Goal: Task Accomplishment & Management: Use online tool/utility

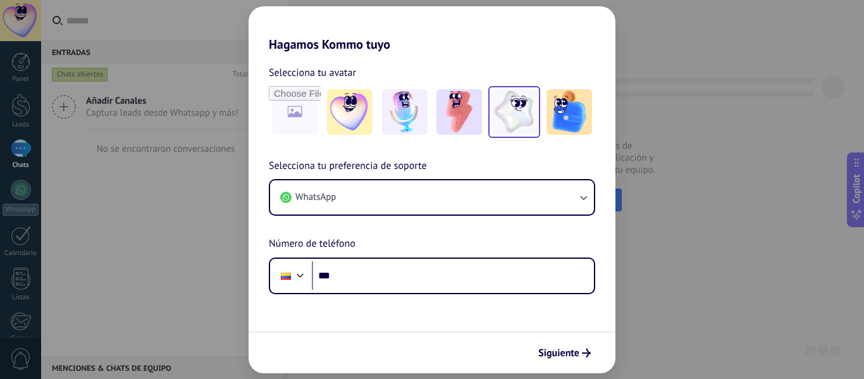
click at [526, 120] on img at bounding box center [515, 112] width 46 height 46
click at [620, 171] on div "Hagamos Kommo tuyo Selecciona tu avatar Restablecer Selecciona tu preferencia d…" at bounding box center [432, 189] width 864 height 379
click at [627, 173] on div "Hagamos Kommo tuyo Selecciona tu avatar Restablecer Selecciona tu preferencia d…" at bounding box center [432, 189] width 864 height 379
click at [573, 346] on button "Siguiente" at bounding box center [565, 353] width 64 height 22
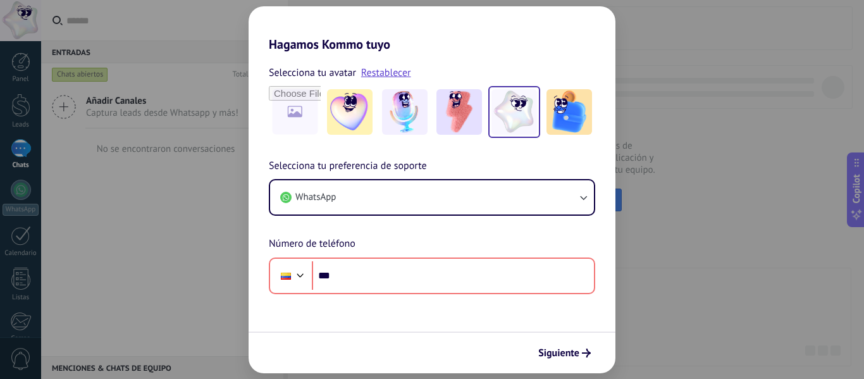
click at [546, 54] on div "Selecciona tu avatar Restablecer Selecciona tu preferencia de soporte WhatsApp …" at bounding box center [432, 173] width 367 height 242
click at [707, 190] on div "Hagamos Kommo tuyo Selecciona tu avatar Restablecer Selecciona tu preferencia d…" at bounding box center [432, 189] width 864 height 379
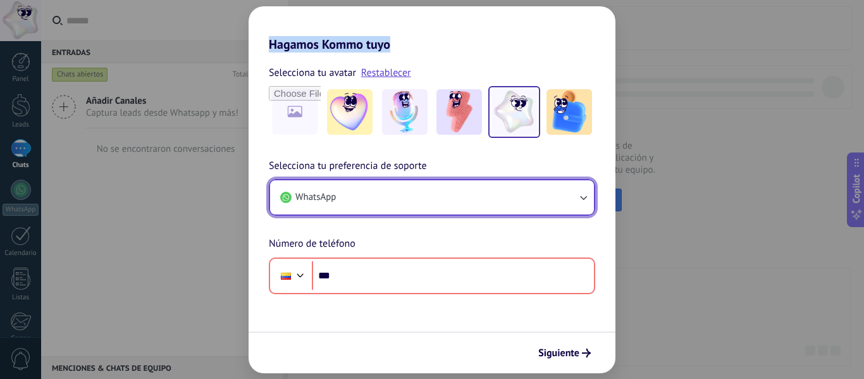
click at [575, 204] on button "WhatsApp" at bounding box center [432, 197] width 324 height 34
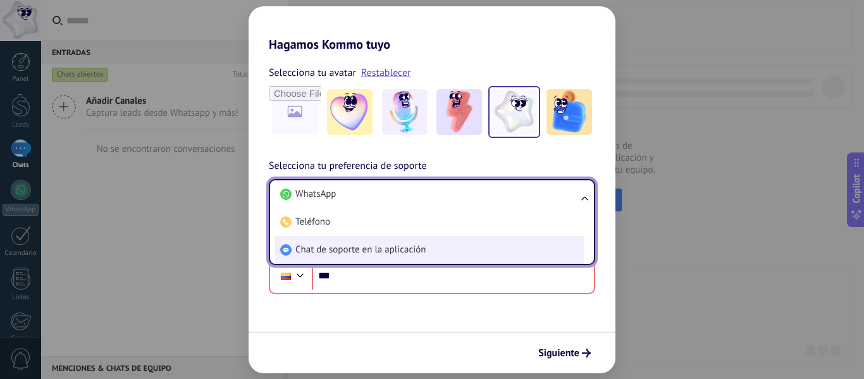
click at [527, 247] on li "Chat de soporte en la aplicación" at bounding box center [429, 250] width 309 height 28
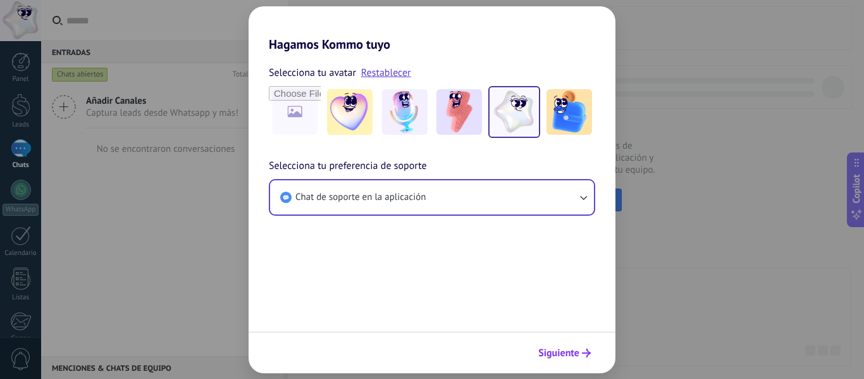
click at [580, 349] on span "Siguiente" at bounding box center [565, 353] width 53 height 9
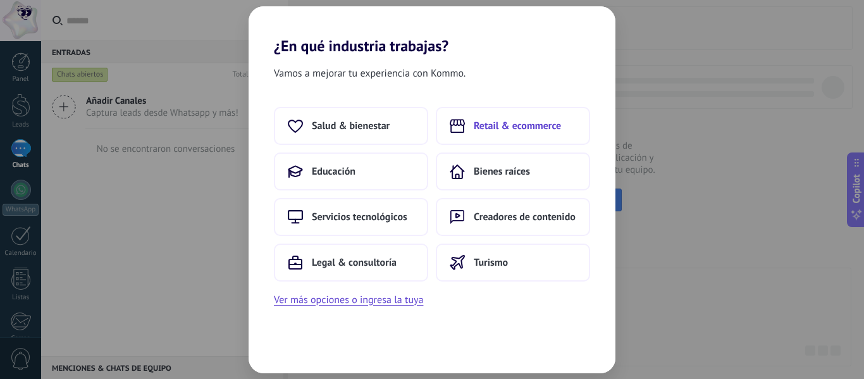
click at [532, 120] on span "Retail & ecommerce" at bounding box center [517, 126] width 87 height 13
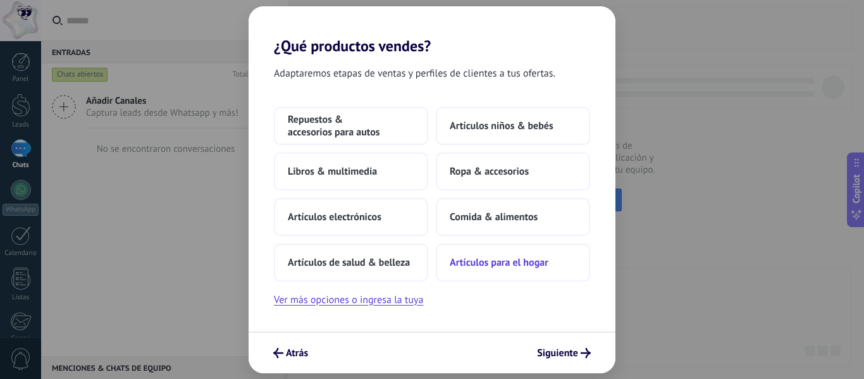
click at [464, 261] on span "Artículos para el hogar" at bounding box center [499, 262] width 99 height 13
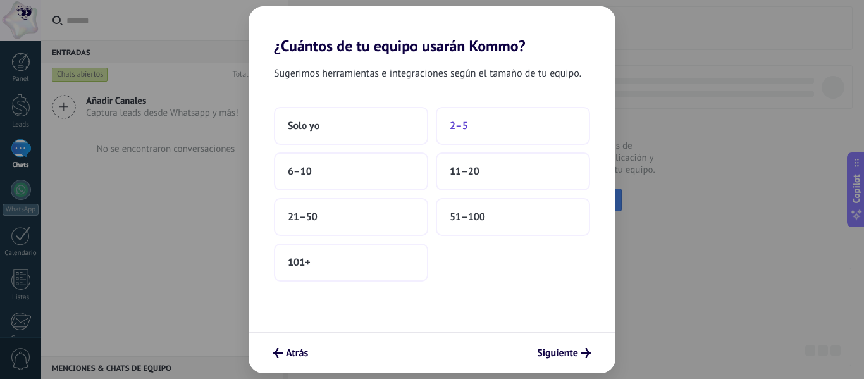
click at [445, 135] on button "2–5" at bounding box center [513, 126] width 154 height 38
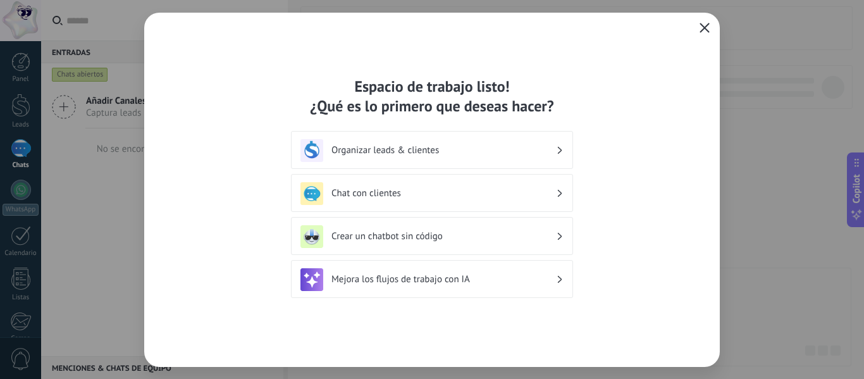
click at [705, 28] on icon "button" at bounding box center [705, 28] width 10 height 10
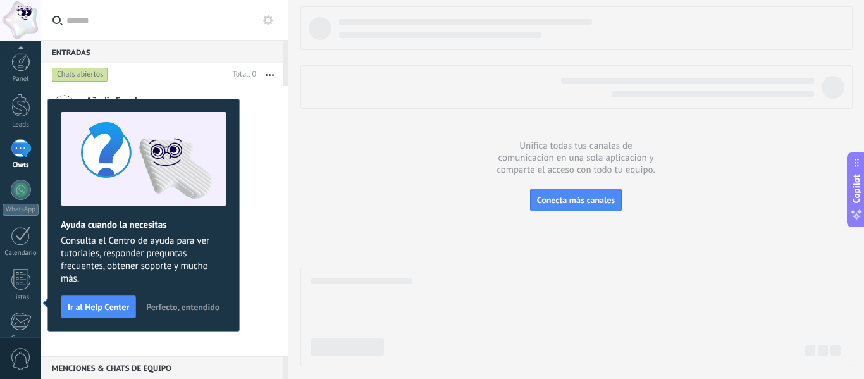
click at [390, 180] on div at bounding box center [576, 186] width 551 height 360
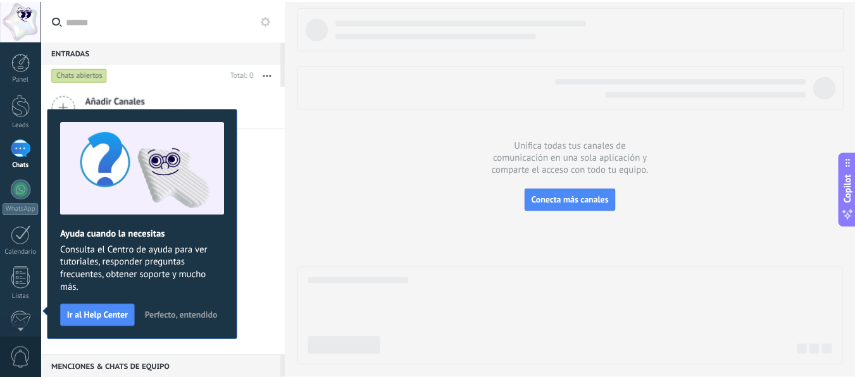
scroll to position [147, 0]
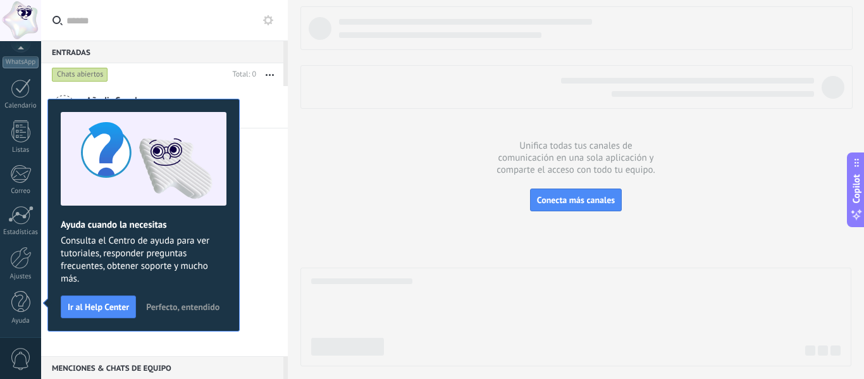
click at [160, 306] on span "Perfecto, entendido" at bounding box center [182, 306] width 73 height 9
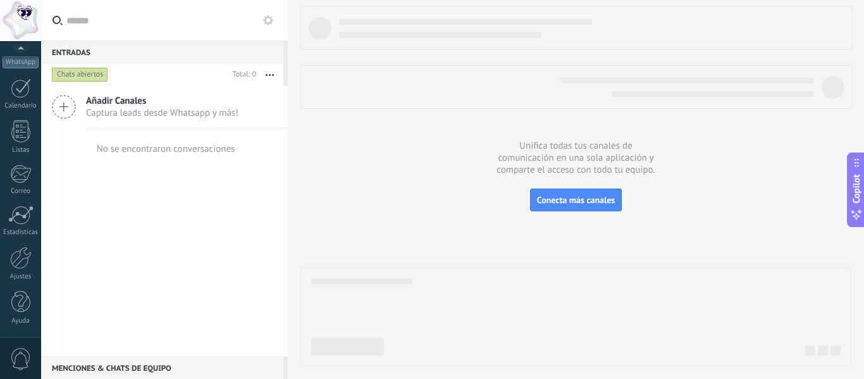
click at [28, 290] on div "Panel Leads Chats WhatsApp Clientes" at bounding box center [20, 121] width 41 height 433
click at [27, 295] on div at bounding box center [20, 302] width 19 height 22
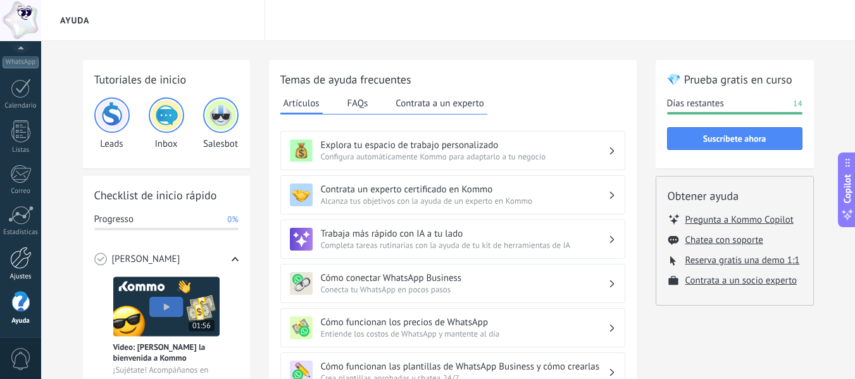
click at [22, 276] on div "Ajustes" at bounding box center [21, 277] width 37 height 8
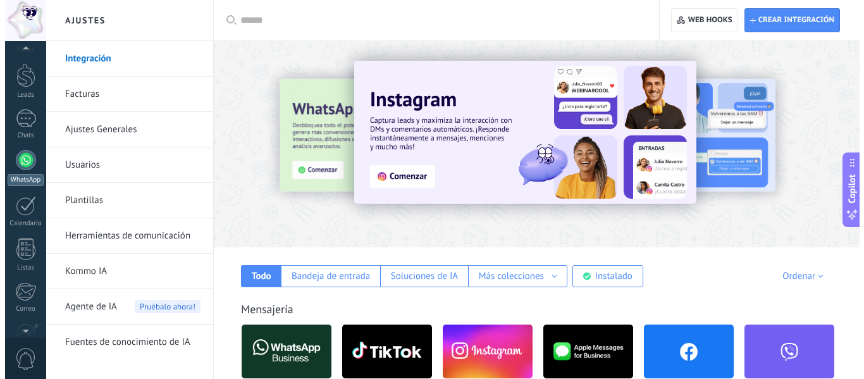
scroll to position [21, 0]
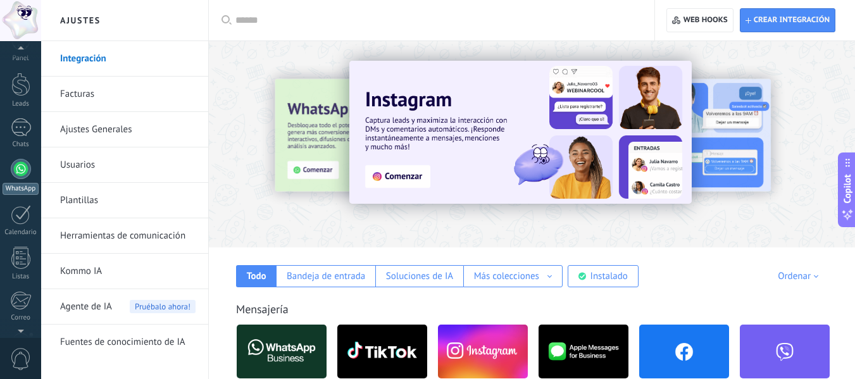
click at [26, 180] on link "WhatsApp" at bounding box center [20, 177] width 41 height 36
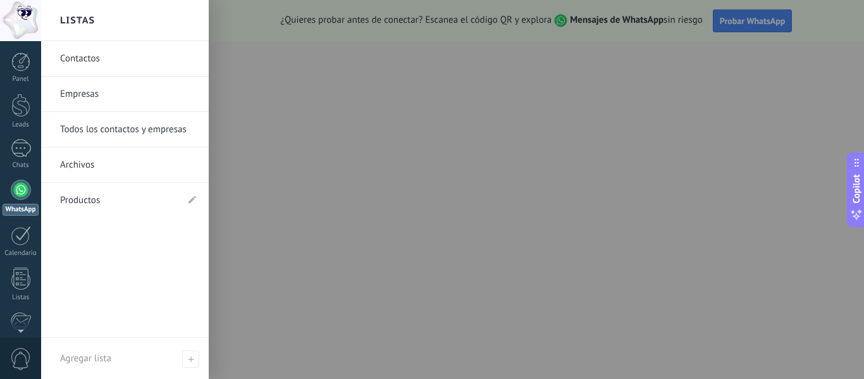
click at [444, 183] on div at bounding box center [473, 189] width 864 height 379
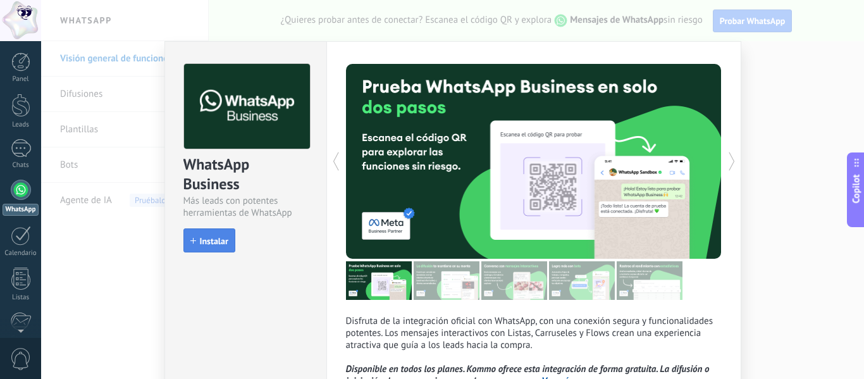
click at [218, 249] on button "Instalar" at bounding box center [210, 240] width 52 height 24
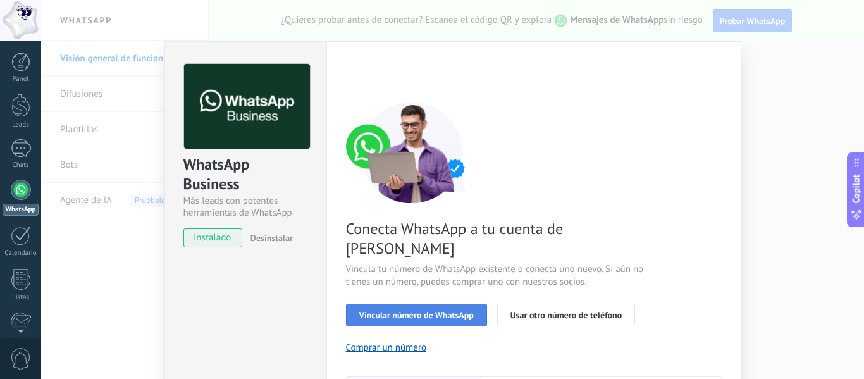
click at [381, 311] on span "Vincular número de WhatsApp" at bounding box center [416, 315] width 115 height 9
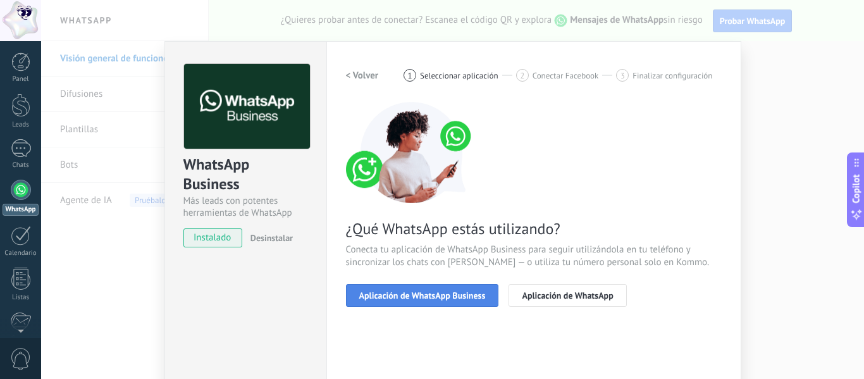
click at [488, 296] on button "Aplicación de WhatsApp Business" at bounding box center [422, 295] width 153 height 23
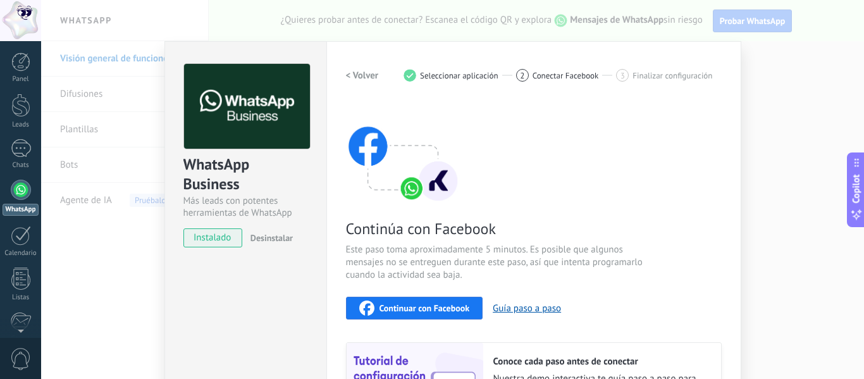
click at [467, 300] on button "Continuar con Facebook" at bounding box center [414, 308] width 137 height 23
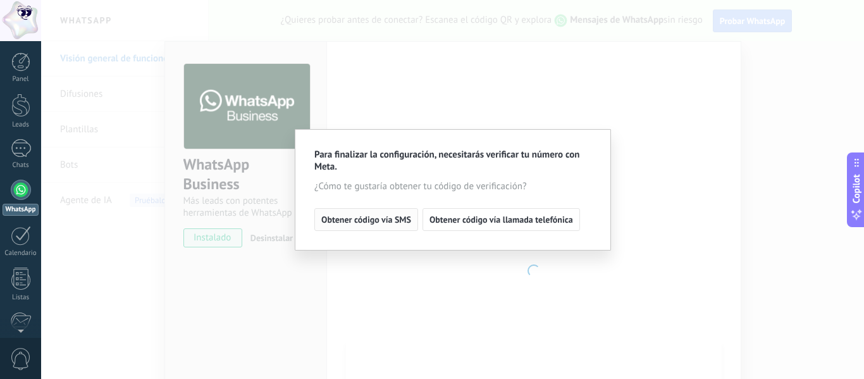
click at [359, 227] on button "Obtener código vía SMS" at bounding box center [367, 219] width 104 height 23
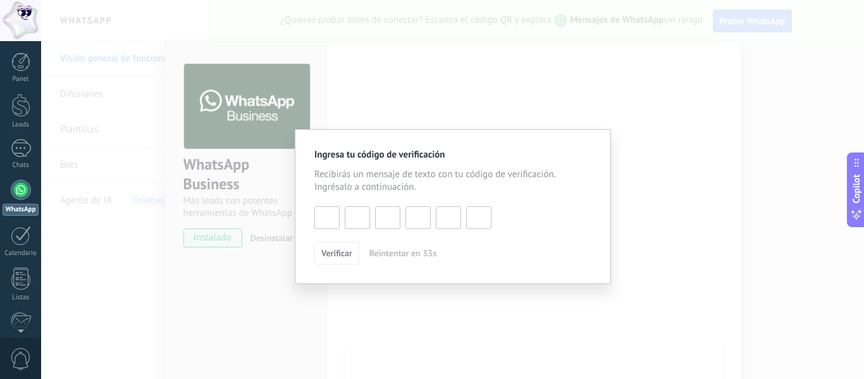
type input "*"
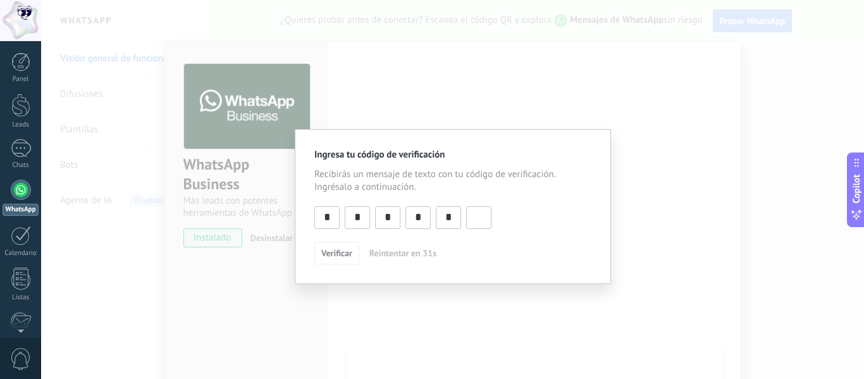
type input "*"
click at [330, 244] on button "Verificar" at bounding box center [337, 253] width 45 height 23
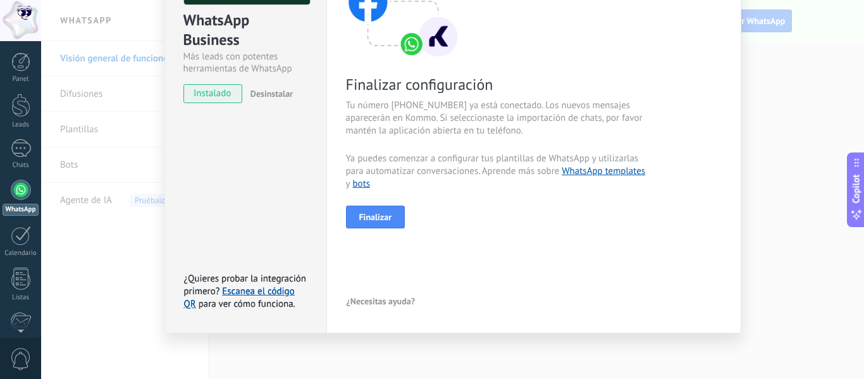
scroll to position [146, 0]
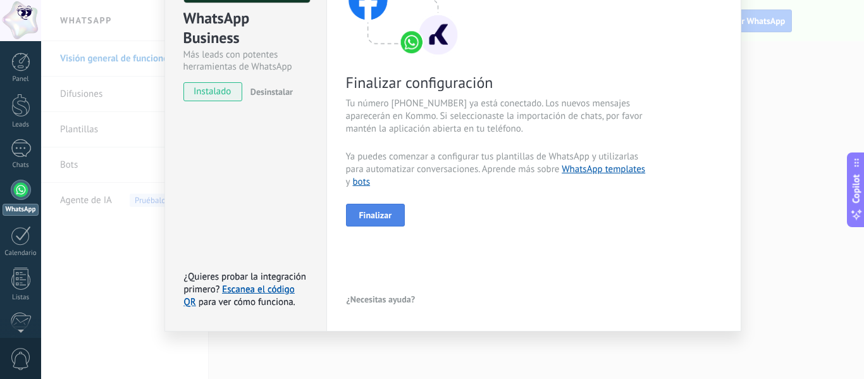
click at [366, 217] on span "Finalizar" at bounding box center [375, 215] width 33 height 9
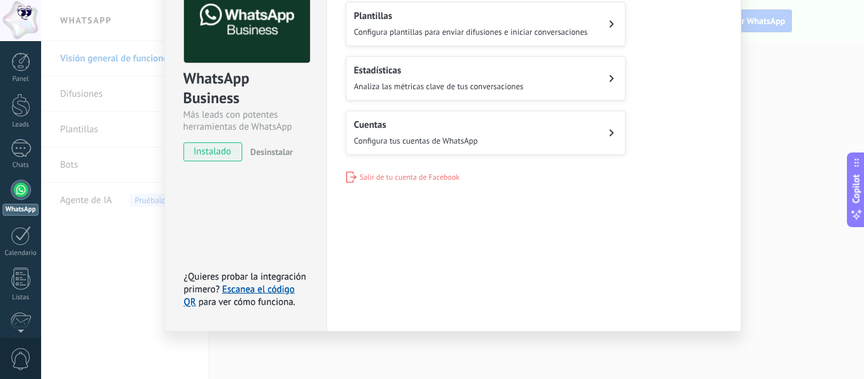
scroll to position [0, 0]
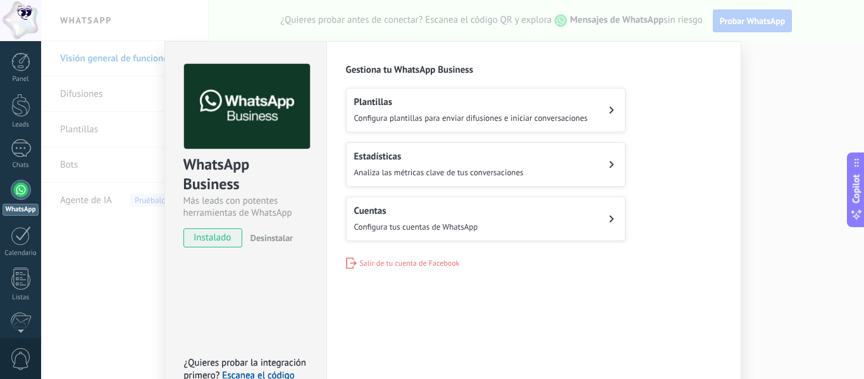
click at [785, 160] on div "WhatsApp Business Más leads con potentes herramientas de WhatsApp instalado Des…" at bounding box center [452, 189] width 823 height 379
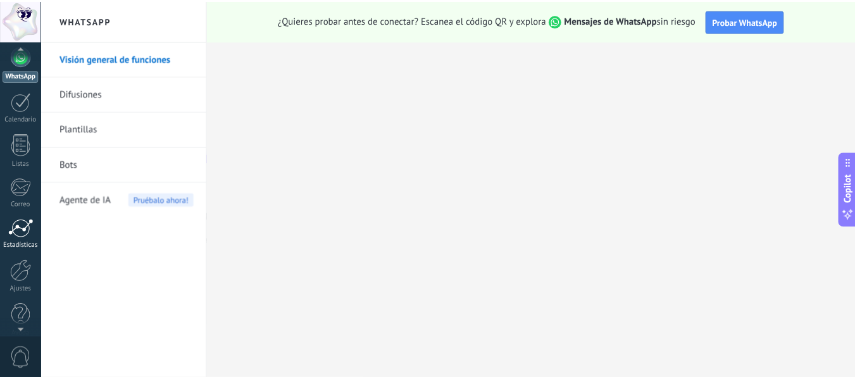
scroll to position [147, 0]
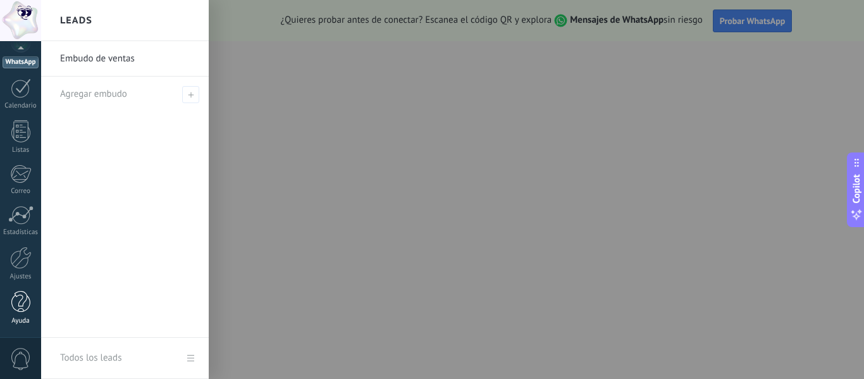
click at [25, 296] on div at bounding box center [20, 302] width 19 height 22
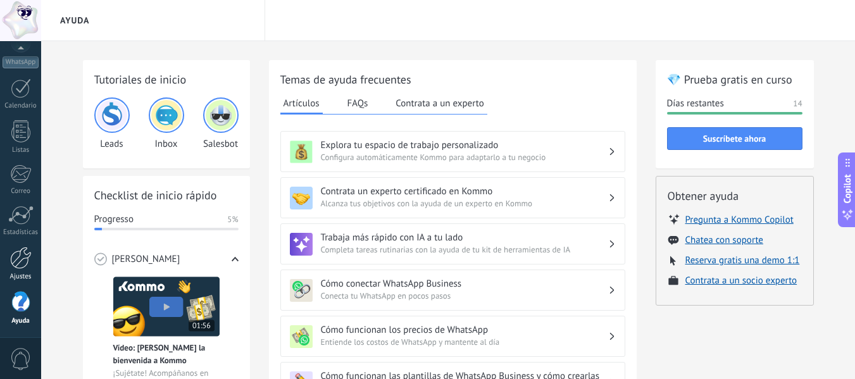
click at [34, 257] on link "Ajustes" at bounding box center [20, 264] width 41 height 34
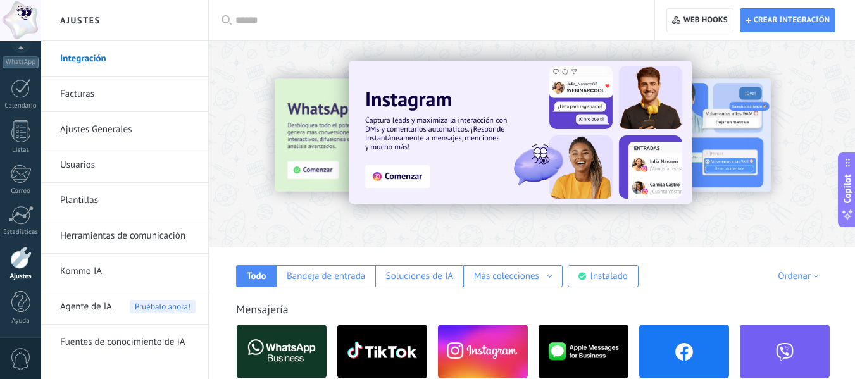
click at [89, 240] on link "Herramientas de comunicación" at bounding box center [127, 235] width 135 height 35
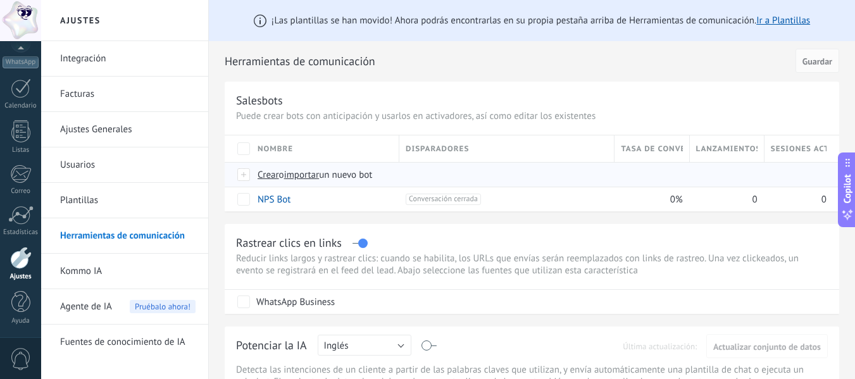
click at [301, 175] on span "importar" at bounding box center [301, 175] width 35 height 12
click at [0, 0] on input "importar un nuevo bot" at bounding box center [0, 0] width 0 height 0
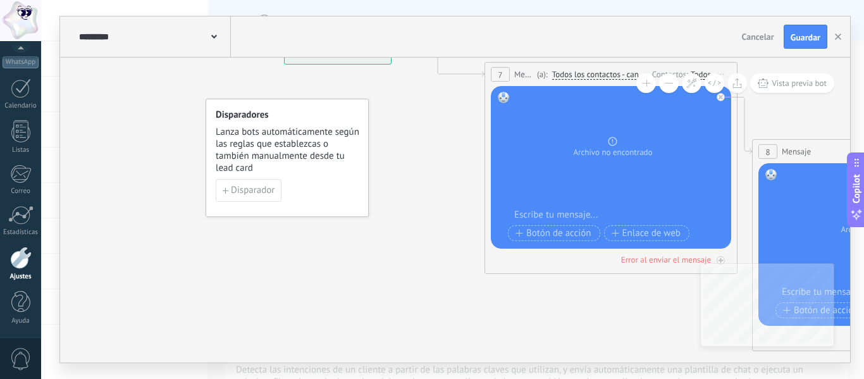
click at [584, 213] on div at bounding box center [619, 215] width 210 height 13
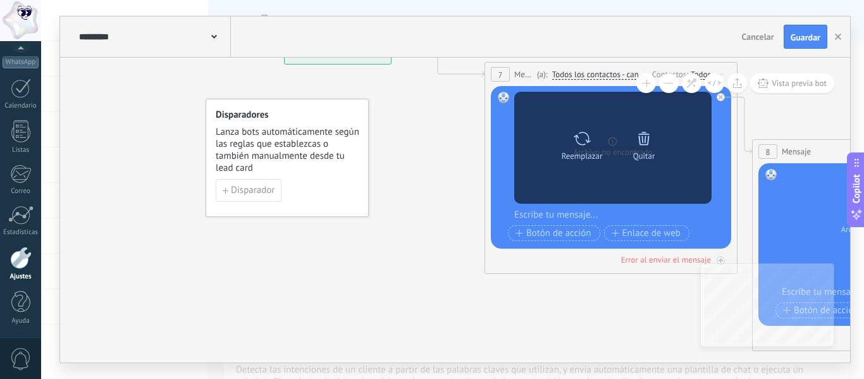
click at [589, 154] on div "Reemplazar" at bounding box center [582, 155] width 41 height 9
click input "Subir" at bounding box center [0, 0] width 0 height 0
click at [582, 149] on div at bounding box center [582, 138] width 18 height 25
click input "Subir" at bounding box center [0, 0] width 0 height 0
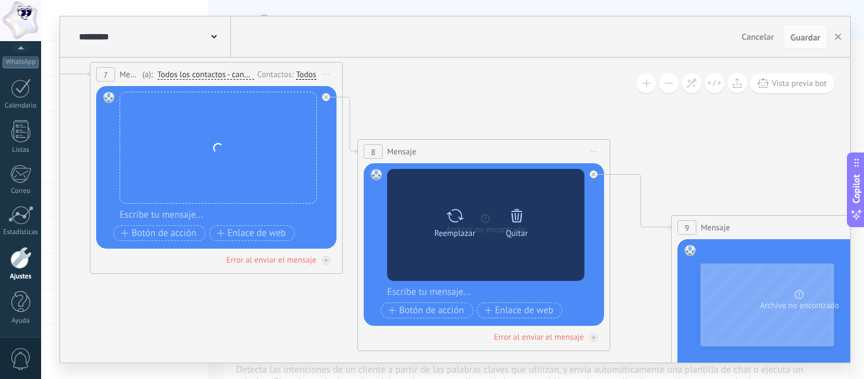
click at [460, 223] on icon at bounding box center [455, 216] width 18 height 18
click input "Subir" at bounding box center [0, 0] width 0 height 0
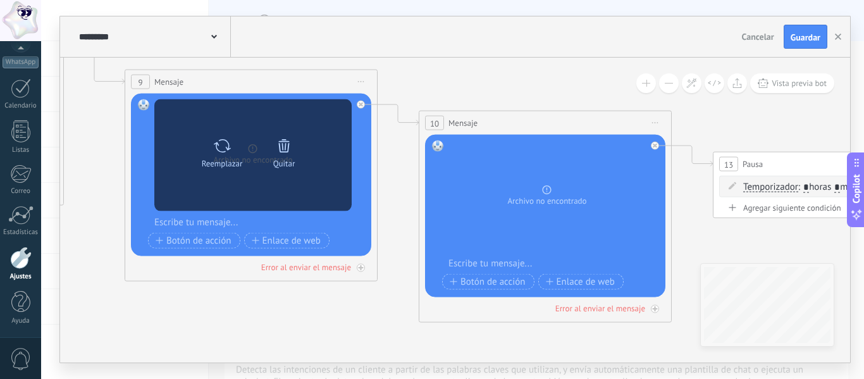
click at [230, 150] on icon at bounding box center [222, 146] width 18 height 18
click input "Subir" at bounding box center [0, 0] width 0 height 0
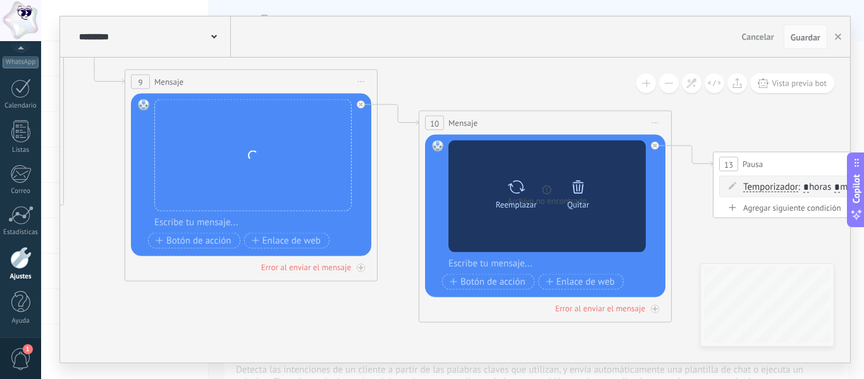
click at [522, 187] on icon at bounding box center [517, 187] width 18 height 18
click input "Subir" at bounding box center [0, 0] width 0 height 0
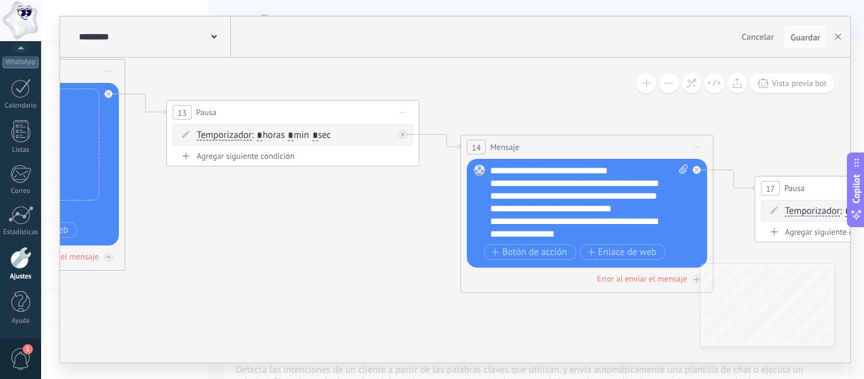
click at [323, 132] on span ": * horas * min * sec" at bounding box center [291, 135] width 79 height 12
click at [318, 134] on input "*" at bounding box center [316, 136] width 6 height 10
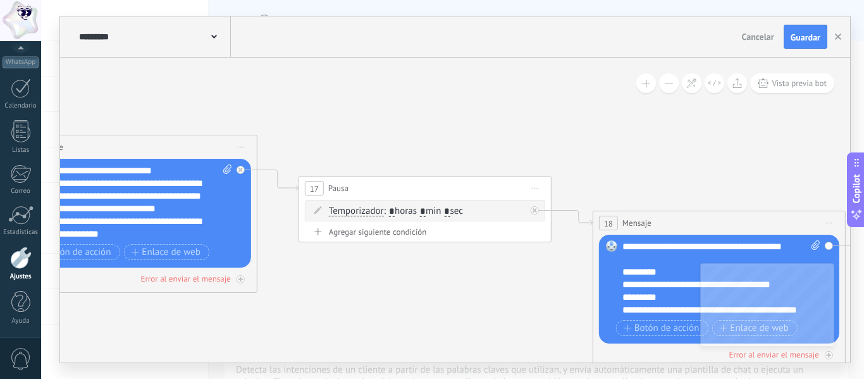
type input "*"
click at [450, 211] on input "*" at bounding box center [447, 212] width 6 height 10
type input "*"
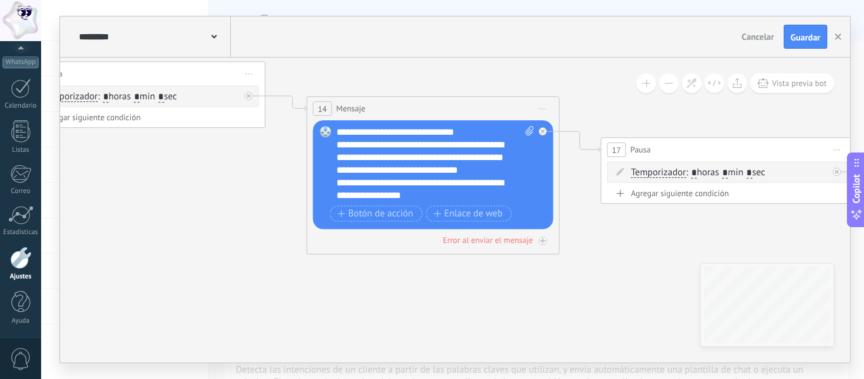
click at [164, 97] on input "*" at bounding box center [161, 97] width 6 height 10
type input "*"
click at [752, 170] on input "*" at bounding box center [750, 173] width 6 height 10
type input "*"
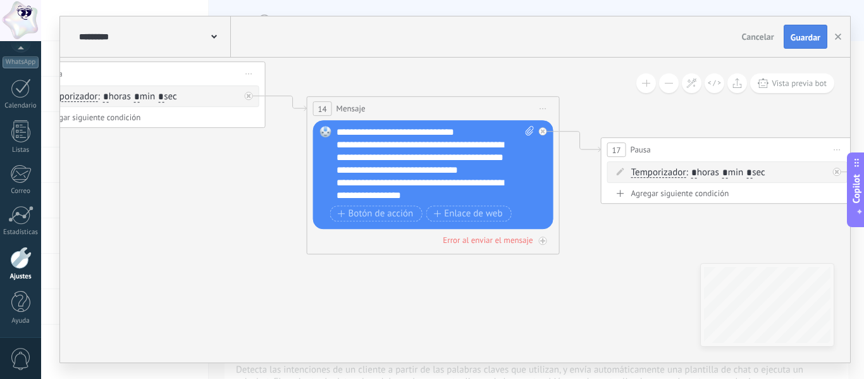
click at [797, 44] on button "Guardar" at bounding box center [806, 37] width 44 height 24
click at [834, 39] on button "button" at bounding box center [838, 37] width 19 height 24
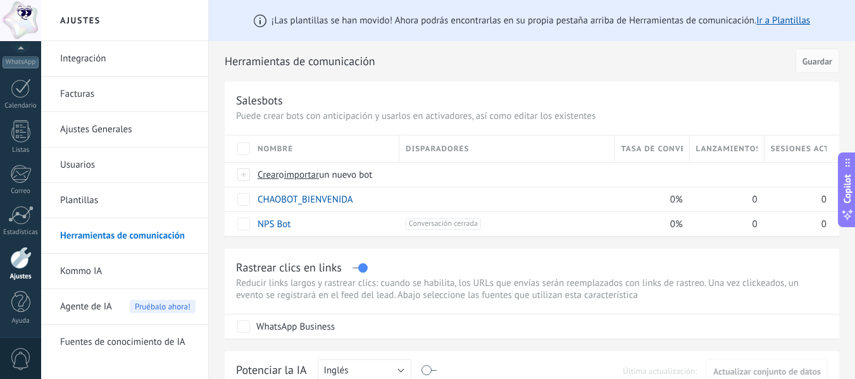
click at [119, 195] on link "Plantillas" at bounding box center [127, 200] width 135 height 35
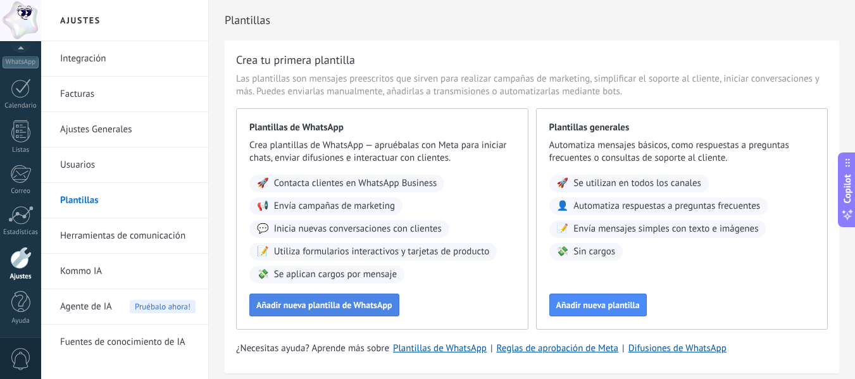
click at [296, 298] on button "Añadir nueva plantilla de WhatsApp" at bounding box center [324, 305] width 150 height 23
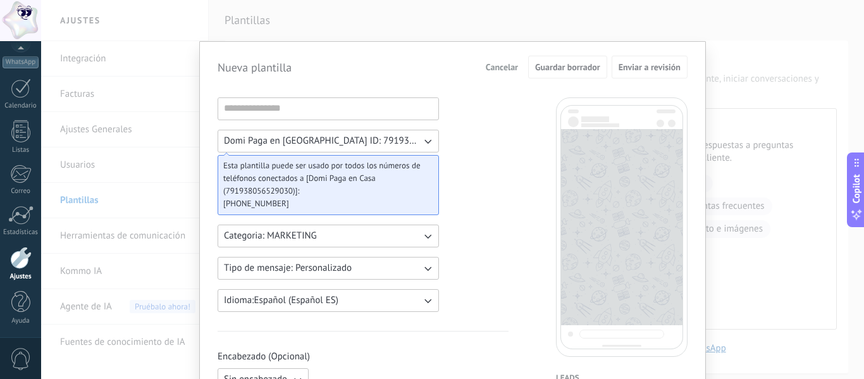
click at [502, 68] on span "Cancelar" at bounding box center [502, 67] width 32 height 9
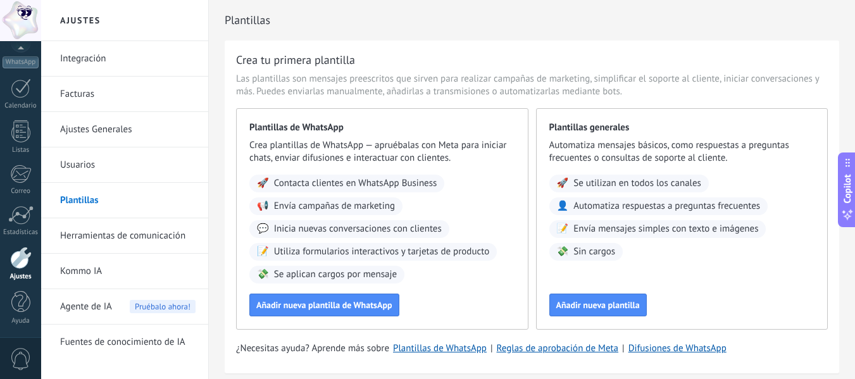
scroll to position [48, 0]
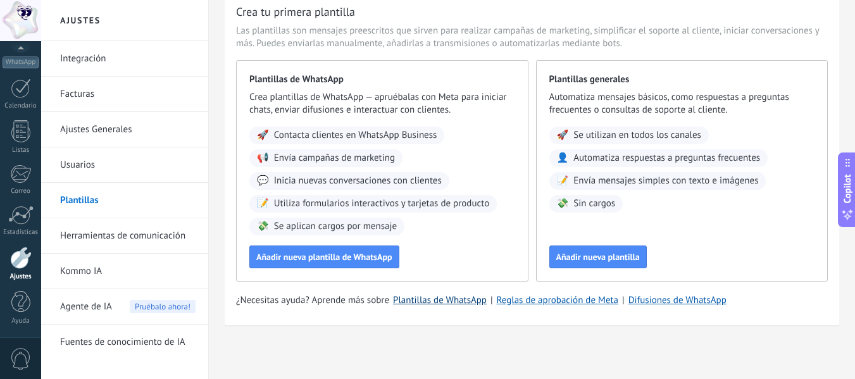
click at [476, 300] on link "Plantillas de WhatsApp" at bounding box center [440, 300] width 94 height 12
click at [81, 237] on link "Herramientas de comunicación" at bounding box center [127, 235] width 135 height 35
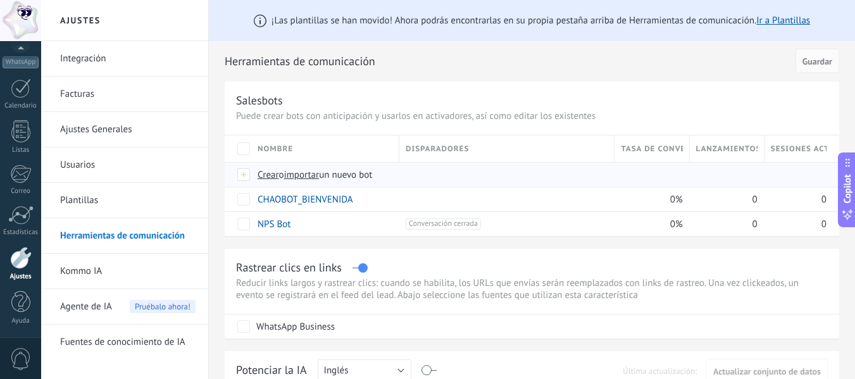
click at [269, 177] on span "Crear" at bounding box center [269, 175] width 22 height 12
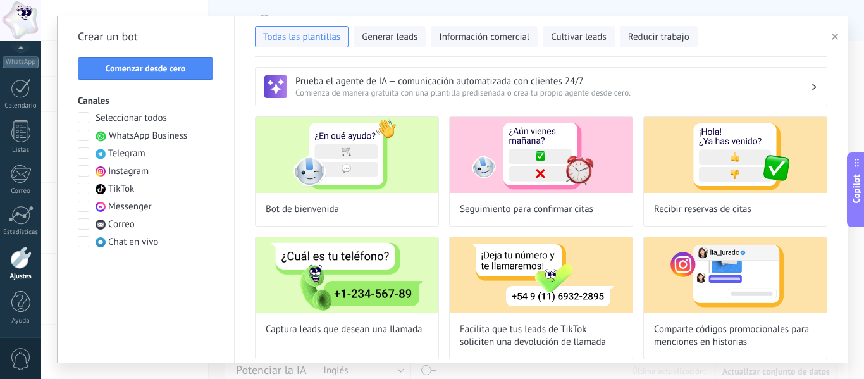
click at [163, 138] on span "WhatsApp Business" at bounding box center [148, 136] width 78 height 13
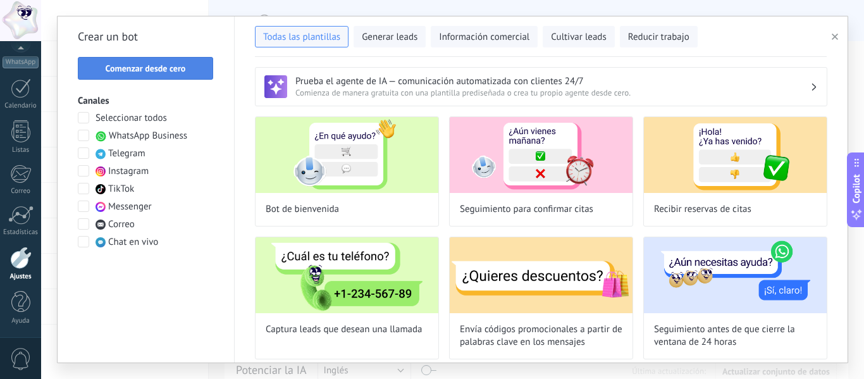
click at [165, 77] on button "Comenzar desde cero" at bounding box center [145, 68] width 135 height 23
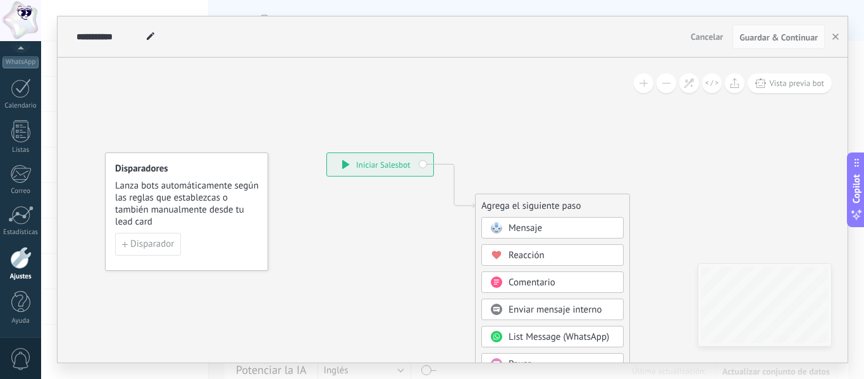
click at [524, 223] on span "Mensaje" at bounding box center [526, 228] width 34 height 12
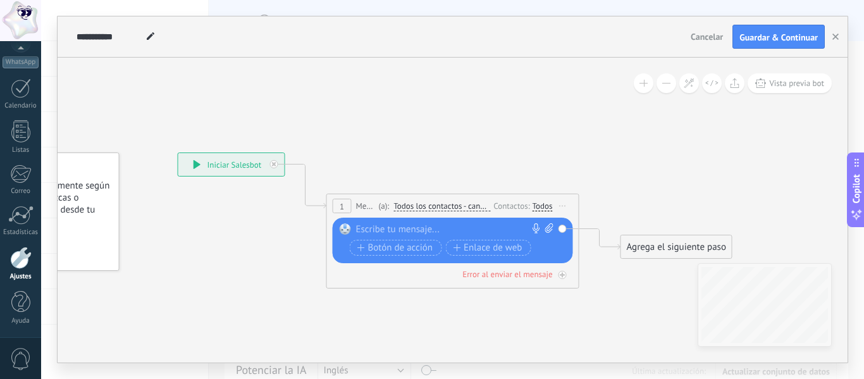
click at [440, 225] on div at bounding box center [450, 229] width 188 height 13
click at [444, 232] on div at bounding box center [450, 229] width 188 height 13
click at [558, 204] on span "Iniciar vista previa aquí Cambiar nombre Duplicar [GEOGRAPHIC_DATA]" at bounding box center [563, 206] width 20 height 18
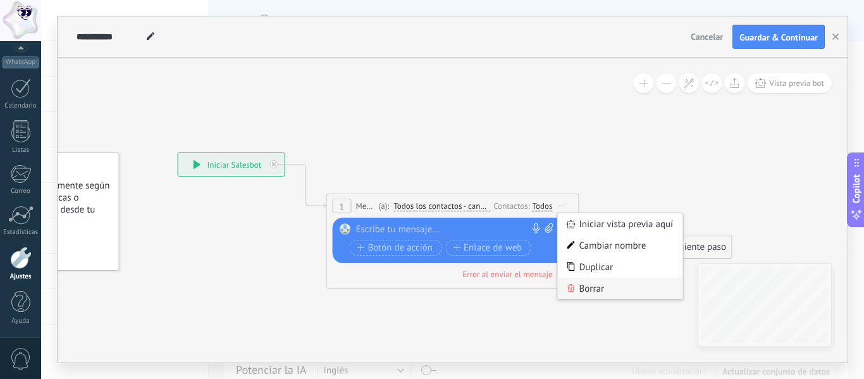
click at [588, 286] on div "Borrar" at bounding box center [620, 289] width 125 height 22
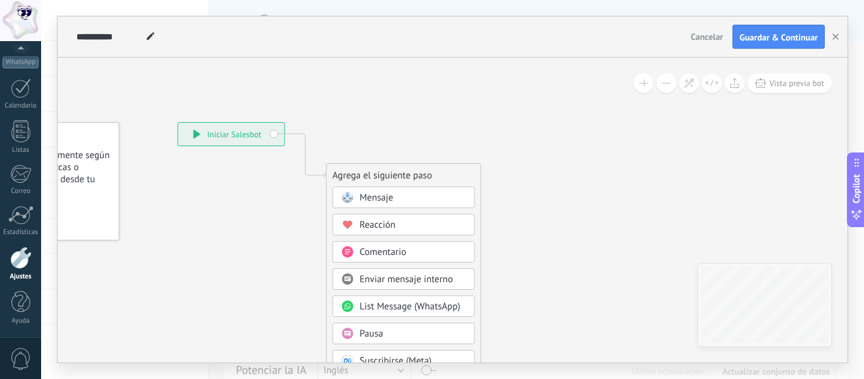
click at [464, 302] on div "List Message (WhatsApp)" at bounding box center [413, 307] width 106 height 13
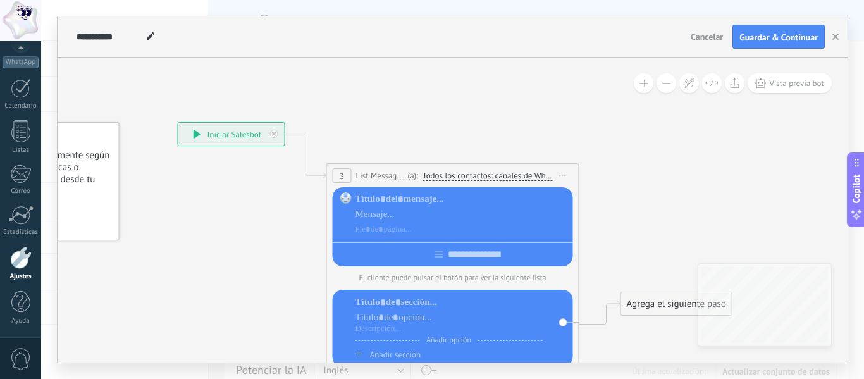
click at [561, 180] on span "Iniciar vista previa aquí Cambiar nombre Duplicar [GEOGRAPHIC_DATA]" at bounding box center [563, 175] width 20 height 18
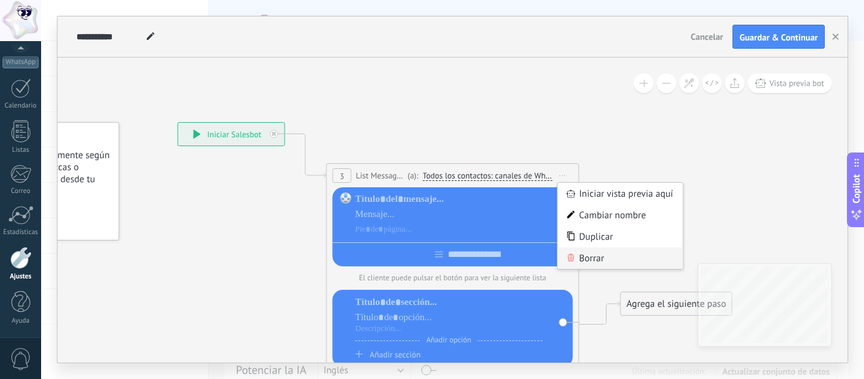
click at [585, 259] on div "Borrar" at bounding box center [620, 258] width 125 height 22
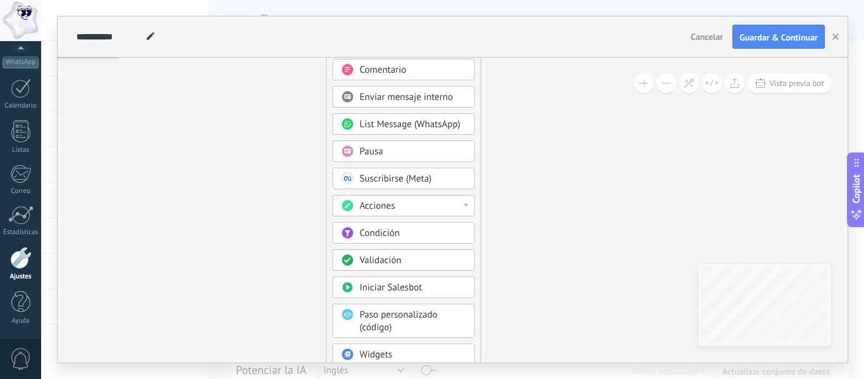
click at [463, 200] on div "Acciones" at bounding box center [413, 206] width 106 height 13
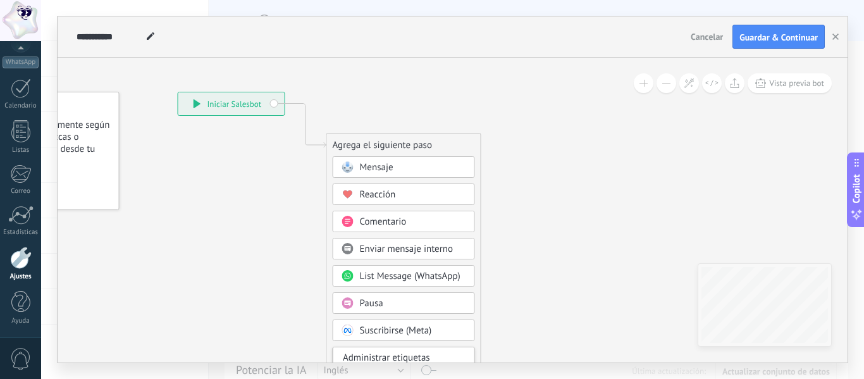
click at [393, 206] on div "Mensaje Mensaje Mensaje Reacción Comentario Enviar mensaje interno" at bounding box center [404, 353] width 142 height 394
click at [390, 204] on div "Reacción" at bounding box center [404, 195] width 142 height 22
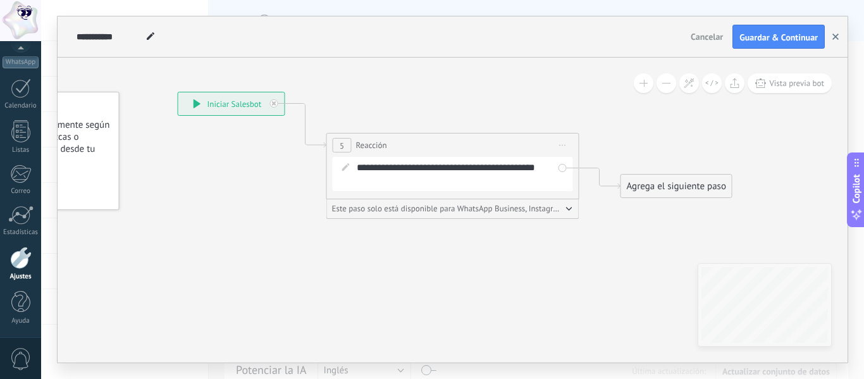
click at [833, 34] on icon "button" at bounding box center [836, 37] width 6 height 6
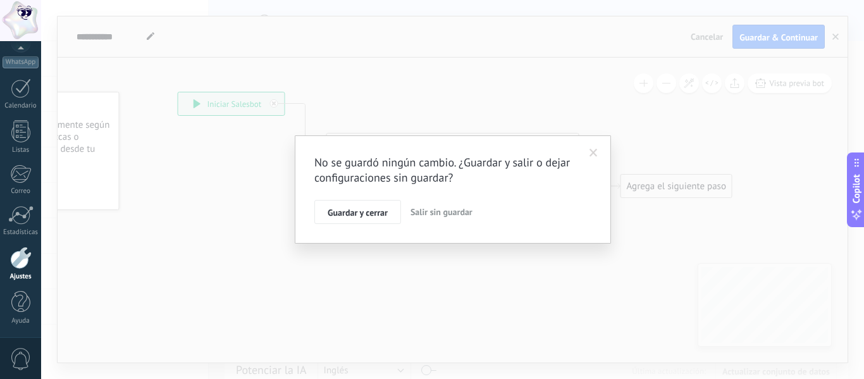
click at [434, 210] on span "Salir sin guardar" at bounding box center [442, 211] width 62 height 11
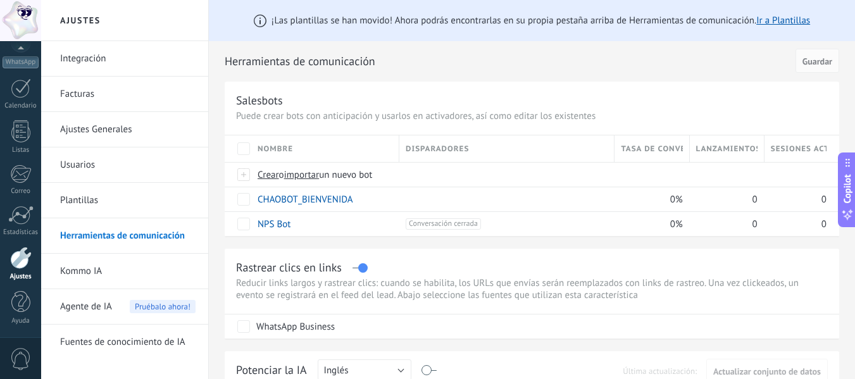
click at [142, 203] on link "Plantillas" at bounding box center [127, 200] width 135 height 35
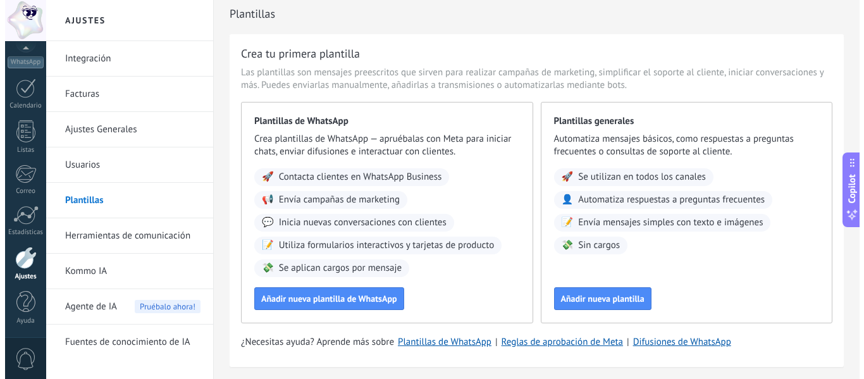
scroll to position [48, 0]
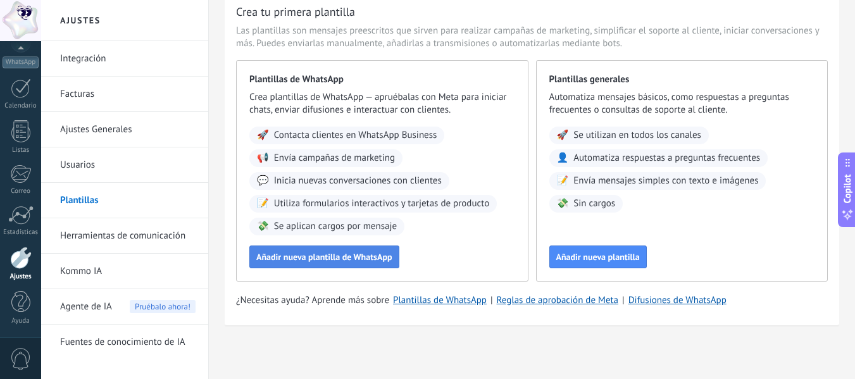
click at [385, 260] on span "Añadir nueva plantilla de WhatsApp" at bounding box center [324, 256] width 136 height 9
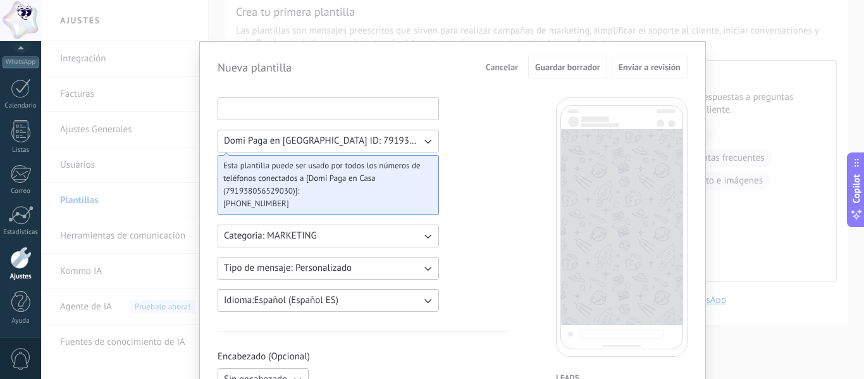
click at [312, 104] on input at bounding box center [328, 108] width 220 height 20
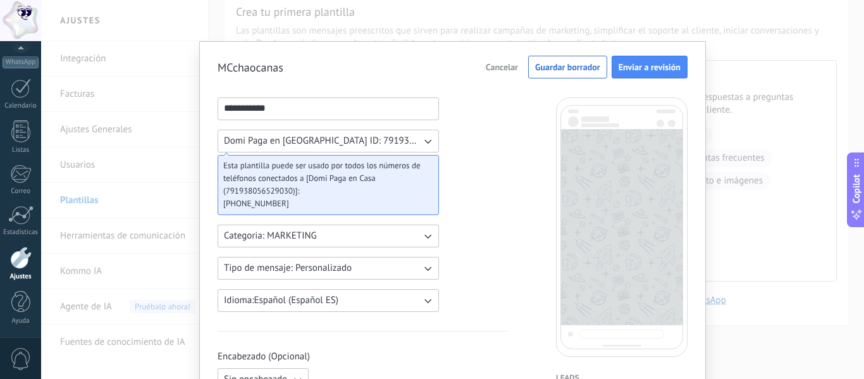
type input "**********"
click at [316, 142] on span "Domi Paga en [GEOGRAPHIC_DATA] ID: 791938056529030" at bounding box center [322, 141] width 197 height 13
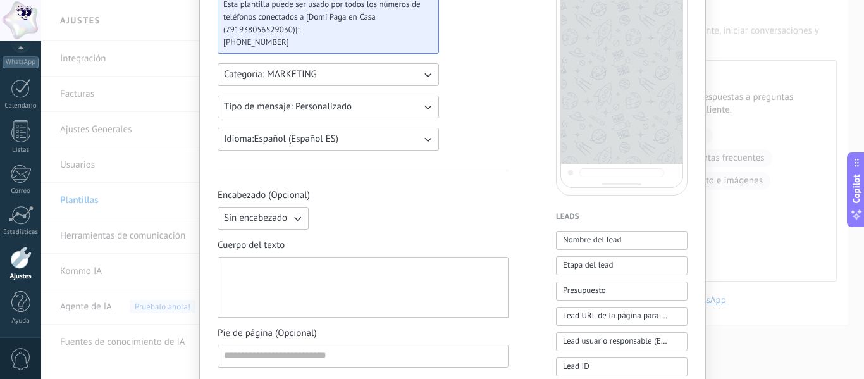
scroll to position [190, 0]
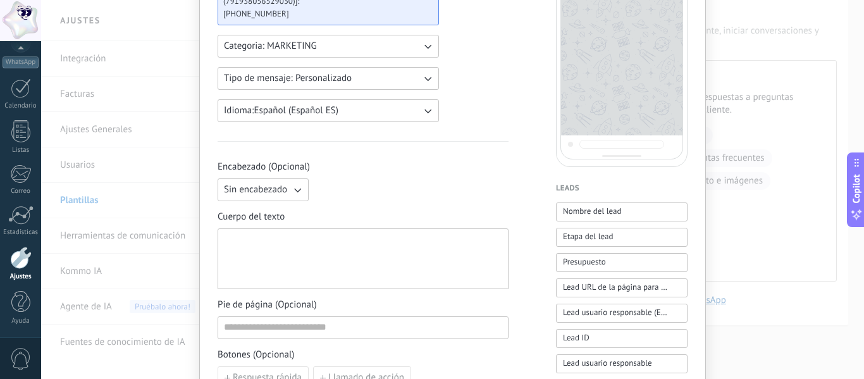
click at [274, 188] on span "Sin encabezado" at bounding box center [255, 190] width 63 height 13
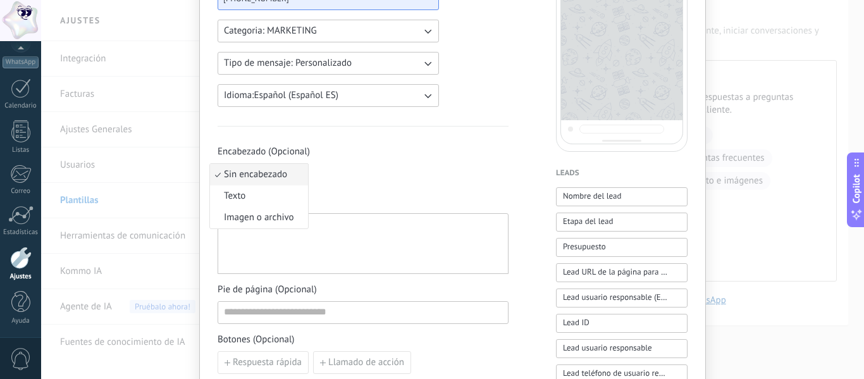
scroll to position [253, 0]
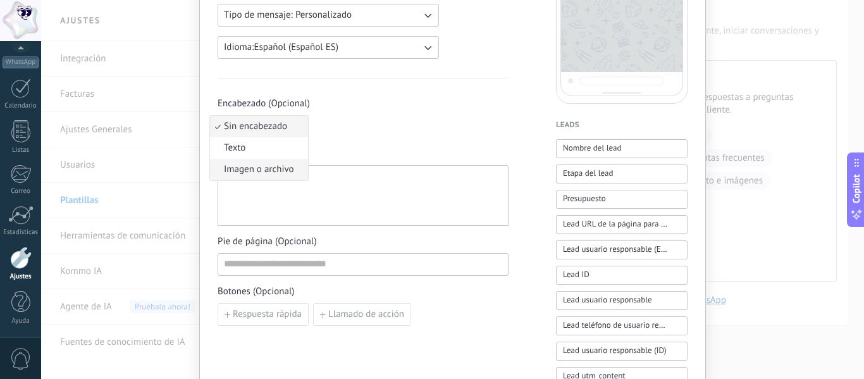
click at [275, 171] on span "Imagen o archivo" at bounding box center [259, 169] width 70 height 13
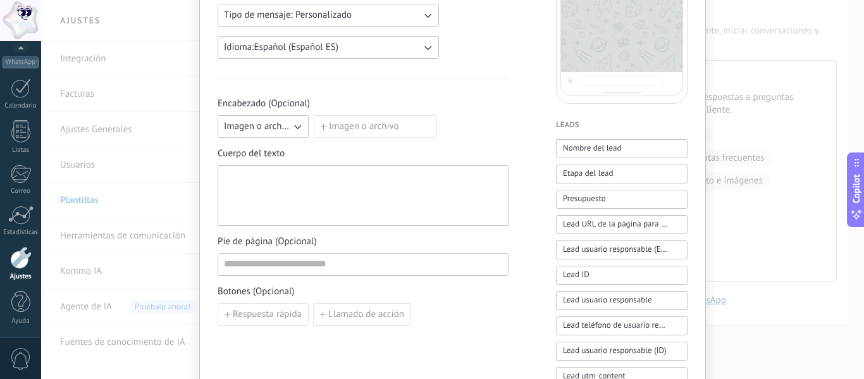
click at [328, 131] on label "Imagen o archivo" at bounding box center [375, 126] width 123 height 23
click at [314, 115] on input "Imagen o archivo" at bounding box center [314, 115] width 0 height 0
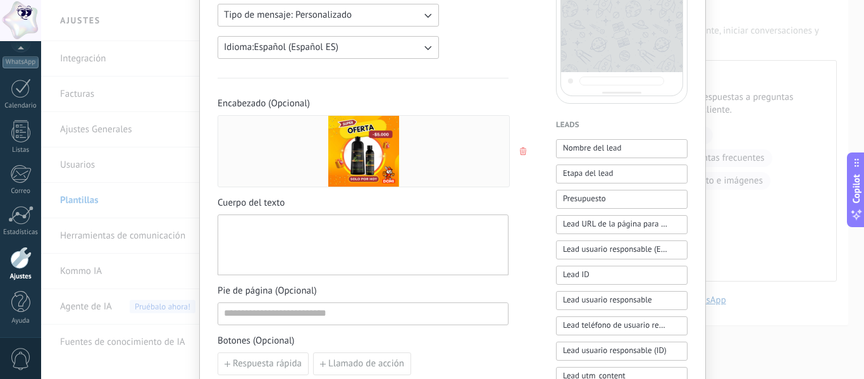
click at [288, 218] on div at bounding box center [363, 245] width 291 height 61
click at [287, 221] on div at bounding box center [363, 245] width 278 height 50
paste div
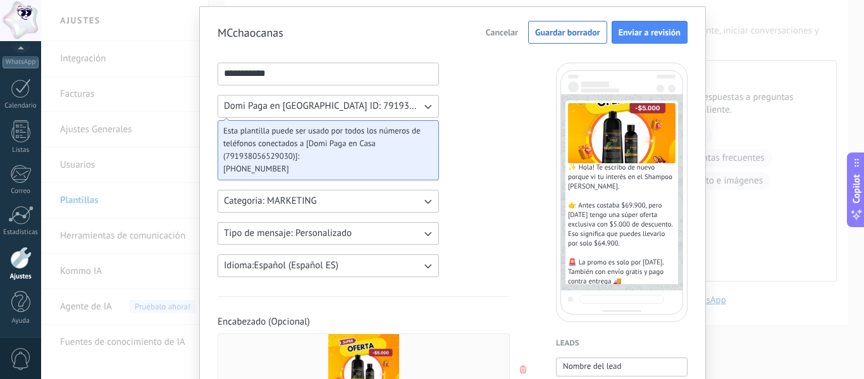
scroll to position [63, 0]
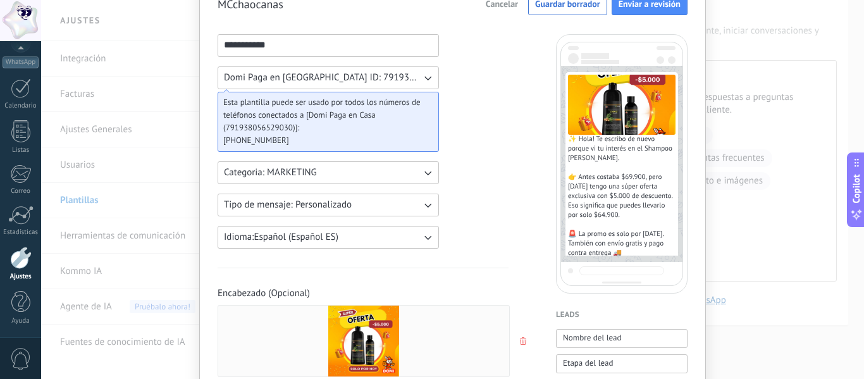
drag, startPoint x: 235, startPoint y: 45, endPoint x: 216, endPoint y: 46, distance: 19.0
click at [218, 46] on input "**********" at bounding box center [328, 45] width 220 height 20
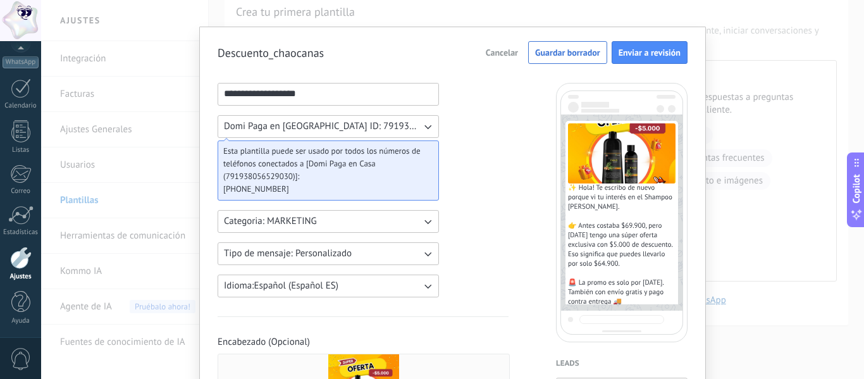
scroll to position [0, 0]
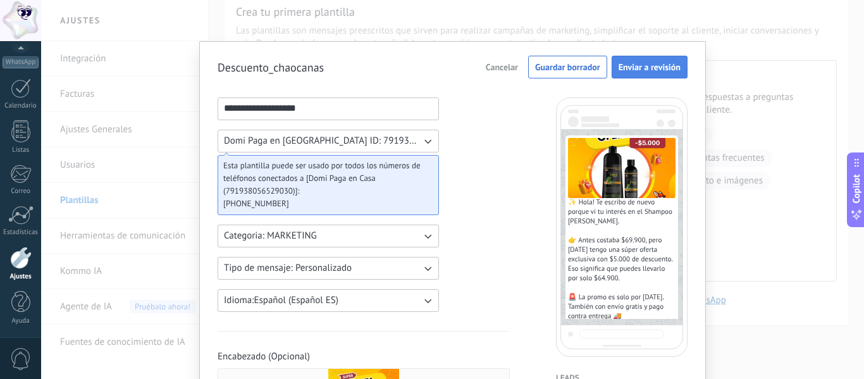
type input "**********"
click at [628, 66] on span "Enviar a revisión" at bounding box center [650, 67] width 62 height 9
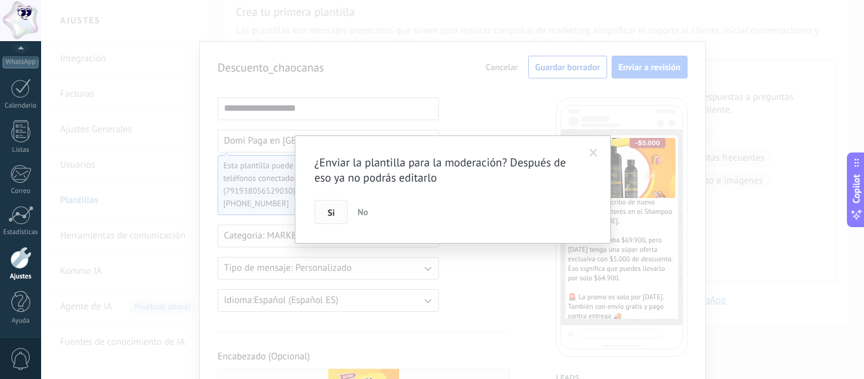
click at [341, 215] on button "Si" at bounding box center [332, 212] width 34 height 24
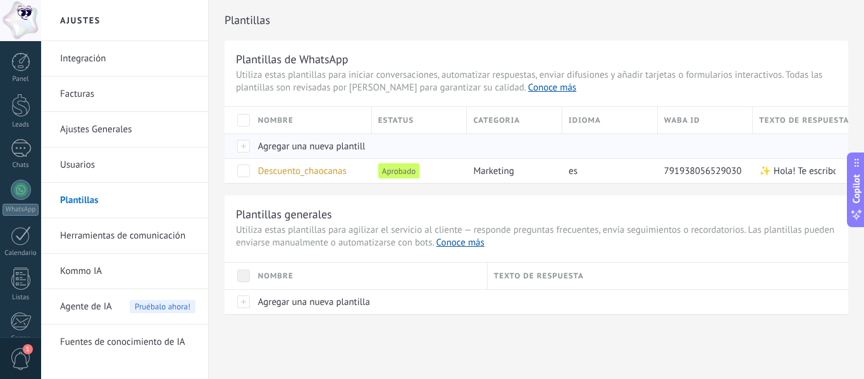
click at [268, 142] on span "Agregar una nueva plantilla" at bounding box center [314, 146] width 112 height 12
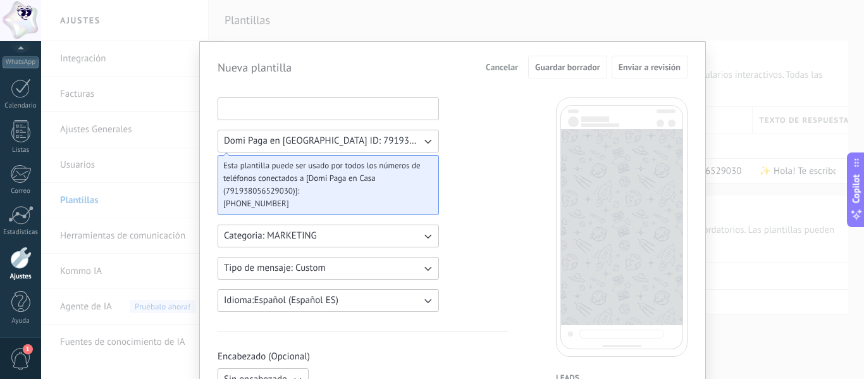
click at [410, 116] on input at bounding box center [328, 108] width 220 height 20
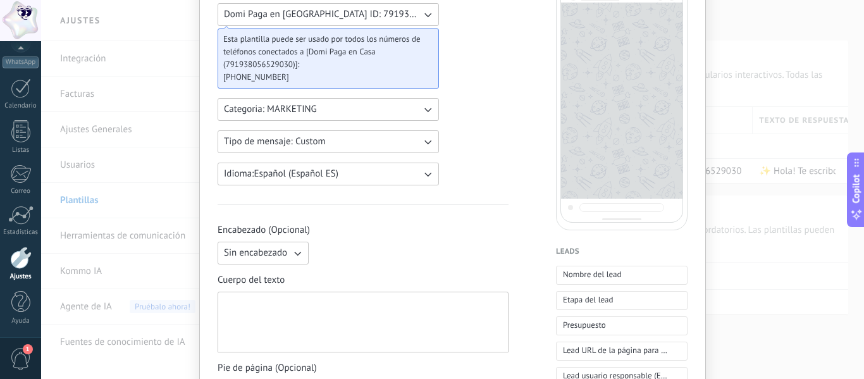
scroll to position [190, 0]
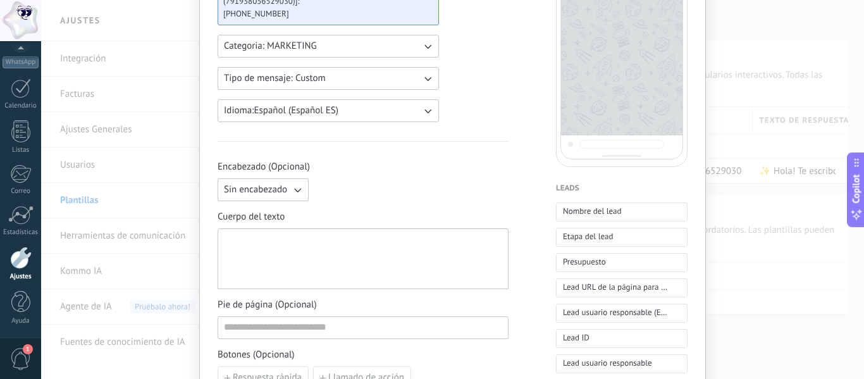
type input "**********"
click at [337, 246] on div at bounding box center [363, 259] width 278 height 50
paste div
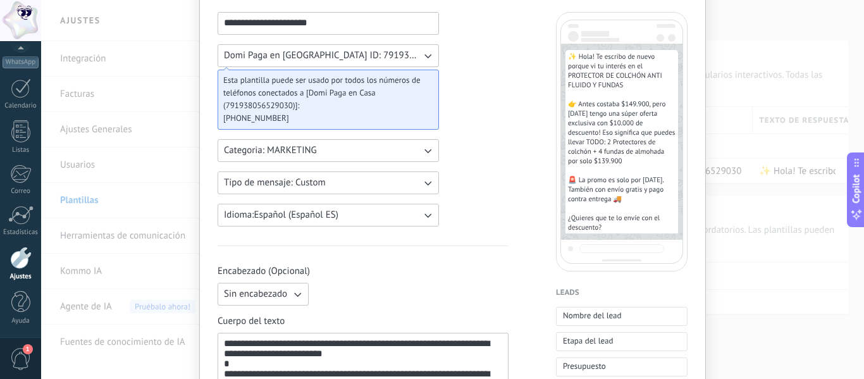
scroll to position [63, 0]
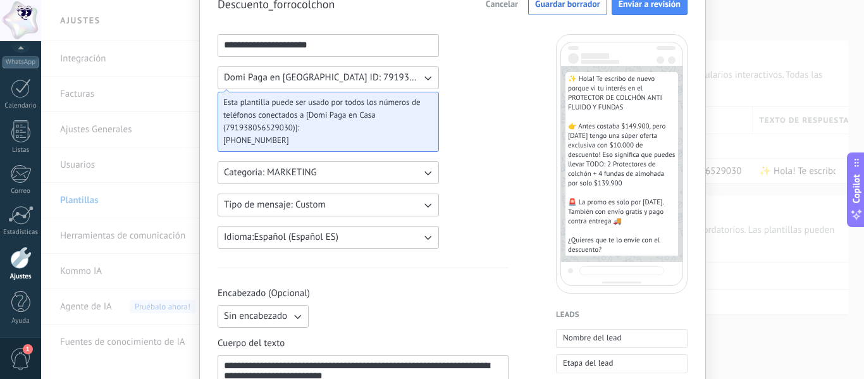
click at [299, 325] on button "Sin encabezado" at bounding box center [263, 316] width 91 height 23
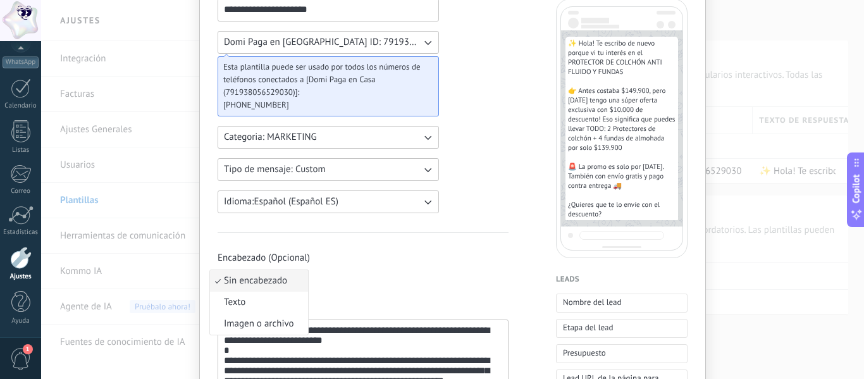
scroll to position [127, 0]
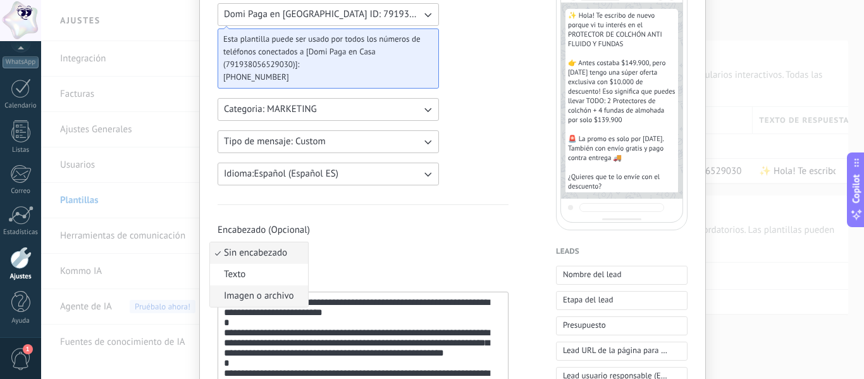
click at [273, 296] on span "Imagen o archivo" at bounding box center [259, 296] width 70 height 13
click at [330, 251] on label "Imagen o archivo" at bounding box center [375, 253] width 123 height 23
click at [314, 242] on input "Imagen o archivo" at bounding box center [314, 242] width 0 height 0
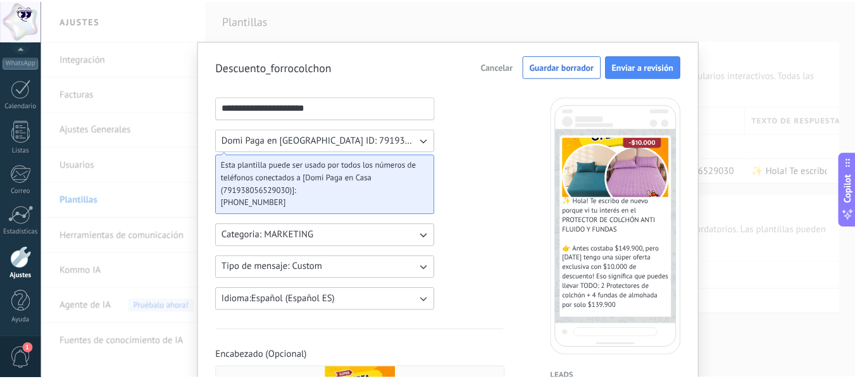
scroll to position [0, 0]
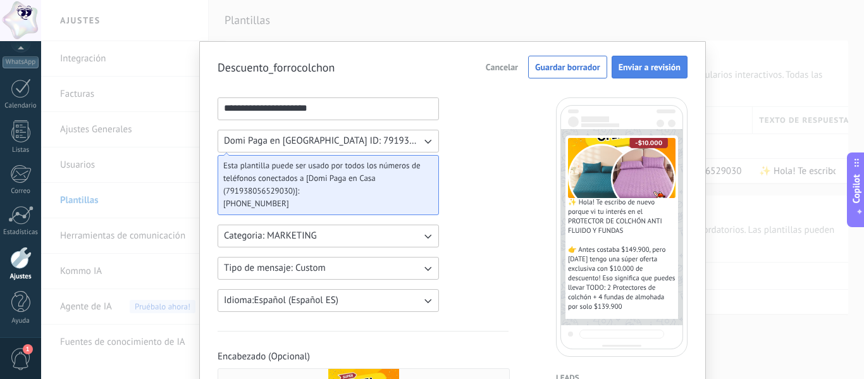
click at [637, 63] on span "Enviar a revisión" at bounding box center [650, 67] width 62 height 9
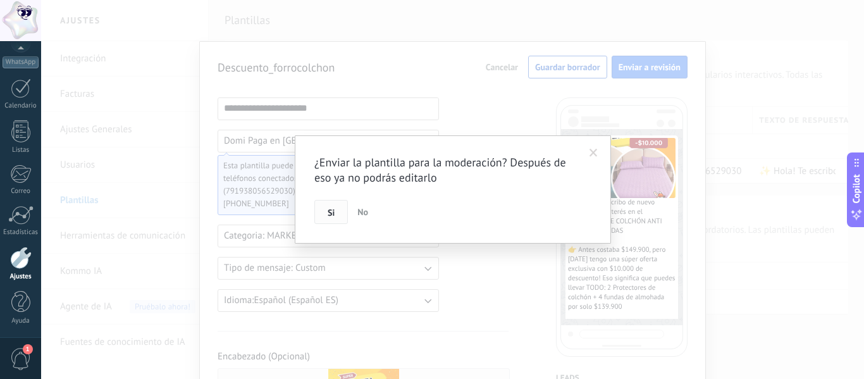
click at [330, 215] on span "Si" at bounding box center [331, 212] width 7 height 9
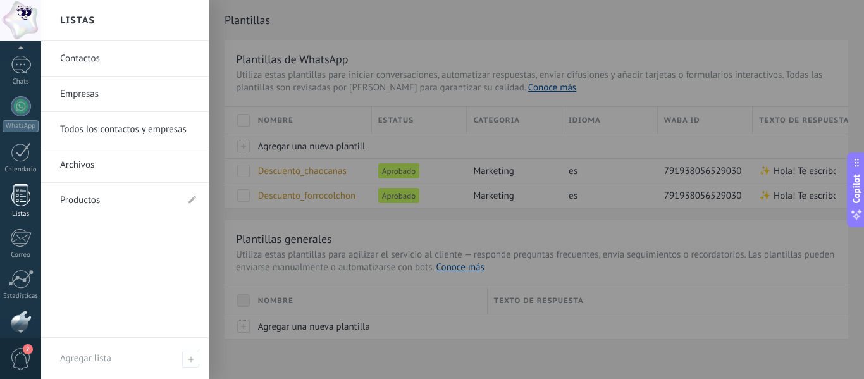
scroll to position [147, 0]
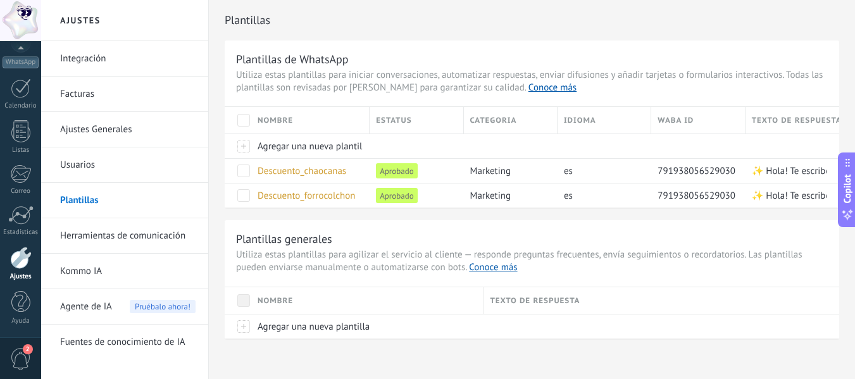
click at [184, 249] on link "Herramientas de comunicación" at bounding box center [127, 235] width 135 height 35
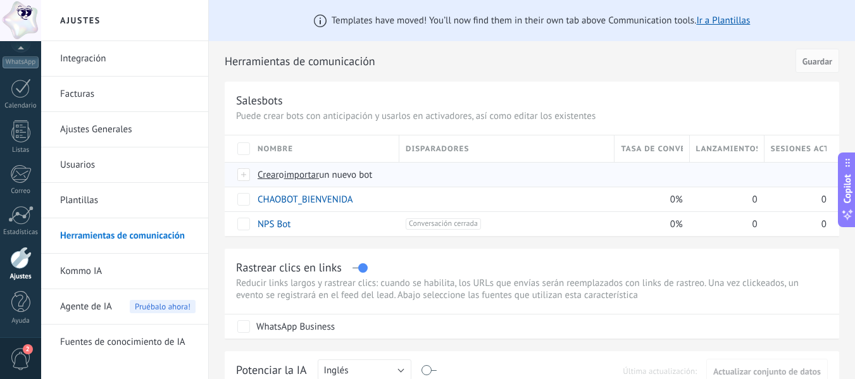
click at [299, 175] on span "importar" at bounding box center [301, 175] width 35 height 12
click at [0, 0] on input "importar un nuevo bot" at bounding box center [0, 0] width 0 height 0
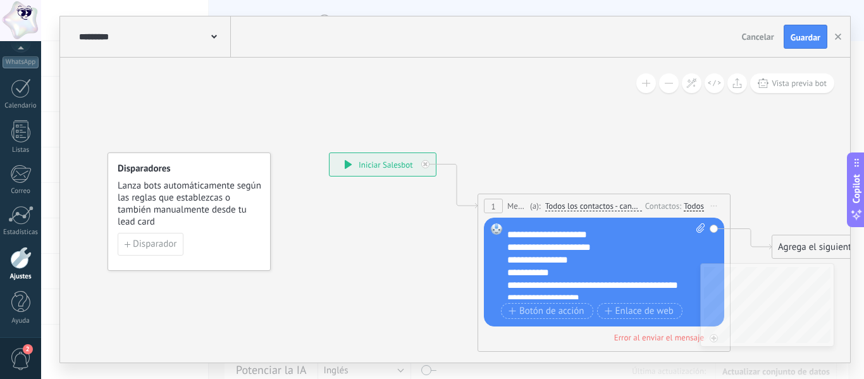
scroll to position [76, 0]
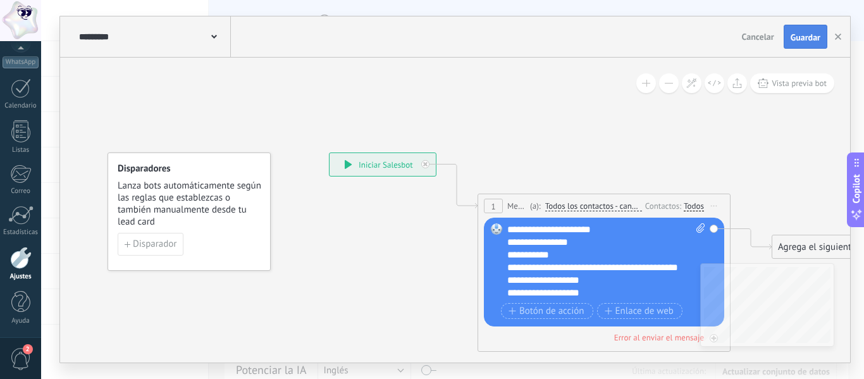
click at [812, 45] on button "Guardar" at bounding box center [806, 37] width 44 height 24
click at [835, 39] on button "button" at bounding box center [838, 36] width 19 height 23
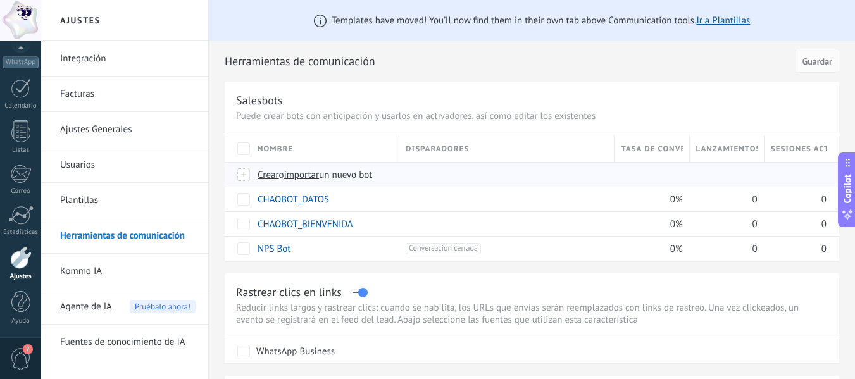
click at [306, 178] on span "importar" at bounding box center [301, 175] width 35 height 12
click at [0, 0] on input "importar un nuevo bot" at bounding box center [0, 0] width 0 height 0
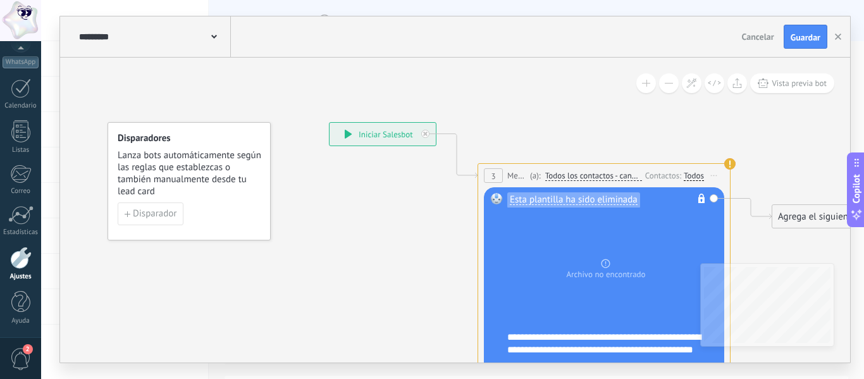
click at [718, 178] on span "Iniciar vista previa aquí Cambiar nombre Duplicar [GEOGRAPHIC_DATA]" at bounding box center [714, 175] width 20 height 18
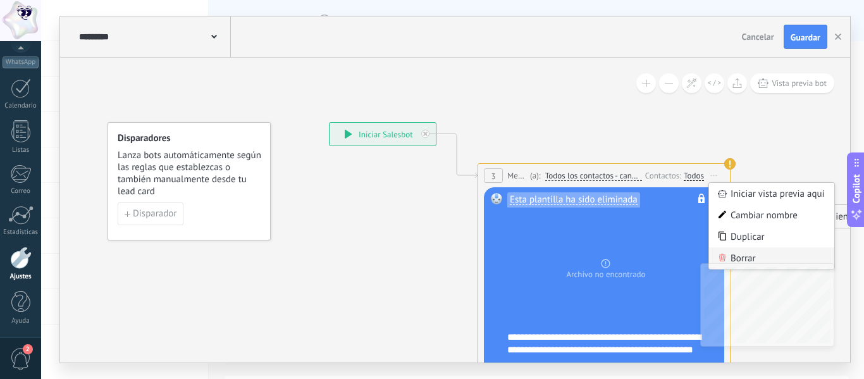
click at [733, 259] on div "Borrar" at bounding box center [771, 258] width 125 height 22
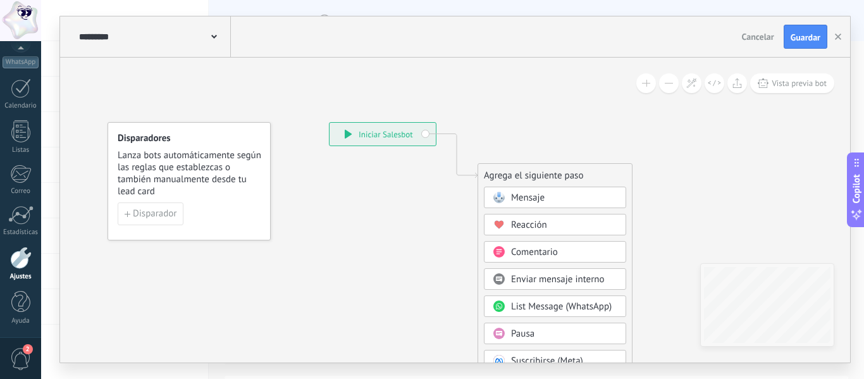
click at [570, 204] on div "Mensaje" at bounding box center [564, 198] width 106 height 13
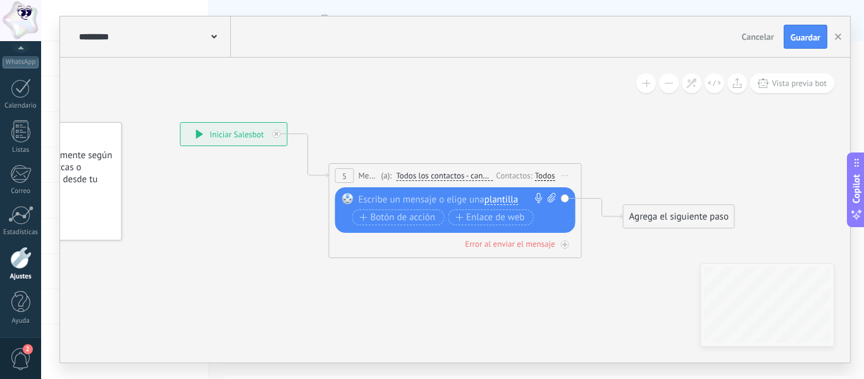
click at [509, 203] on span "plantilla" at bounding box center [502, 200] width 34 height 10
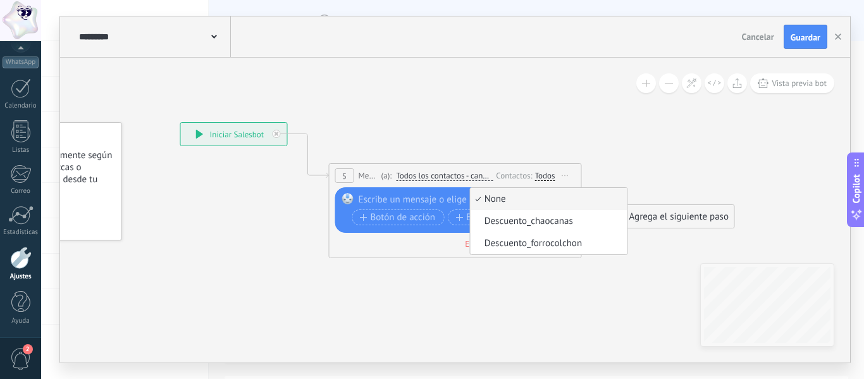
click at [599, 107] on icon at bounding box center [436, 182] width 1145 height 752
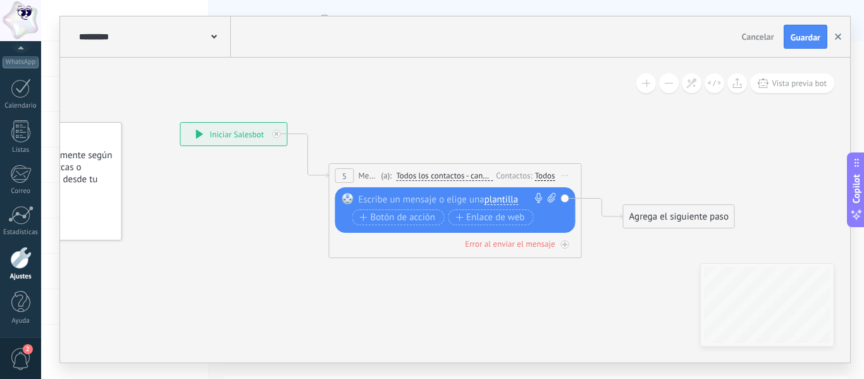
click at [836, 39] on icon "button" at bounding box center [838, 37] width 6 height 6
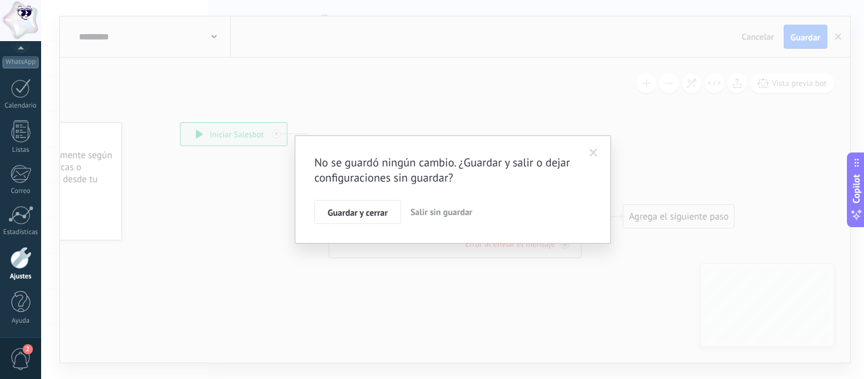
click at [449, 217] on span "Salir sin guardar" at bounding box center [442, 211] width 62 height 11
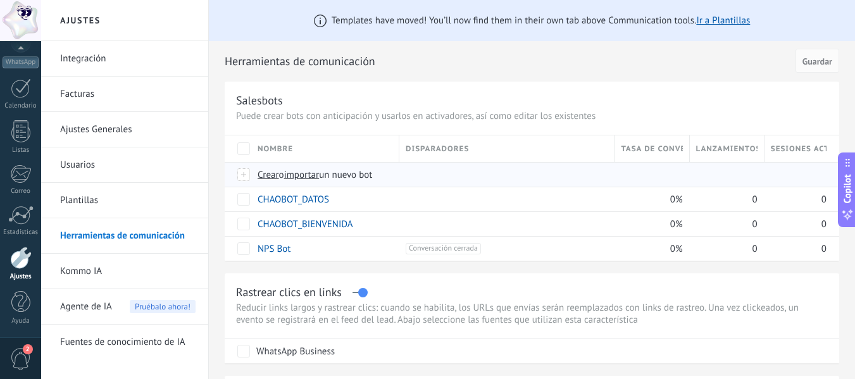
click at [325, 176] on span "un nuevo bot" at bounding box center [345, 175] width 53 height 12
click at [0, 0] on input "importar un nuevo bot" at bounding box center [0, 0] width 0 height 0
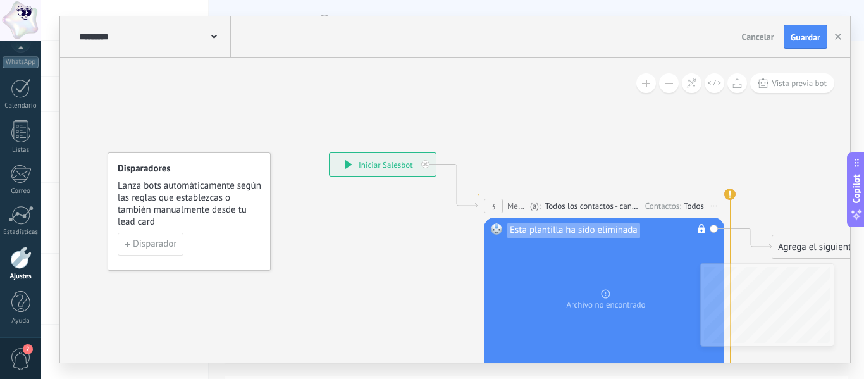
click at [716, 207] on span "Iniciar vista previa aquí Cambiar nombre Duplicar [GEOGRAPHIC_DATA]" at bounding box center [714, 206] width 20 height 18
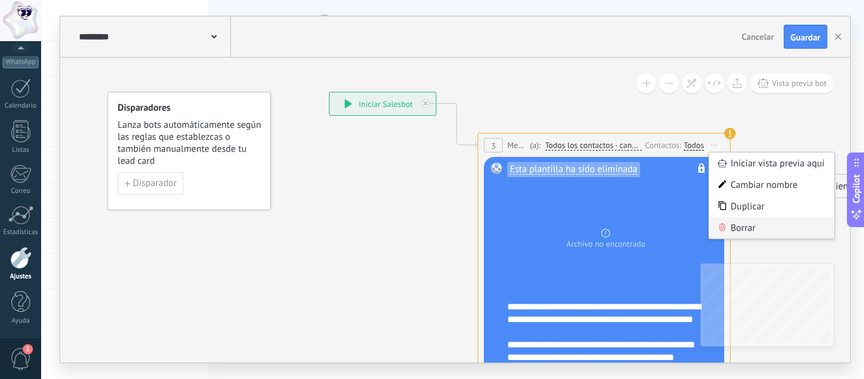
click at [728, 232] on div "Borrar" at bounding box center [771, 228] width 125 height 22
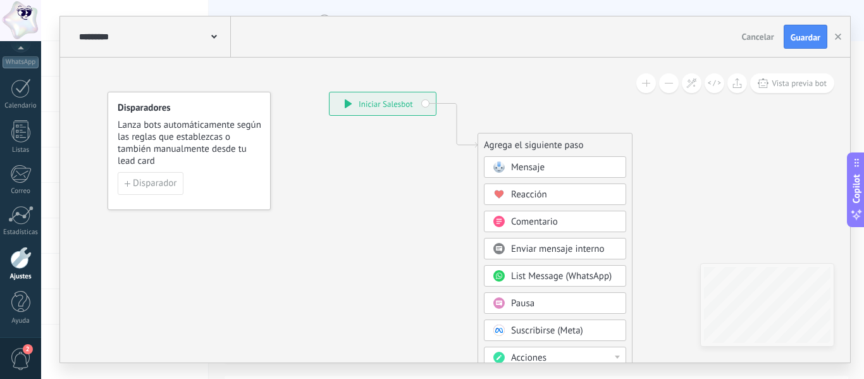
click at [551, 166] on div "Mensaje" at bounding box center [564, 167] width 106 height 13
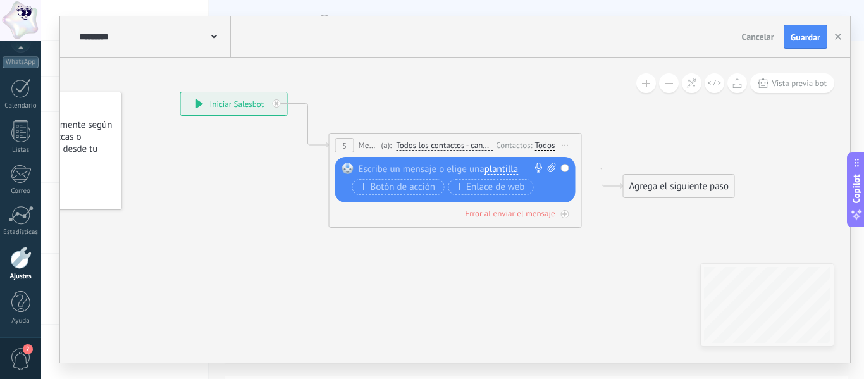
click at [508, 165] on span "plantilla" at bounding box center [502, 170] width 34 height 10
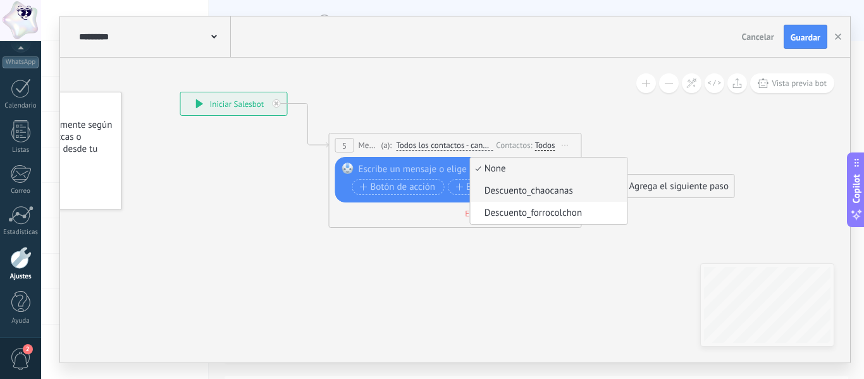
click at [520, 193] on span "Descuento_chaocanas" at bounding box center [547, 191] width 153 height 13
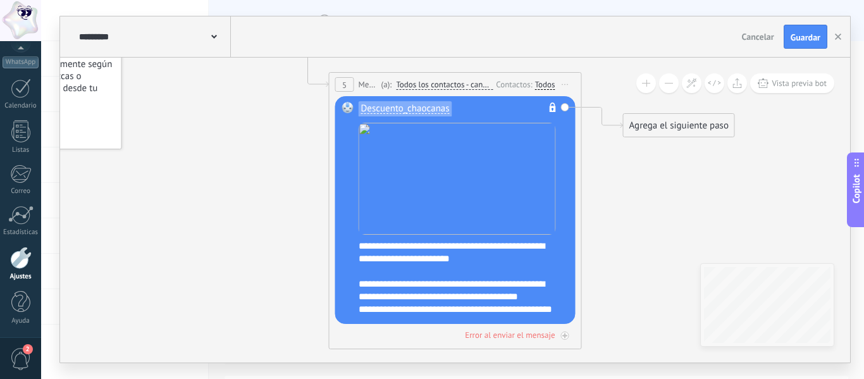
click at [452, 178] on img at bounding box center [457, 179] width 197 height 112
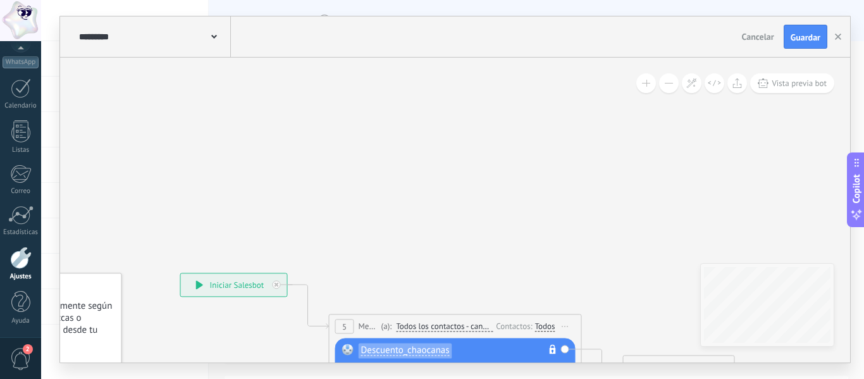
click at [216, 39] on span at bounding box center [214, 36] width 6 height 12
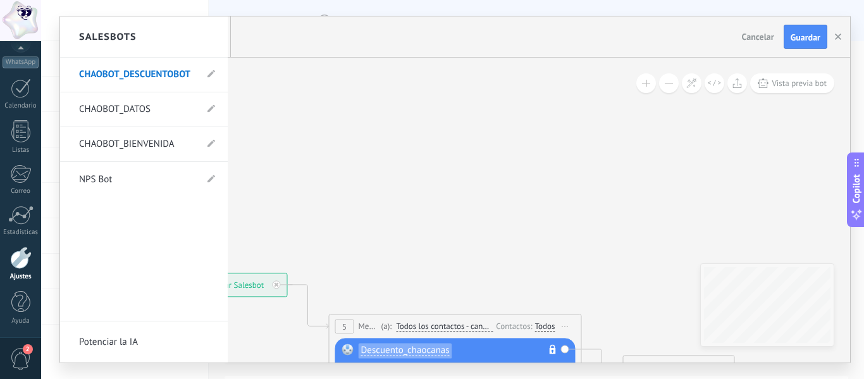
click at [809, 34] on div at bounding box center [455, 189] width 790 height 346
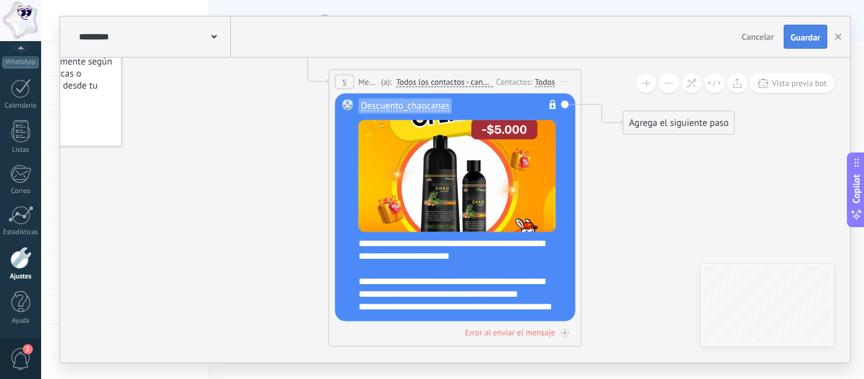
click at [816, 44] on button "Guardar" at bounding box center [806, 37] width 44 height 24
click at [844, 39] on button "button" at bounding box center [838, 37] width 19 height 24
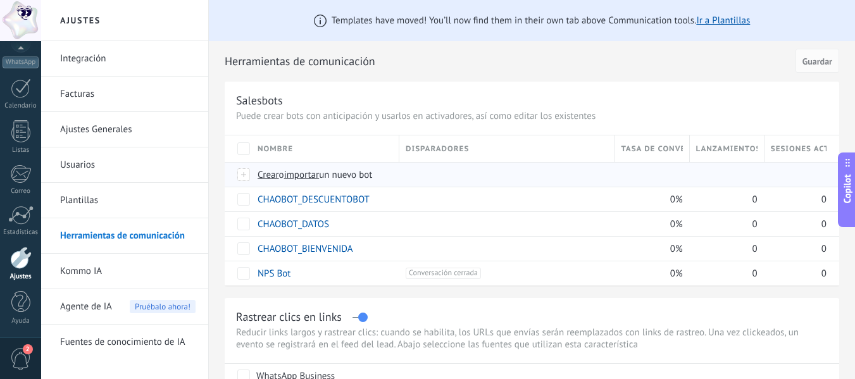
click at [299, 177] on span "importar" at bounding box center [301, 175] width 35 height 12
click at [0, 0] on input "importar un nuevo bot" at bounding box center [0, 0] width 0 height 0
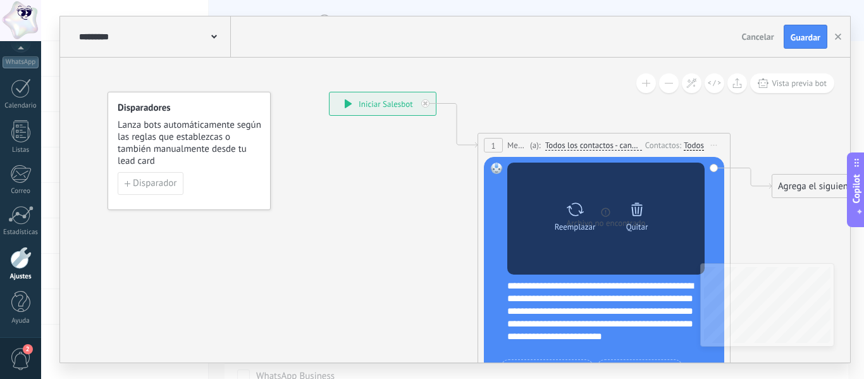
click at [564, 220] on div "Reemplazar" at bounding box center [575, 214] width 53 height 35
click input "Subir" at bounding box center [0, 0] width 0 height 0
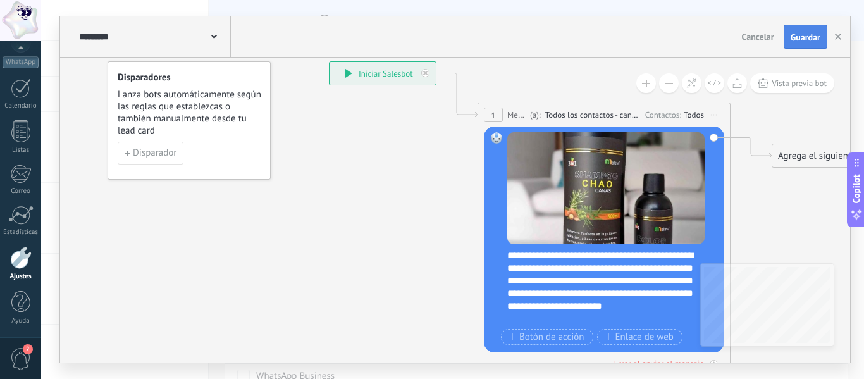
click at [810, 42] on span "Guardar" at bounding box center [806, 37] width 30 height 9
click at [840, 36] on icon "button" at bounding box center [838, 37] width 6 height 6
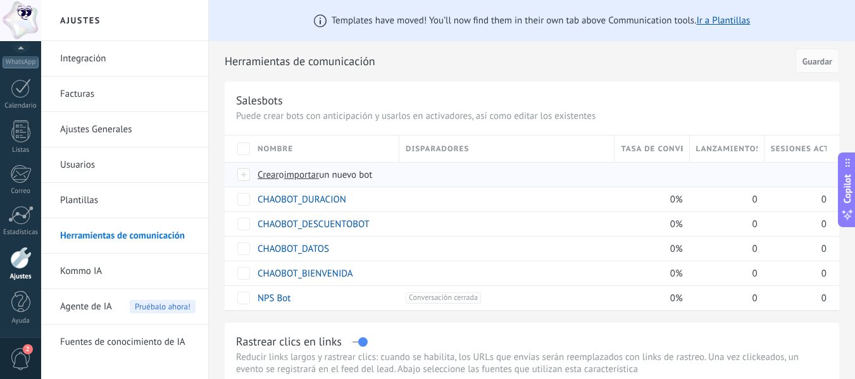
click at [310, 175] on span "importar" at bounding box center [301, 175] width 35 height 12
click at [0, 0] on input "importar un nuevo bot" at bounding box center [0, 0] width 0 height 0
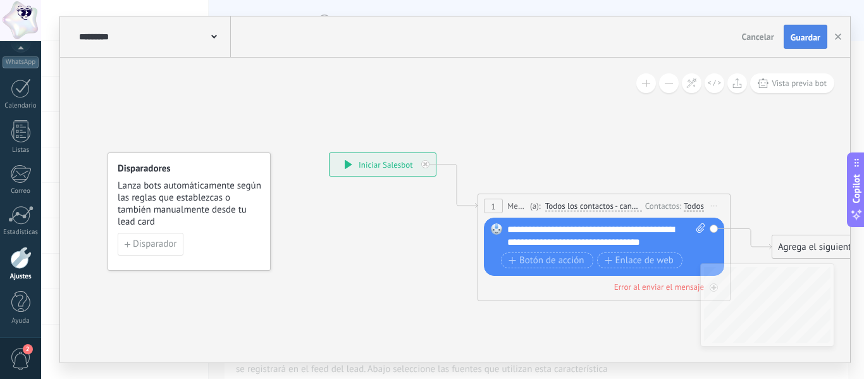
click at [797, 45] on button "Guardar" at bounding box center [806, 37] width 44 height 24
click at [831, 35] on button "button" at bounding box center [838, 36] width 19 height 23
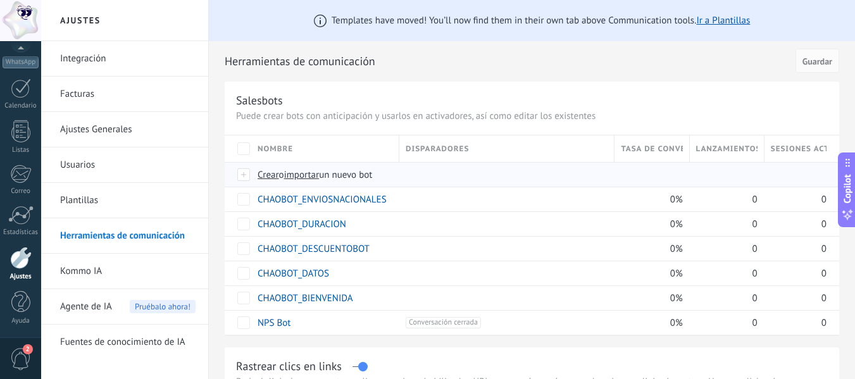
click at [299, 178] on span "importar" at bounding box center [301, 175] width 35 height 12
click at [0, 0] on input "importar un nuevo bot" at bounding box center [0, 0] width 0 height 0
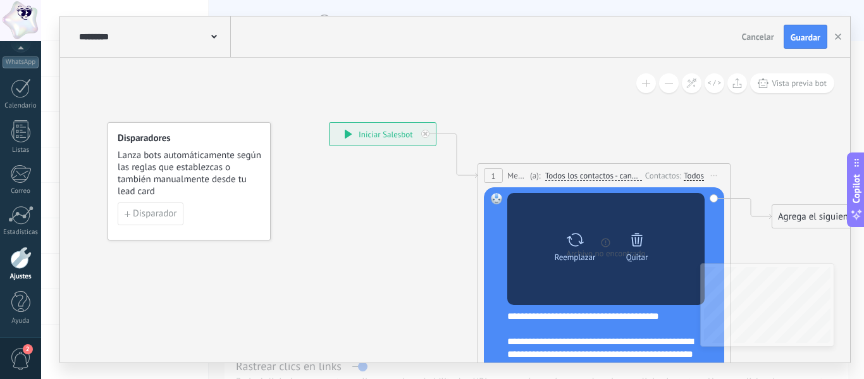
click at [571, 247] on icon at bounding box center [575, 240] width 18 height 18
click input "Subir" at bounding box center [0, 0] width 0 height 0
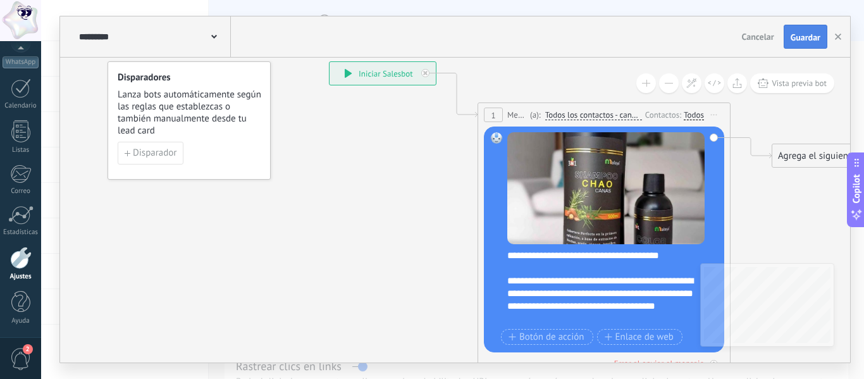
click at [792, 41] on span "Guardar" at bounding box center [806, 37] width 30 height 9
click at [844, 35] on button "button" at bounding box center [838, 36] width 19 height 23
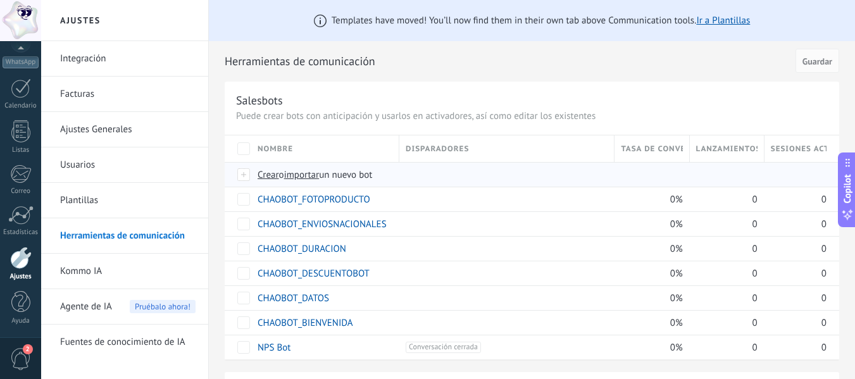
click at [315, 175] on span "importar" at bounding box center [301, 175] width 35 height 12
click at [0, 0] on input "importar un nuevo bot" at bounding box center [0, 0] width 0 height 0
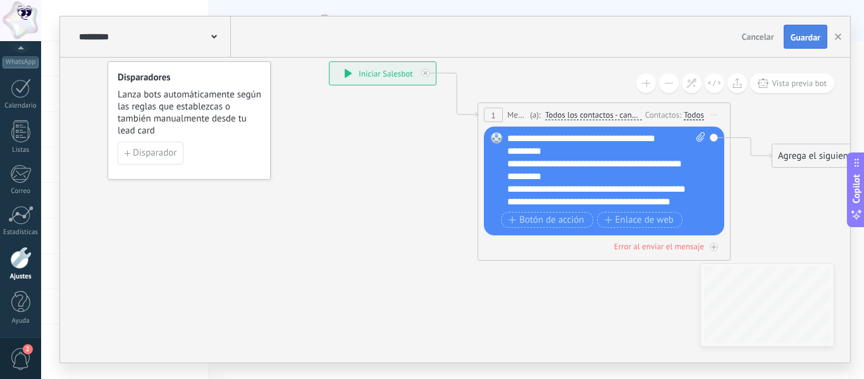
click at [797, 42] on span "Guardar" at bounding box center [806, 37] width 30 height 9
click at [838, 39] on icon "button" at bounding box center [838, 37] width 6 height 6
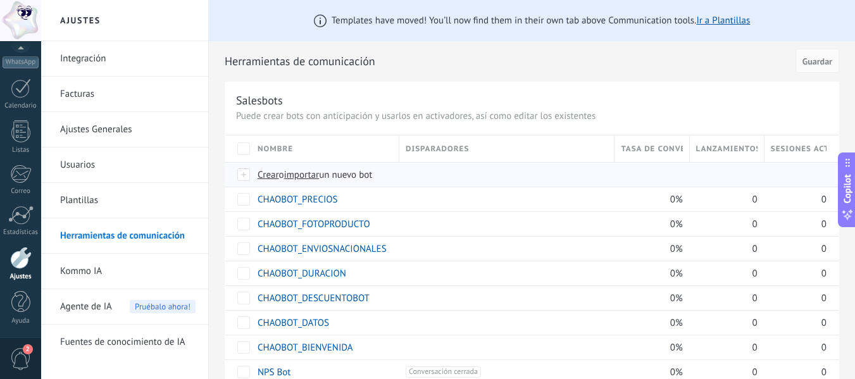
click at [307, 176] on span "importar" at bounding box center [301, 175] width 35 height 12
click at [0, 0] on input "importar un nuevo bot" at bounding box center [0, 0] width 0 height 0
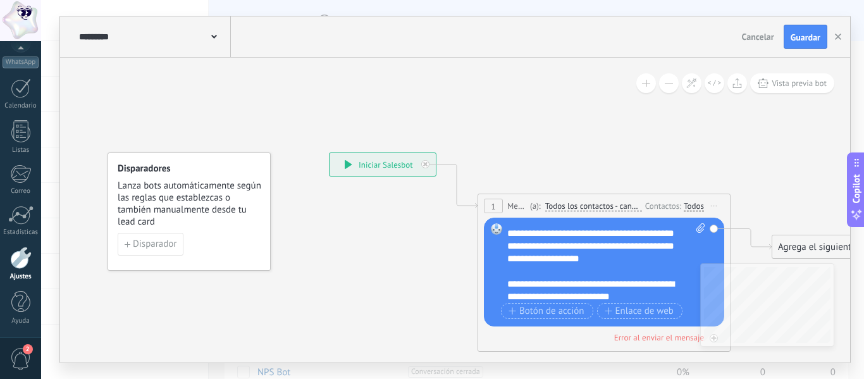
scroll to position [63, 0]
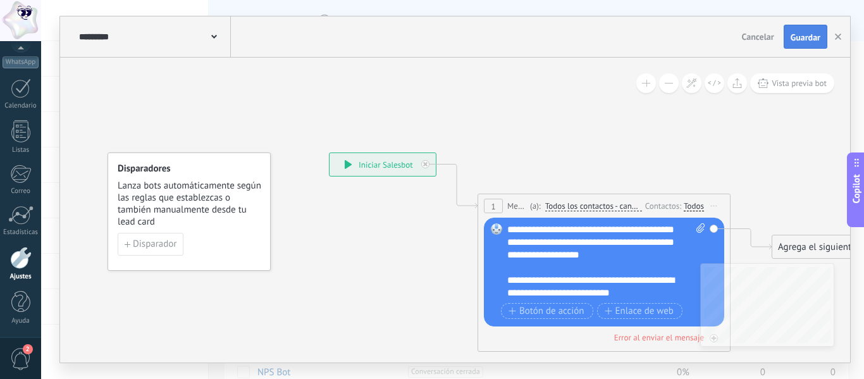
click at [799, 40] on span "Guardar" at bounding box center [806, 37] width 30 height 9
click at [838, 28] on button "button" at bounding box center [838, 36] width 19 height 23
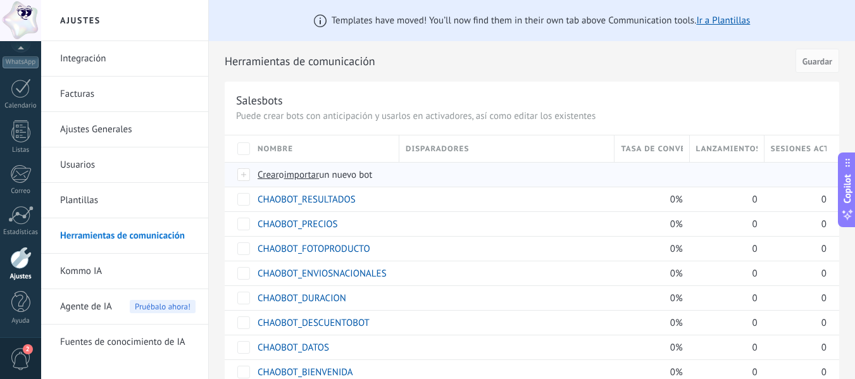
click at [315, 175] on span "importar" at bounding box center [301, 175] width 35 height 12
click at [0, 0] on input "importar un nuevo bot" at bounding box center [0, 0] width 0 height 0
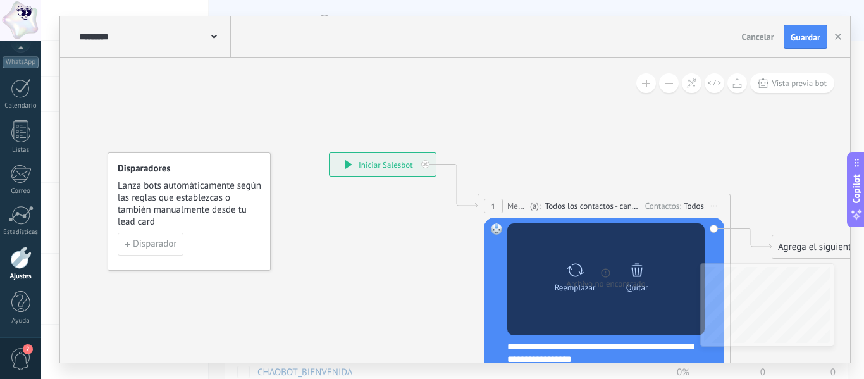
click at [575, 283] on div "Reemplazar" at bounding box center [575, 287] width 41 height 9
click input "Subir" at bounding box center [0, 0] width 0 height 0
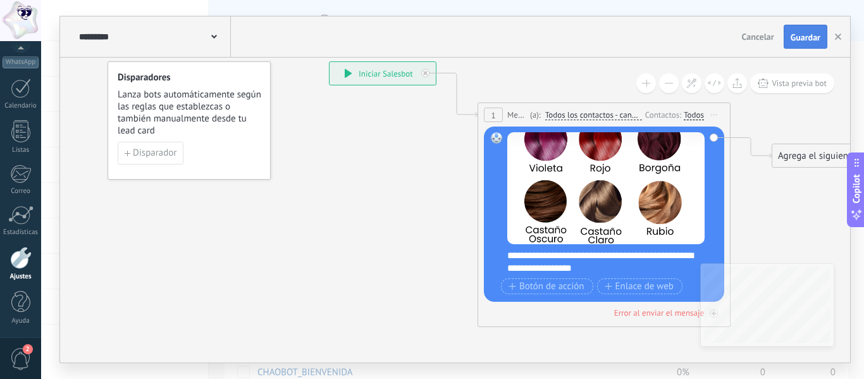
click at [801, 42] on span "Guardar" at bounding box center [806, 37] width 30 height 9
click at [838, 39] on icon "button" at bounding box center [838, 37] width 6 height 6
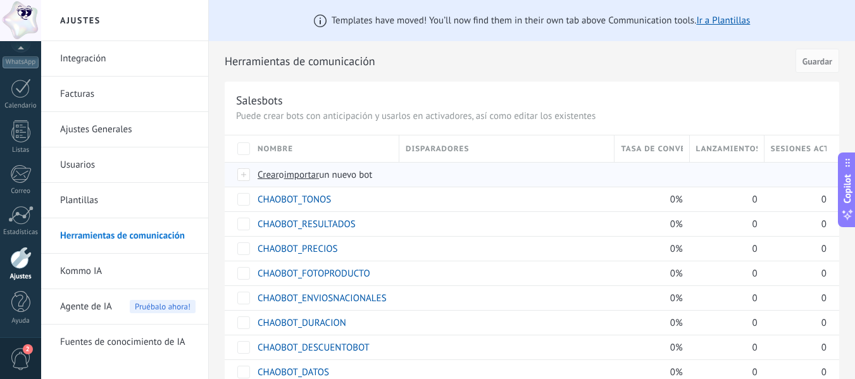
click at [275, 175] on span "Crear" at bounding box center [269, 175] width 22 height 12
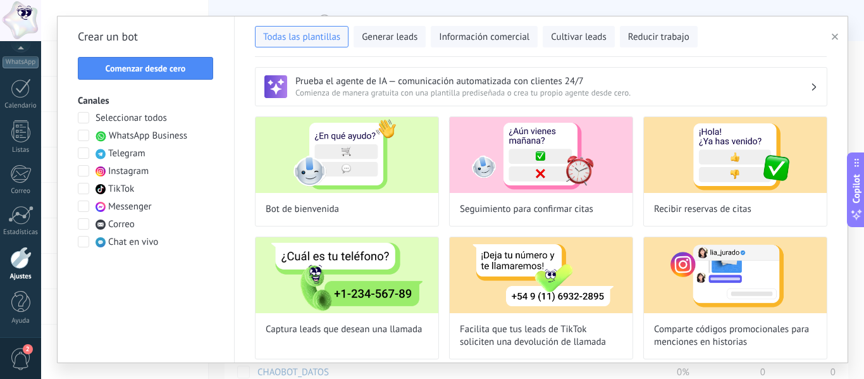
click at [834, 33] on span "button" at bounding box center [835, 36] width 6 height 9
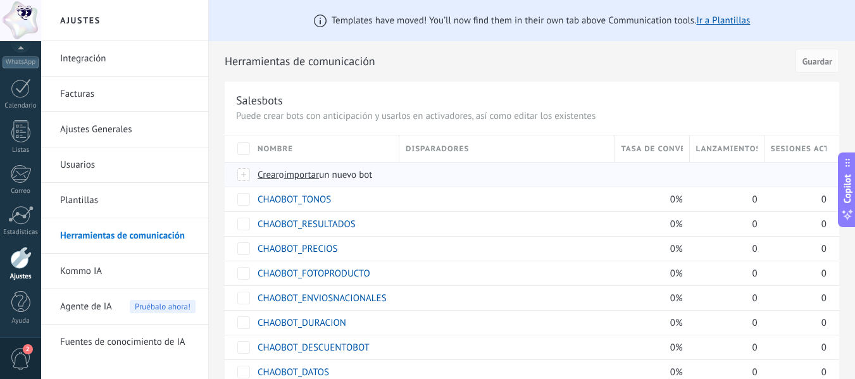
click at [297, 177] on span "importar" at bounding box center [301, 175] width 35 height 12
click at [0, 0] on input "importar un nuevo bot" at bounding box center [0, 0] width 0 height 0
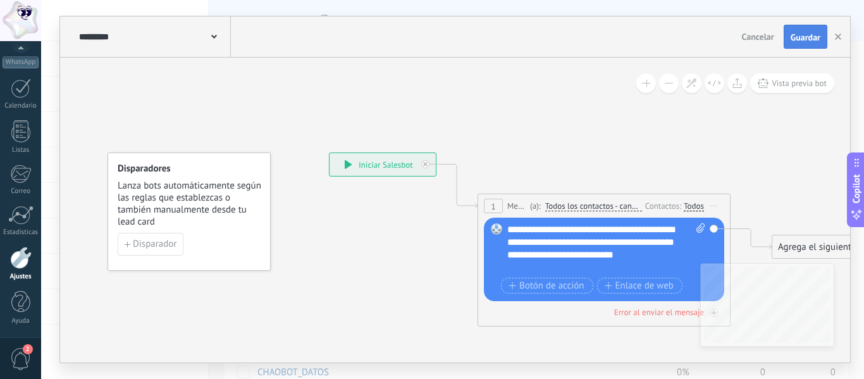
click at [809, 45] on button "Guardar" at bounding box center [806, 37] width 44 height 24
click at [842, 40] on button "button" at bounding box center [838, 37] width 19 height 24
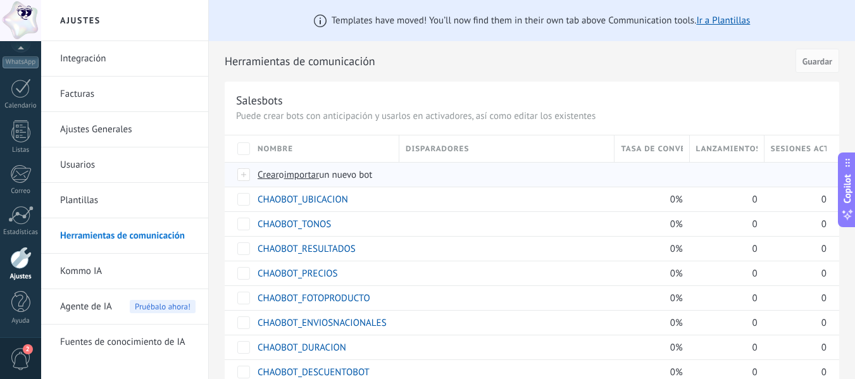
click at [324, 178] on span "un nuevo bot" at bounding box center [345, 175] width 53 height 12
click at [0, 0] on input "importar un nuevo bot" at bounding box center [0, 0] width 0 height 0
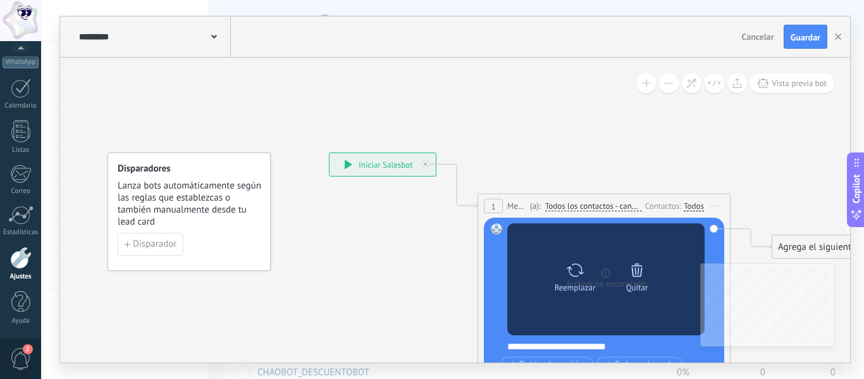
click at [564, 277] on div "Reemplazar" at bounding box center [575, 275] width 53 height 35
click input "Subir" at bounding box center [0, 0] width 0 height 0
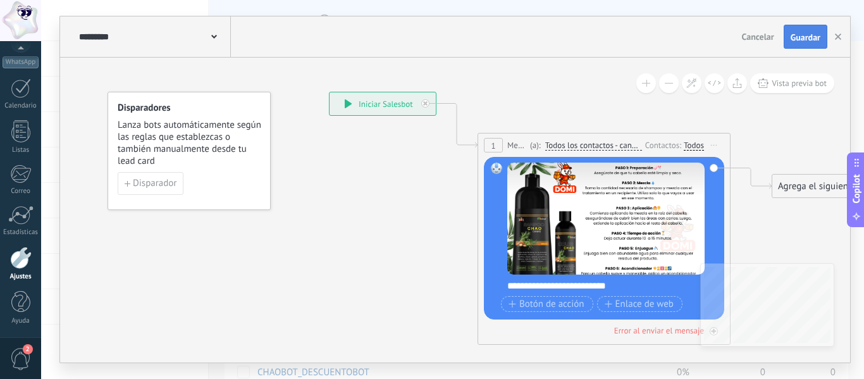
click at [804, 34] on span "Guardar" at bounding box center [806, 37] width 30 height 9
click at [837, 33] on button "button" at bounding box center [838, 37] width 19 height 24
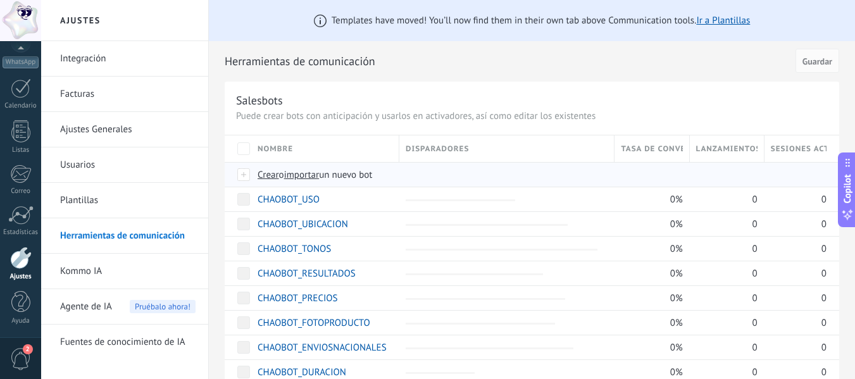
click at [316, 176] on span "importar" at bounding box center [301, 175] width 35 height 12
click at [0, 0] on input "importar un nuevo bot" at bounding box center [0, 0] width 0 height 0
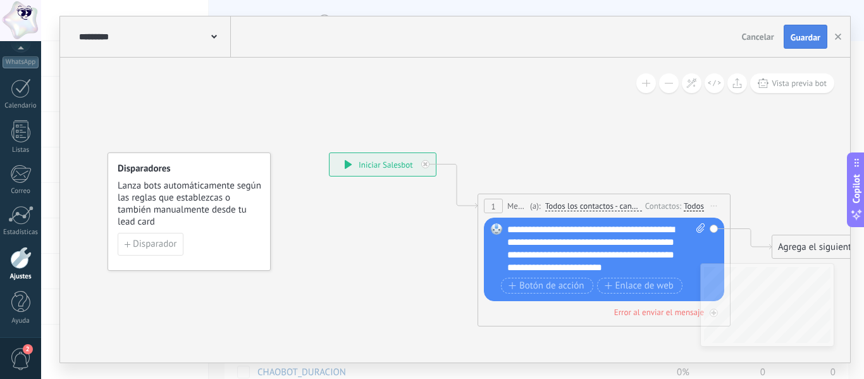
click at [808, 28] on button "Guardar" at bounding box center [806, 37] width 44 height 24
click at [837, 35] on icon "button" at bounding box center [838, 37] width 6 height 6
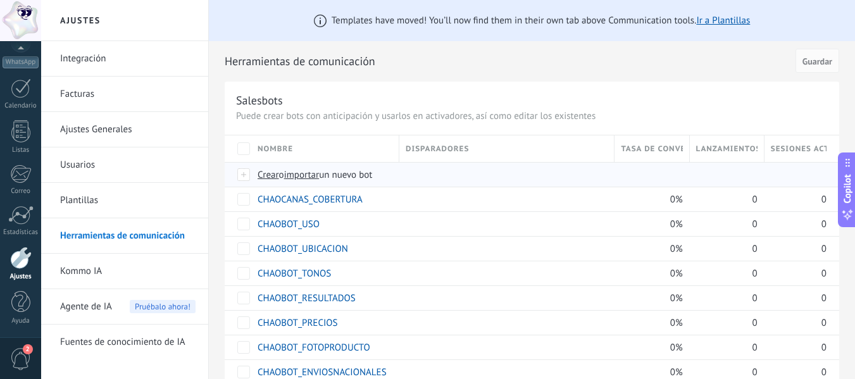
click at [315, 176] on span "importar" at bounding box center [301, 175] width 35 height 12
click at [0, 0] on input "importar un nuevo bot" at bounding box center [0, 0] width 0 height 0
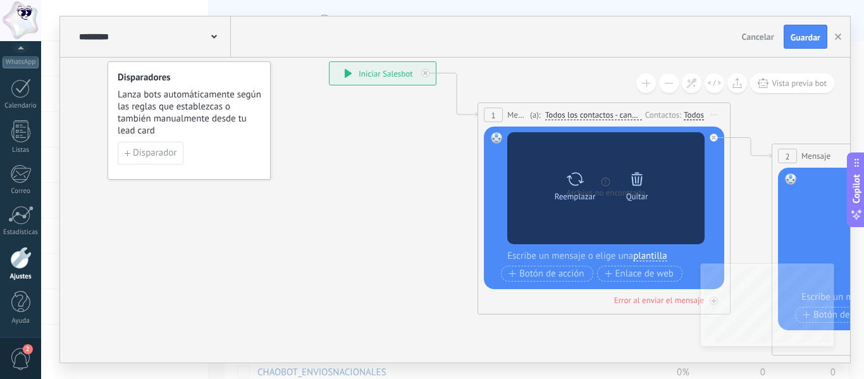
click at [587, 210] on div "Reemplazar Quitar Convertir a mensaje de voz" at bounding box center [606, 188] width 124 height 44
click at [576, 192] on div "Reemplazar" at bounding box center [575, 196] width 41 height 9
click input "Subir" at bounding box center [0, 0] width 0 height 0
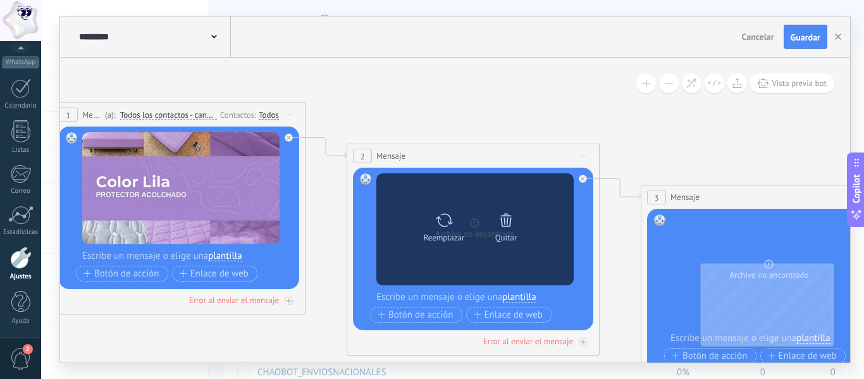
click at [451, 227] on icon at bounding box center [444, 220] width 18 height 18
click input "Subir" at bounding box center [0, 0] width 0 height 0
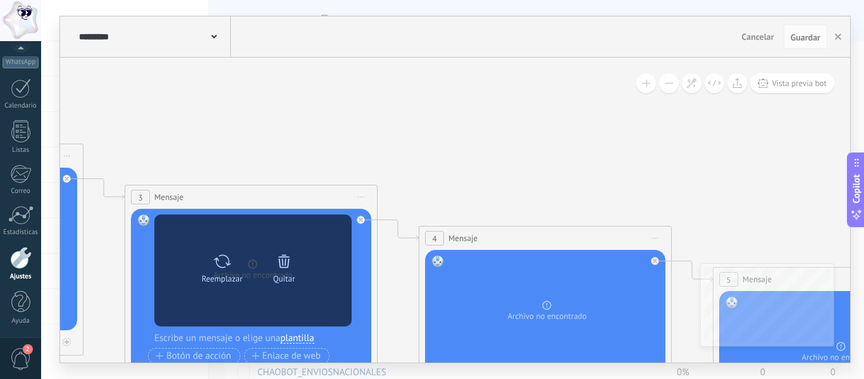
click at [229, 263] on icon at bounding box center [222, 261] width 18 height 18
click input "Subir" at bounding box center [0, 0] width 0 height 0
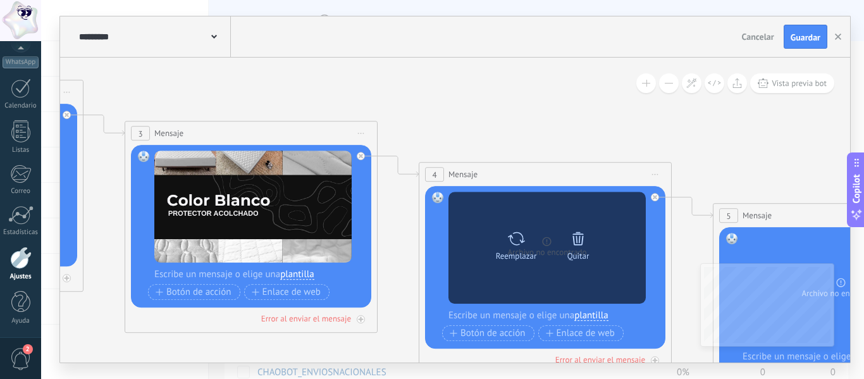
click at [515, 243] on icon at bounding box center [517, 239] width 18 height 18
click input "Subir" at bounding box center [0, 0] width 0 height 0
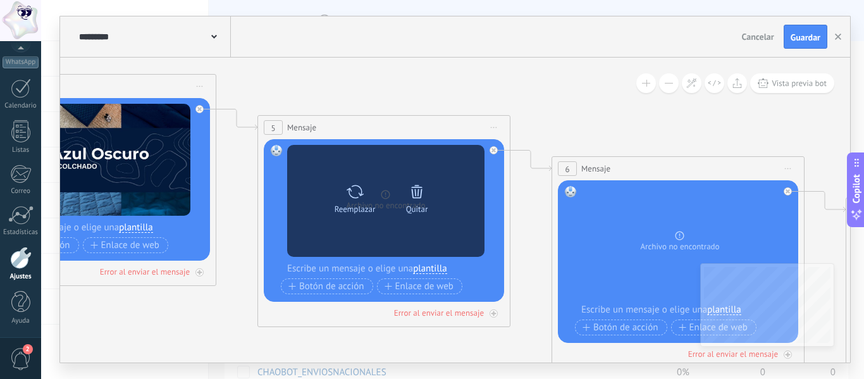
click at [346, 190] on icon at bounding box center [355, 192] width 18 height 18
click input "Subir" at bounding box center [0, 0] width 0 height 0
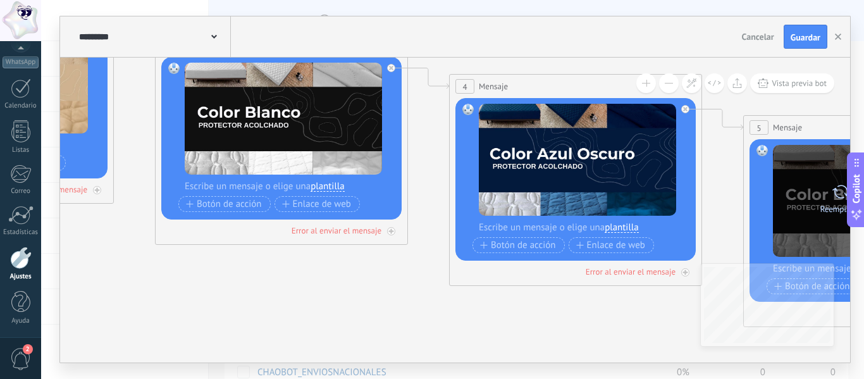
click at [832, 203] on div at bounding box center [841, 191] width 18 height 25
click input "Subir" at bounding box center [0, 0] width 0 height 0
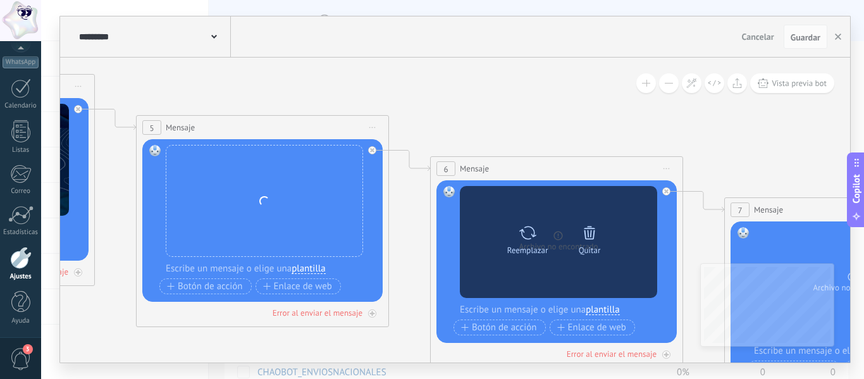
click at [530, 240] on icon at bounding box center [528, 233] width 18 height 18
click input "Subir" at bounding box center [0, 0] width 0 height 0
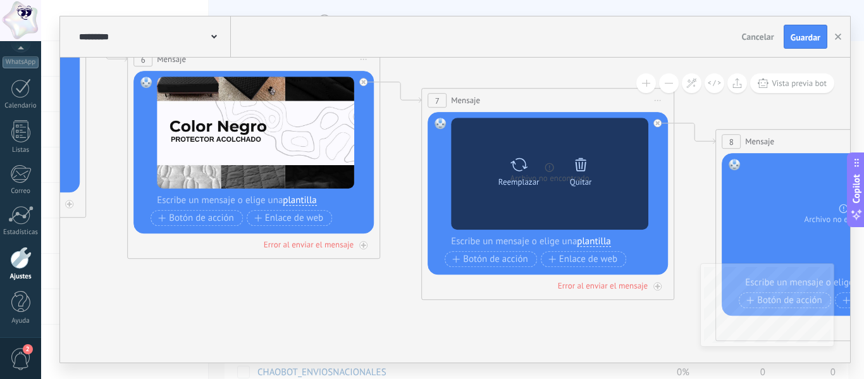
click at [514, 168] on icon at bounding box center [519, 164] width 17 height 13
click input "Subir" at bounding box center [0, 0] width 0 height 0
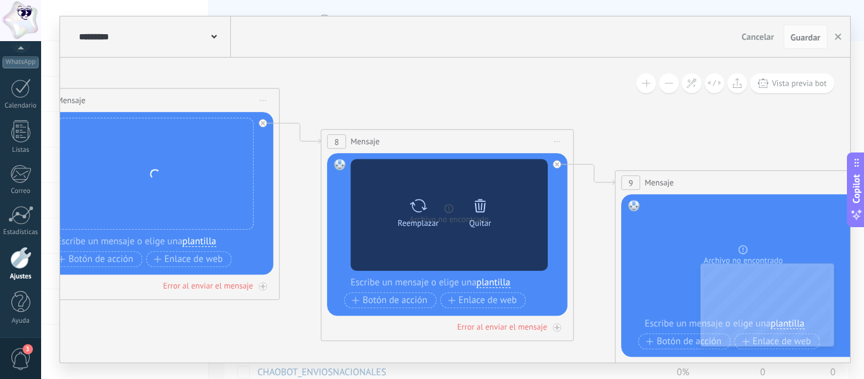
click at [422, 200] on icon at bounding box center [418, 205] width 17 height 13
click input "Subir" at bounding box center [0, 0] width 0 height 0
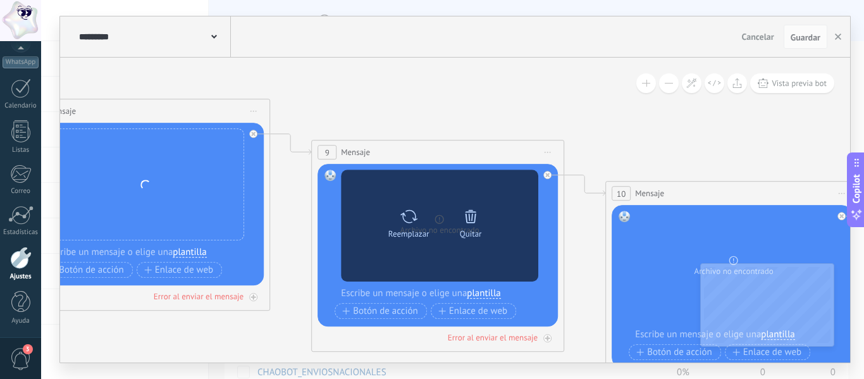
click at [406, 216] on icon at bounding box center [409, 215] width 17 height 13
click input "Subir" at bounding box center [0, 0] width 0 height 0
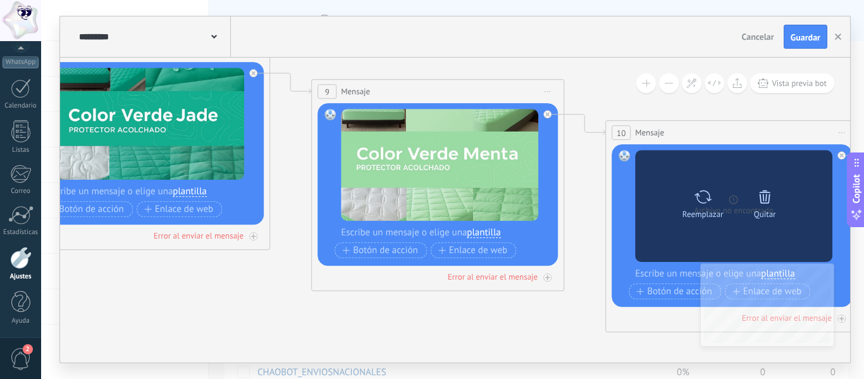
click at [703, 200] on icon at bounding box center [703, 197] width 18 height 18
click input "Subir" at bounding box center [0, 0] width 0 height 0
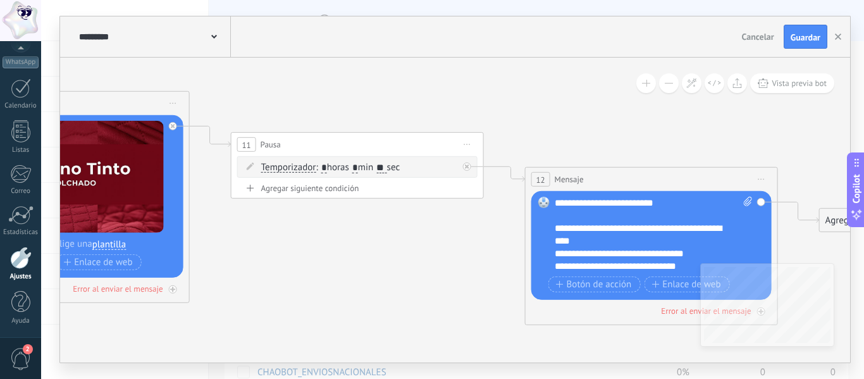
click at [387, 166] on input "**" at bounding box center [382, 168] width 10 height 10
click at [794, 38] on span "Guardar" at bounding box center [806, 37] width 30 height 9
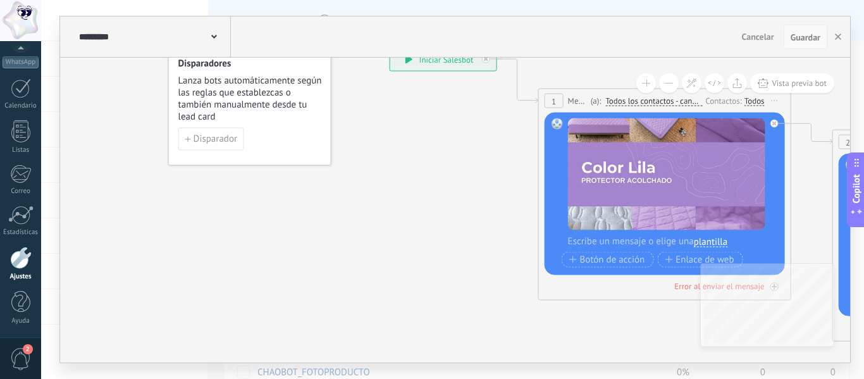
click at [795, 39] on span "Guardar" at bounding box center [806, 37] width 30 height 9
click at [840, 39] on use "button" at bounding box center [838, 37] width 6 height 6
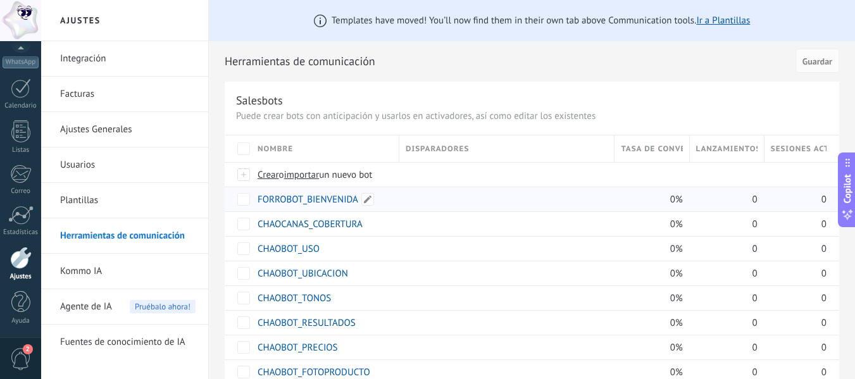
click at [300, 198] on link "FORROBOT_BIENVENIDA" at bounding box center [308, 200] width 101 height 12
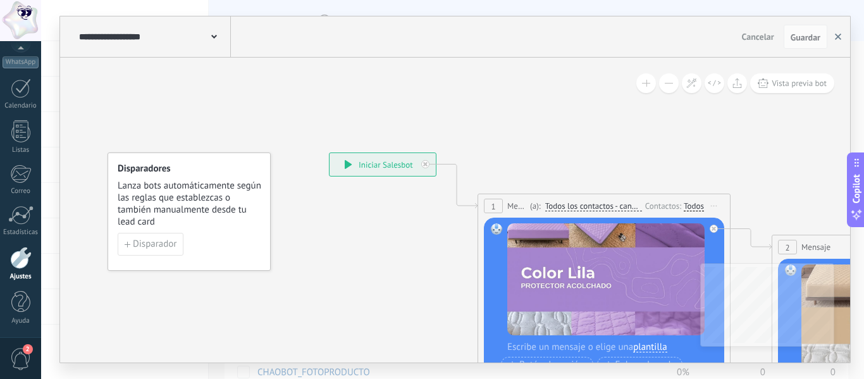
click at [835, 39] on icon "button" at bounding box center [838, 37] width 6 height 6
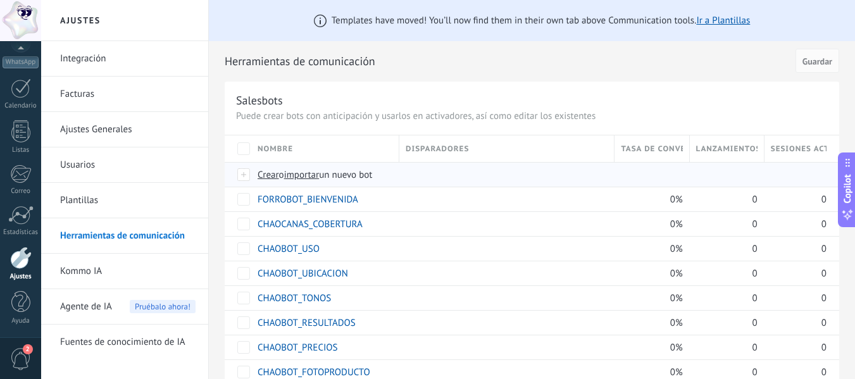
click at [298, 175] on span "importar" at bounding box center [301, 175] width 35 height 12
click at [0, 0] on input "importar un nuevo bot" at bounding box center [0, 0] width 0 height 0
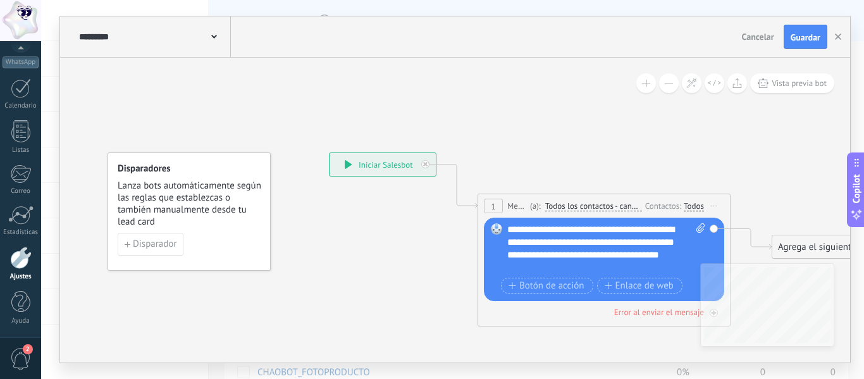
click at [798, 39] on span "Guardar" at bounding box center [806, 37] width 30 height 9
click at [835, 40] on icon "button" at bounding box center [838, 37] width 6 height 6
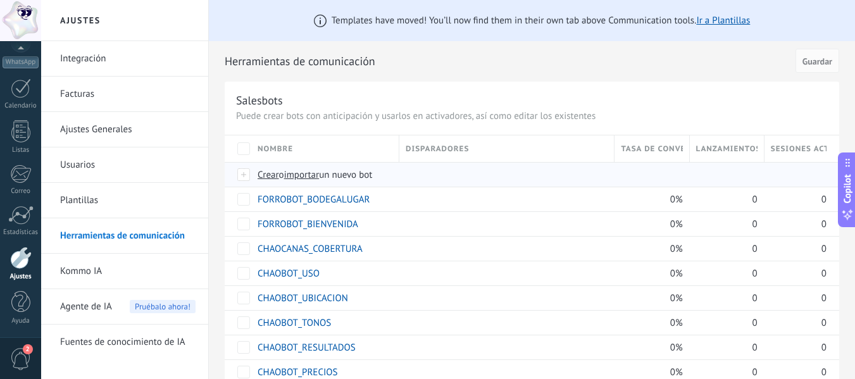
click at [309, 174] on span "importar" at bounding box center [301, 175] width 35 height 12
click at [0, 0] on input "importar un nuevo bot" at bounding box center [0, 0] width 0 height 0
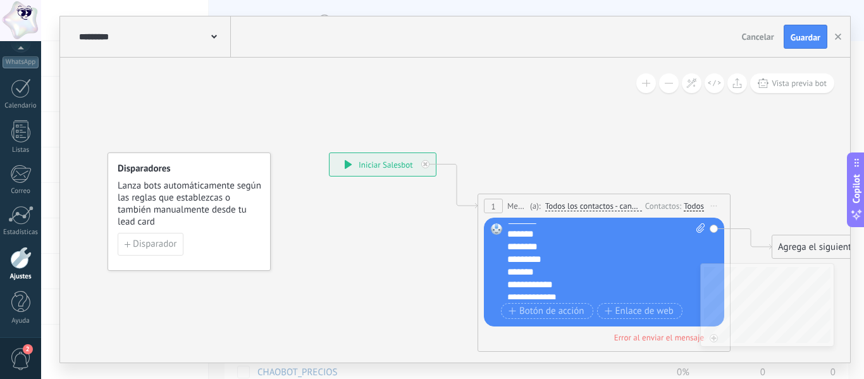
scroll to position [76, 0]
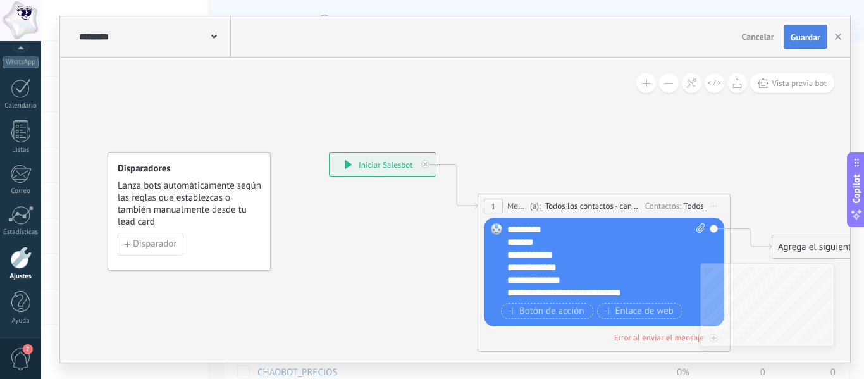
click at [799, 33] on span "Guardar" at bounding box center [806, 37] width 30 height 9
click at [837, 39] on use "button" at bounding box center [838, 37] width 6 height 6
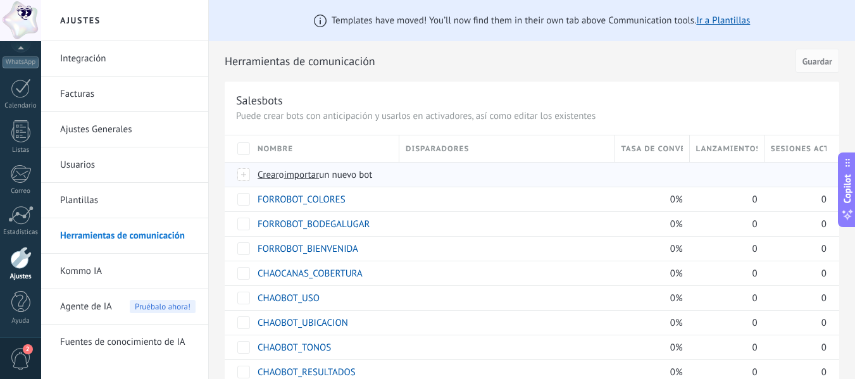
click at [311, 170] on span "importar" at bounding box center [301, 175] width 35 height 12
click at [0, 0] on input "importar un nuevo bot" at bounding box center [0, 0] width 0 height 0
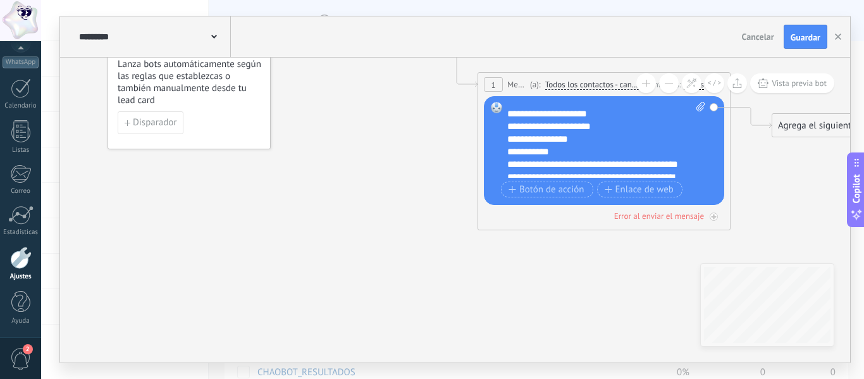
scroll to position [89, 0]
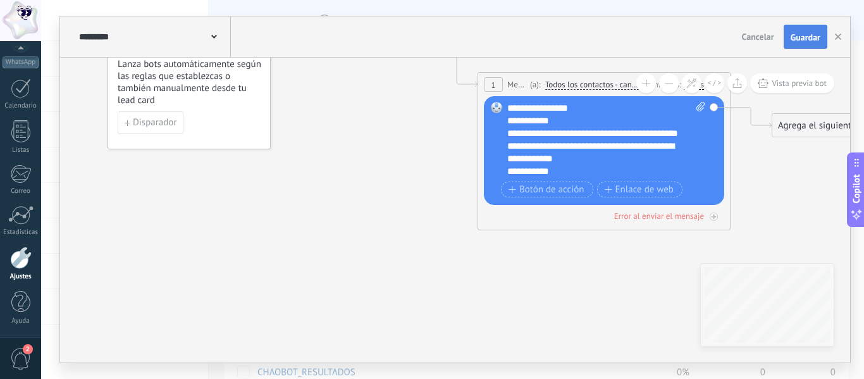
click at [787, 41] on button "Guardar" at bounding box center [806, 37] width 44 height 24
click at [835, 41] on button "button" at bounding box center [838, 37] width 19 height 24
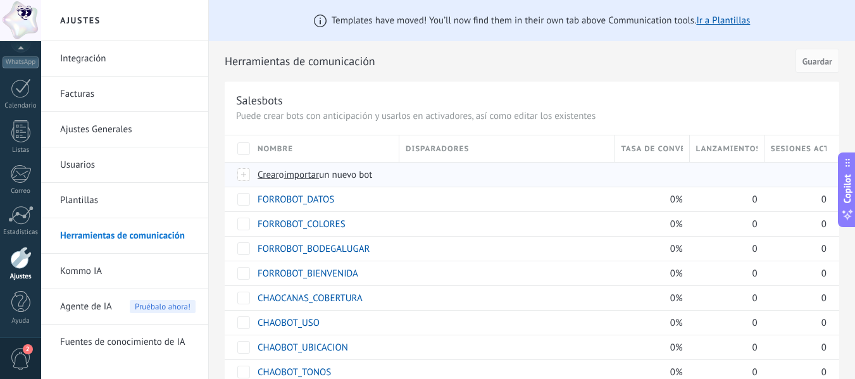
click at [306, 174] on span "importar" at bounding box center [301, 175] width 35 height 12
click at [0, 0] on input "importar un nuevo bot" at bounding box center [0, 0] width 0 height 0
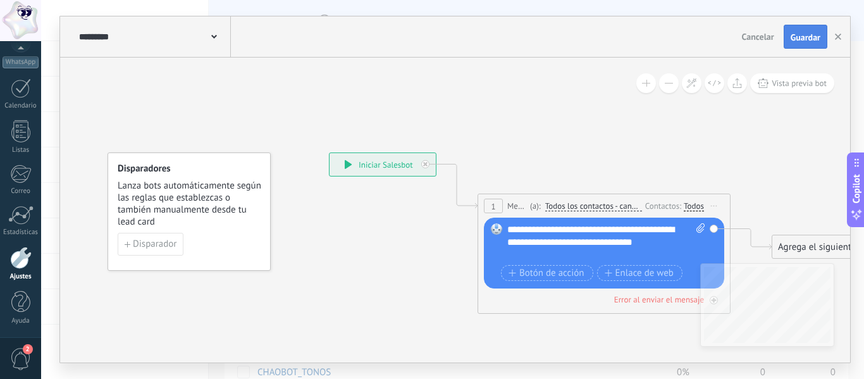
click at [797, 39] on span "Guardar" at bounding box center [806, 37] width 30 height 9
click at [838, 35] on icon "button" at bounding box center [838, 37] width 6 height 6
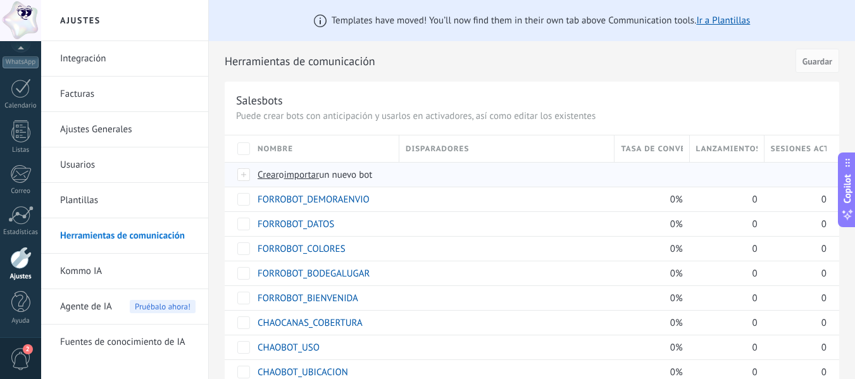
click at [307, 173] on span "importar" at bounding box center [301, 175] width 35 height 12
click at [0, 0] on input "importar un nuevo bot" at bounding box center [0, 0] width 0 height 0
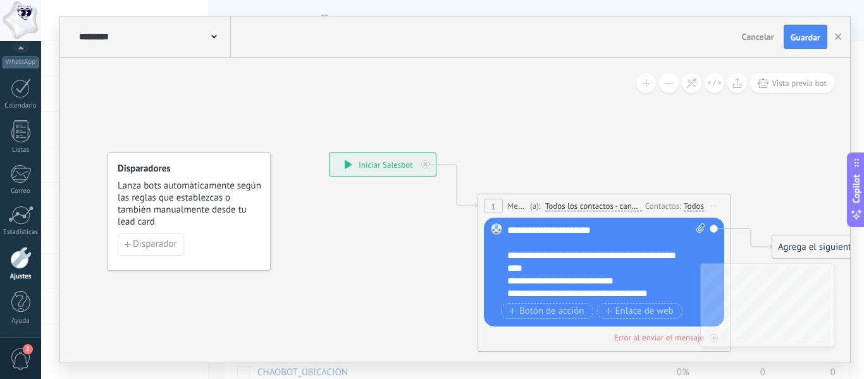
scroll to position [38, 0]
click at [809, 44] on button "Guardar" at bounding box center [806, 37] width 44 height 24
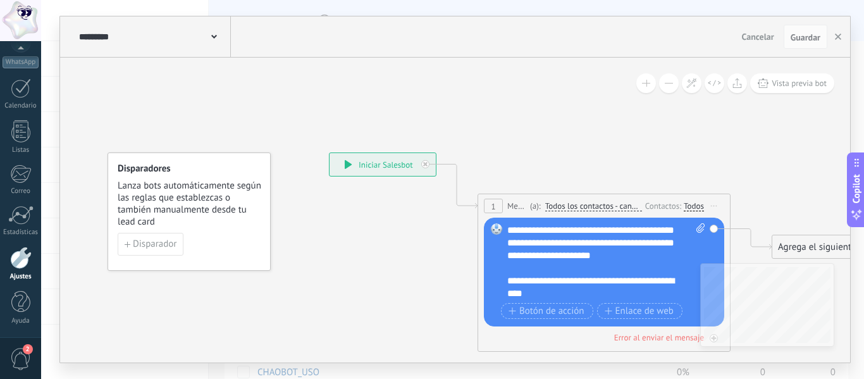
scroll to position [0, 0]
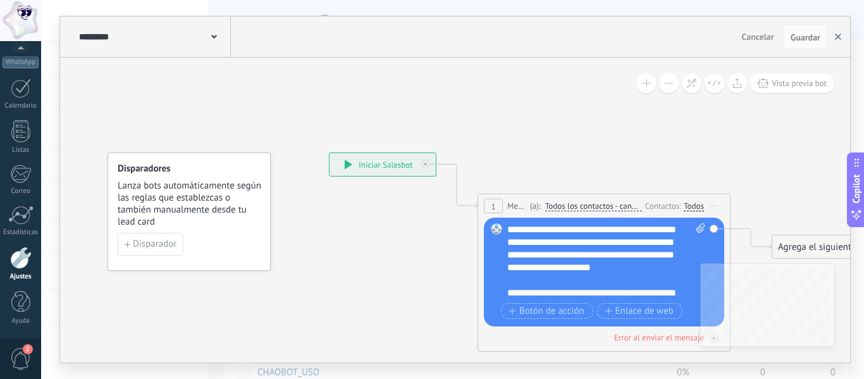
click at [836, 34] on use "button" at bounding box center [838, 37] width 6 height 6
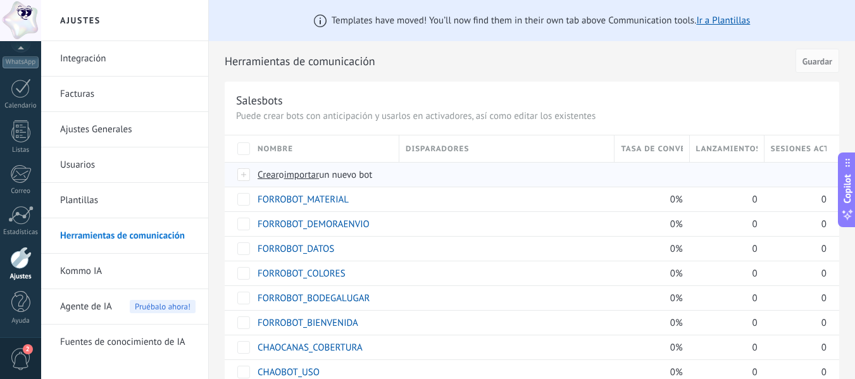
click at [299, 175] on span "importar" at bounding box center [301, 175] width 35 height 12
click at [0, 0] on input "importar un nuevo bot" at bounding box center [0, 0] width 0 height 0
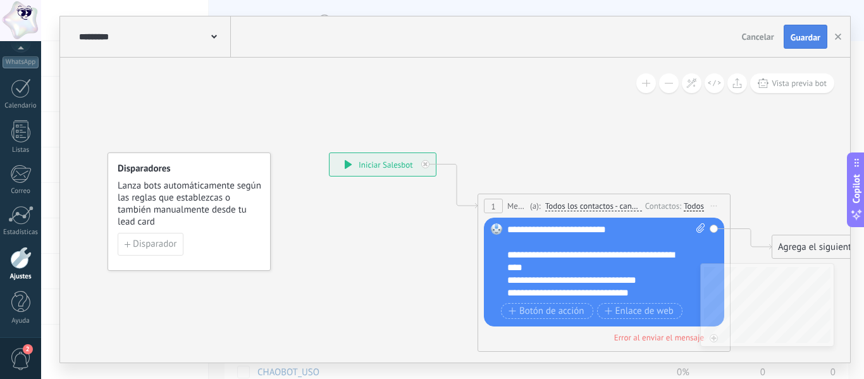
click at [803, 43] on button "Guardar" at bounding box center [806, 37] width 44 height 24
click at [834, 39] on button "button" at bounding box center [838, 37] width 19 height 24
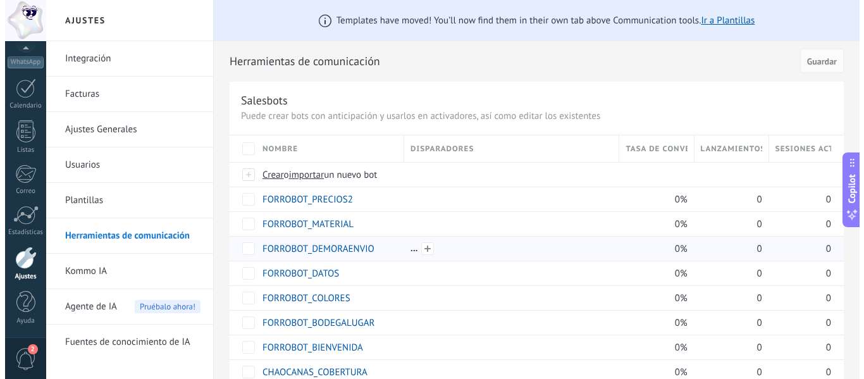
scroll to position [63, 0]
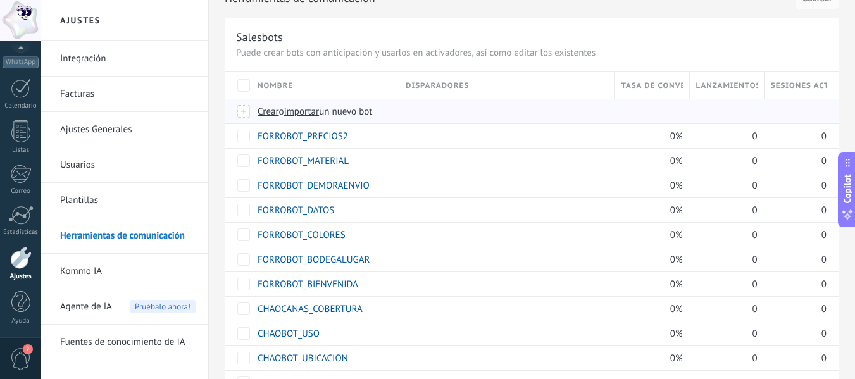
click at [317, 112] on span "importar" at bounding box center [301, 112] width 35 height 12
click at [0, 0] on input "importar un nuevo bot" at bounding box center [0, 0] width 0 height 0
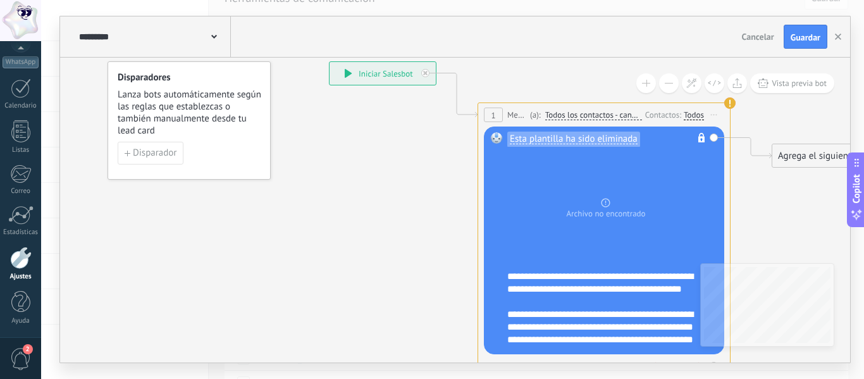
click at [713, 116] on span "Iniciar vista previa aquí Cambiar nombre Duplicar [GEOGRAPHIC_DATA]" at bounding box center [714, 115] width 20 height 18
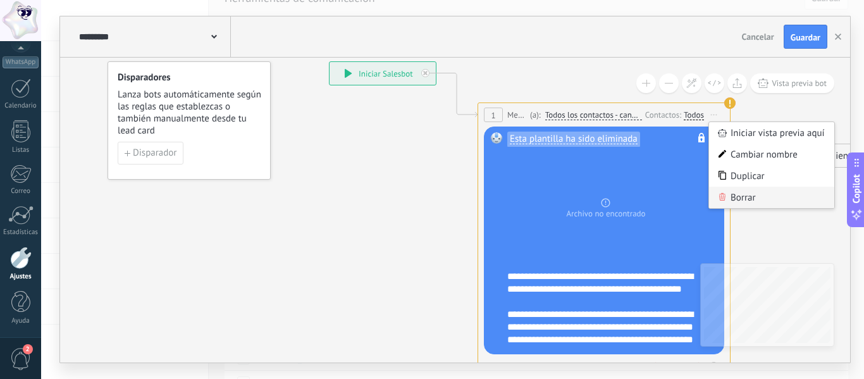
click at [728, 197] on div "Borrar" at bounding box center [771, 198] width 125 height 22
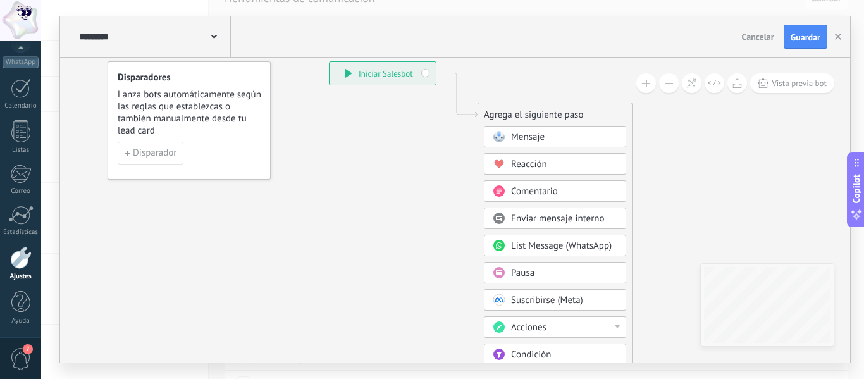
click at [585, 142] on div "Mensaje" at bounding box center [564, 137] width 106 height 13
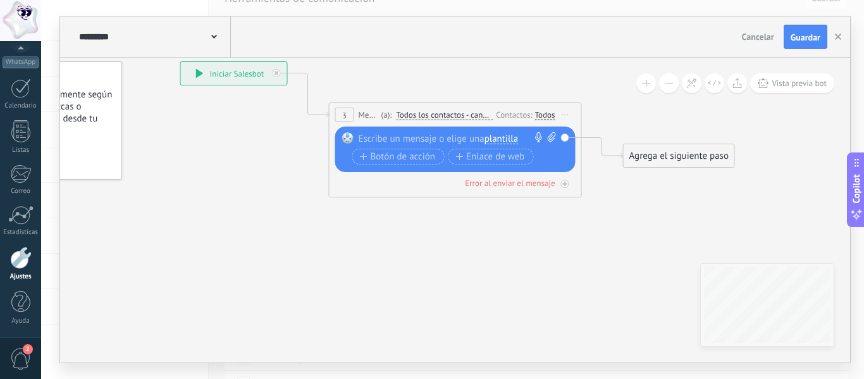
click at [511, 134] on span "plantilla" at bounding box center [502, 139] width 34 height 10
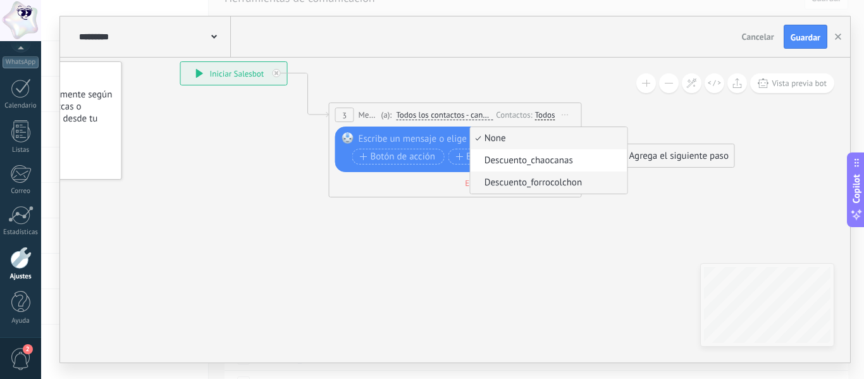
click at [520, 179] on span "Descuento_forrocolchon" at bounding box center [547, 183] width 153 height 13
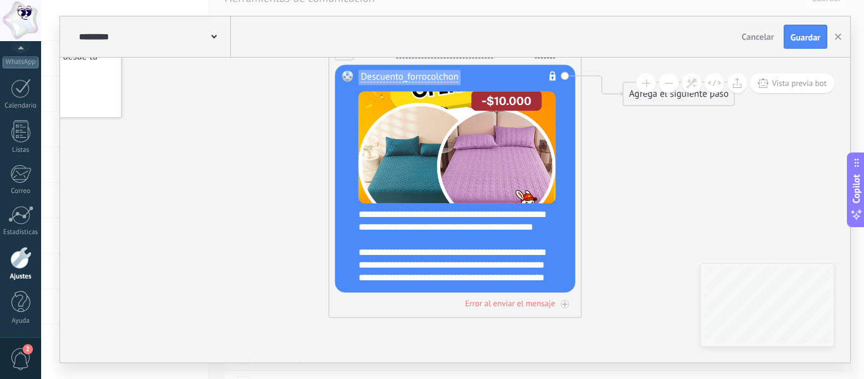
scroll to position [101, 0]
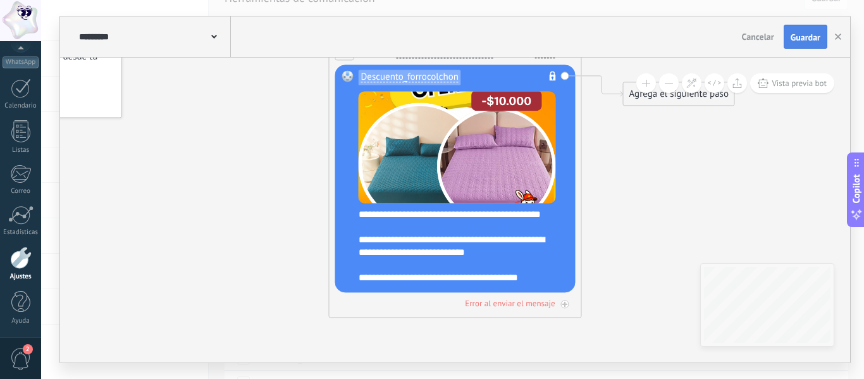
click at [818, 39] on span "Guardar" at bounding box center [806, 37] width 30 height 9
click at [833, 36] on button "button" at bounding box center [838, 36] width 19 height 23
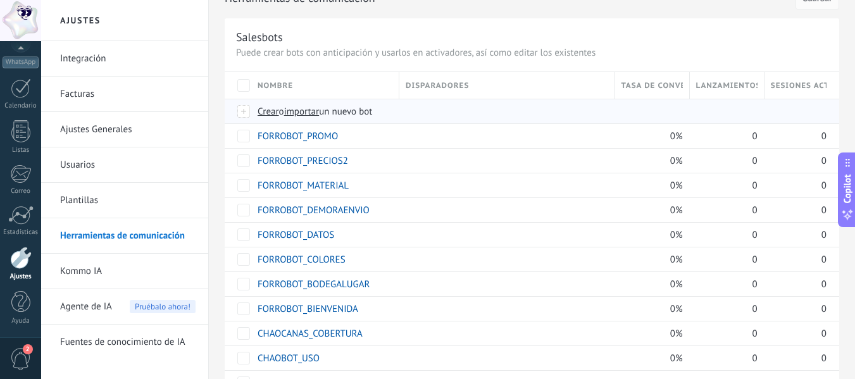
click at [316, 116] on span "importar" at bounding box center [301, 112] width 35 height 12
click at [0, 0] on input "importar un nuevo bot" at bounding box center [0, 0] width 0 height 0
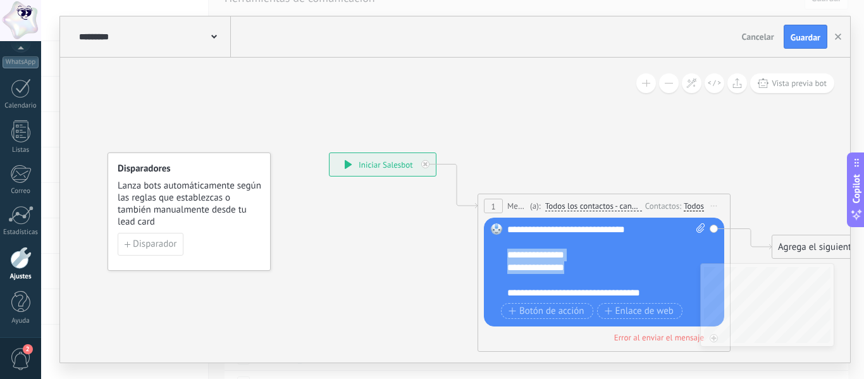
drag, startPoint x: 587, startPoint y: 267, endPoint x: 496, endPoint y: 249, distance: 92.3
click at [496, 249] on div "Reemplazar Quitar Convertir a mensaje de voz Arrastre la imagen aquí para adjun…" at bounding box center [604, 272] width 240 height 109
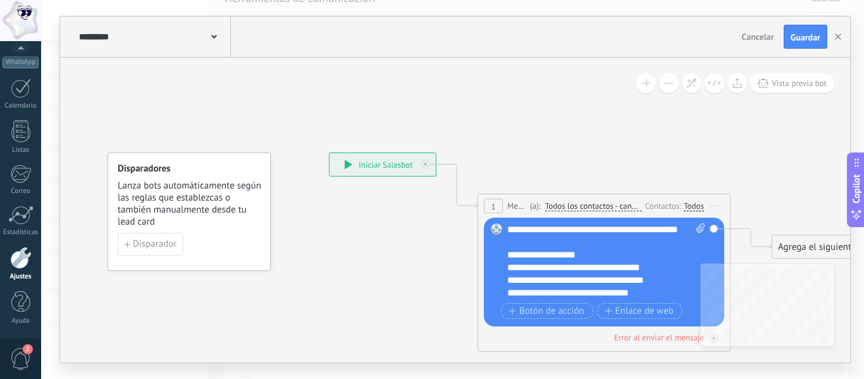
scroll to position [63, 0]
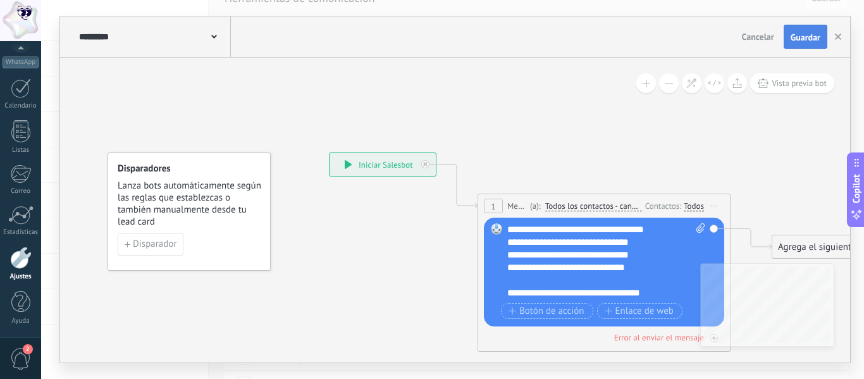
click at [791, 40] on span "Guardar" at bounding box center [806, 37] width 30 height 9
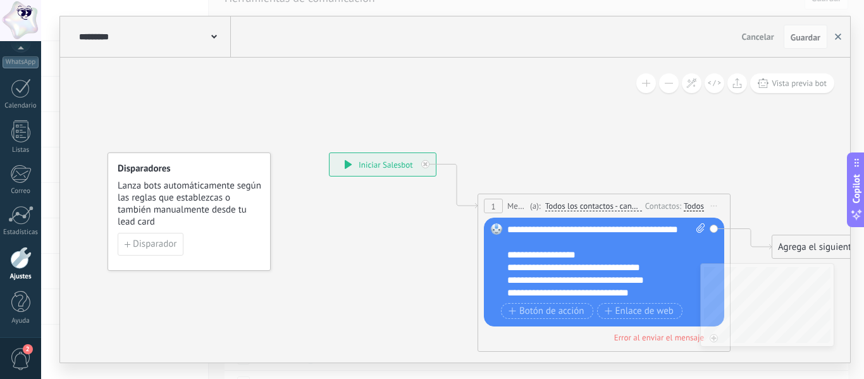
click at [841, 32] on button "button" at bounding box center [838, 37] width 19 height 24
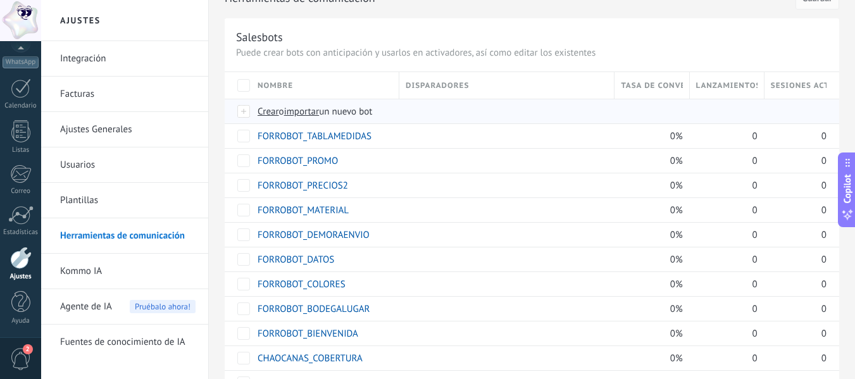
click at [297, 108] on span "importar" at bounding box center [301, 112] width 35 height 12
click at [0, 0] on input "importar un nuevo bot" at bounding box center [0, 0] width 0 height 0
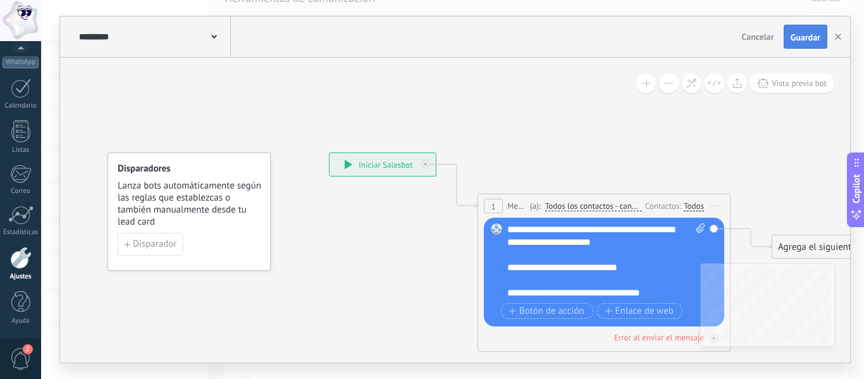
click at [790, 46] on button "Guardar" at bounding box center [806, 37] width 44 height 24
click at [836, 40] on button "button" at bounding box center [838, 37] width 19 height 24
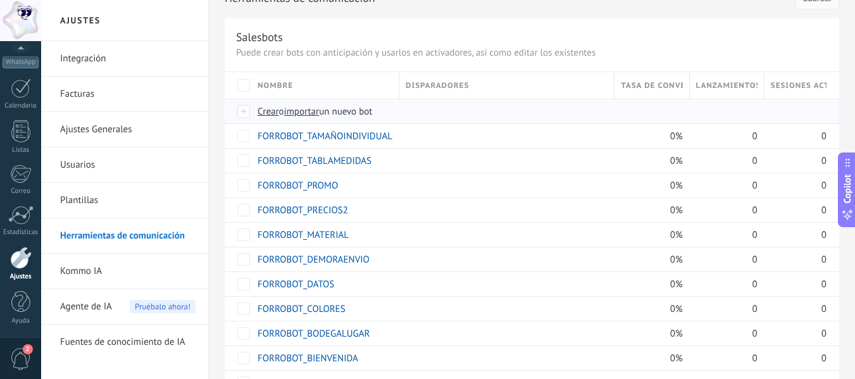
click at [313, 112] on span "importar" at bounding box center [301, 112] width 35 height 12
click at [0, 0] on input "importar un nuevo bot" at bounding box center [0, 0] width 0 height 0
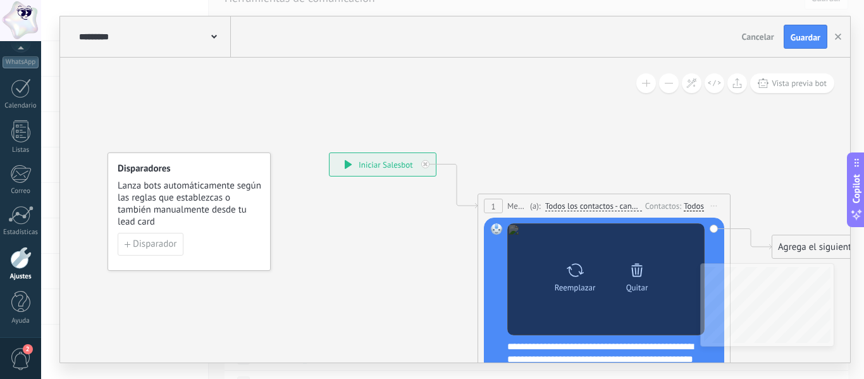
click at [558, 281] on div "Reemplazar" at bounding box center [575, 275] width 53 height 35
click input "Subir" at bounding box center [0, 0] width 0 height 0
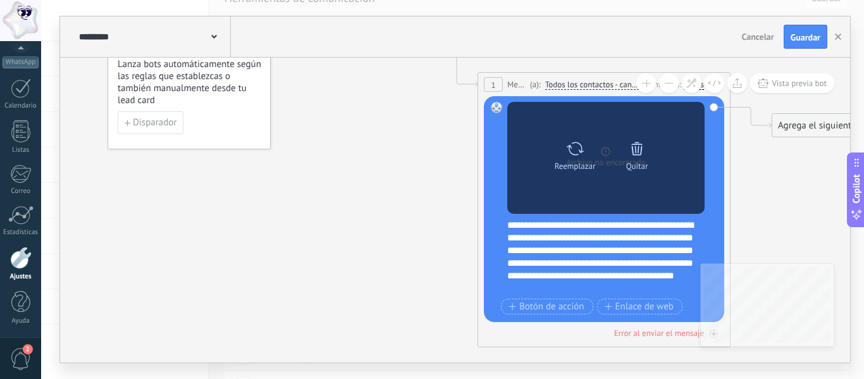
click at [575, 154] on icon at bounding box center [575, 148] width 17 height 13
click input "Subir" at bounding box center [0, 0] width 0 height 0
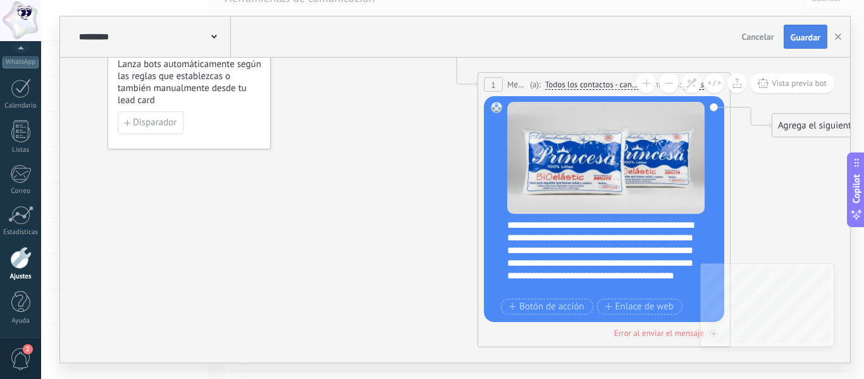
click at [800, 42] on span "Guardar" at bounding box center [806, 37] width 30 height 9
click at [839, 37] on use "button" at bounding box center [838, 37] width 6 height 6
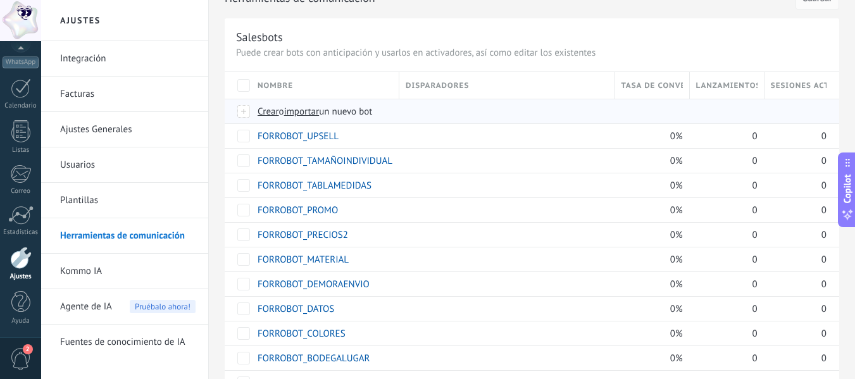
click at [297, 115] on span "importar" at bounding box center [301, 112] width 35 height 12
click at [0, 0] on input "importar un nuevo bot" at bounding box center [0, 0] width 0 height 0
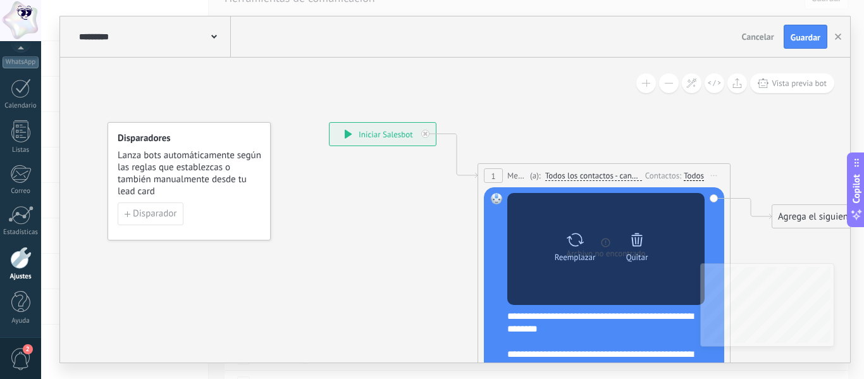
click at [575, 239] on icon at bounding box center [575, 240] width 18 height 18
click input "Subir" at bounding box center [0, 0] width 0 height 0
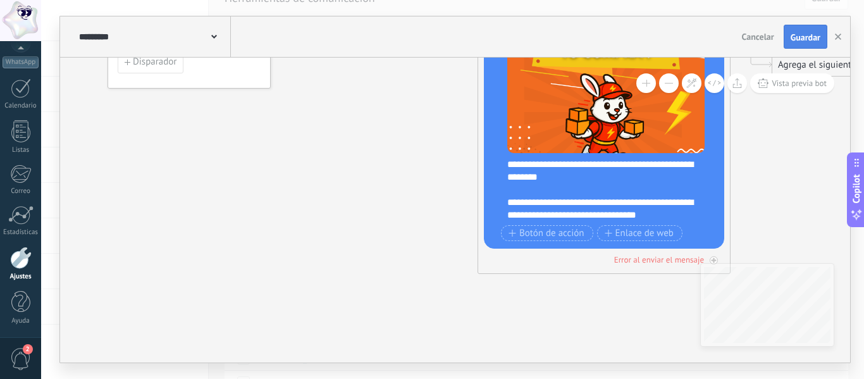
click at [802, 44] on button "Guardar" at bounding box center [806, 37] width 44 height 24
click at [844, 34] on button "button" at bounding box center [838, 37] width 19 height 24
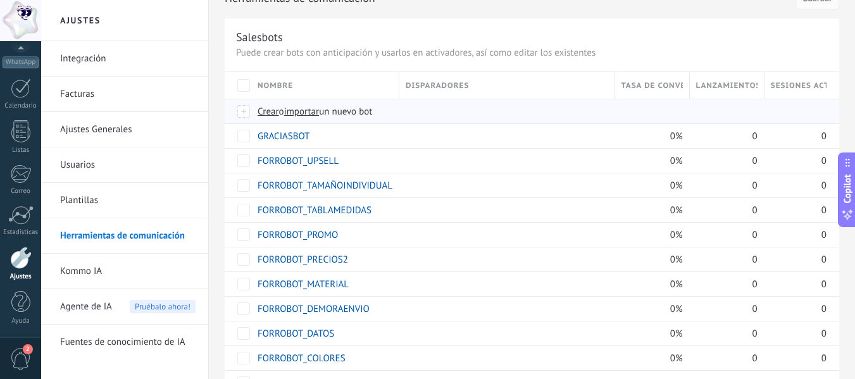
click at [271, 115] on span "Crear" at bounding box center [269, 112] width 22 height 12
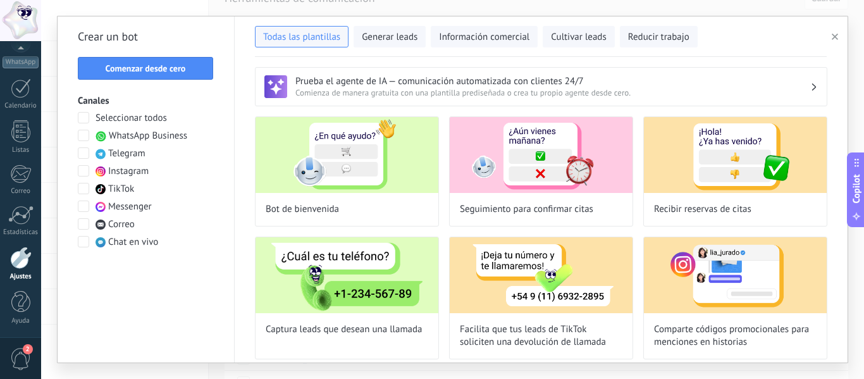
click at [836, 38] on use "button" at bounding box center [835, 37] width 6 height 6
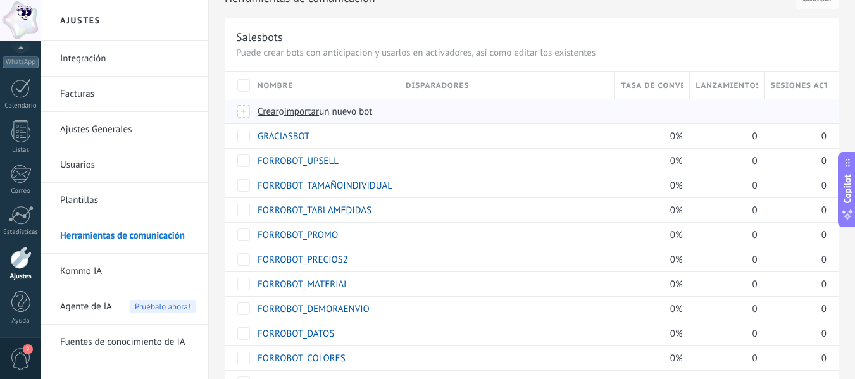
click at [317, 111] on span "importar" at bounding box center [301, 112] width 35 height 12
click at [0, 0] on input "importar un nuevo bot" at bounding box center [0, 0] width 0 height 0
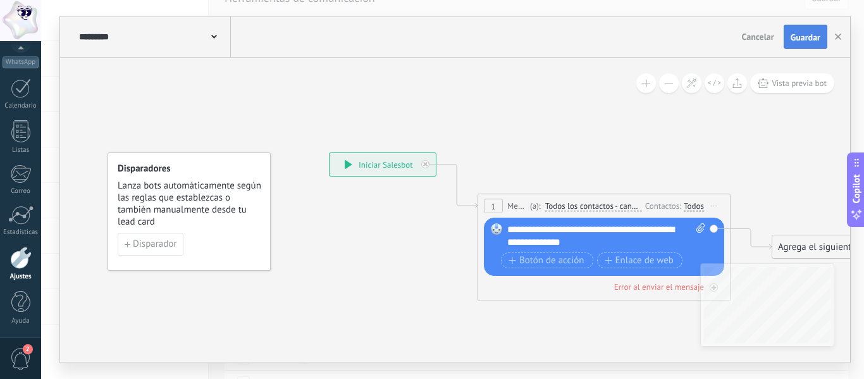
click at [798, 44] on button "Guardar" at bounding box center [806, 37] width 44 height 24
click at [816, 38] on span "Guardar" at bounding box center [806, 37] width 30 height 9
click at [837, 39] on use "button" at bounding box center [838, 37] width 6 height 6
